Goal: Task Accomplishment & Management: Complete application form

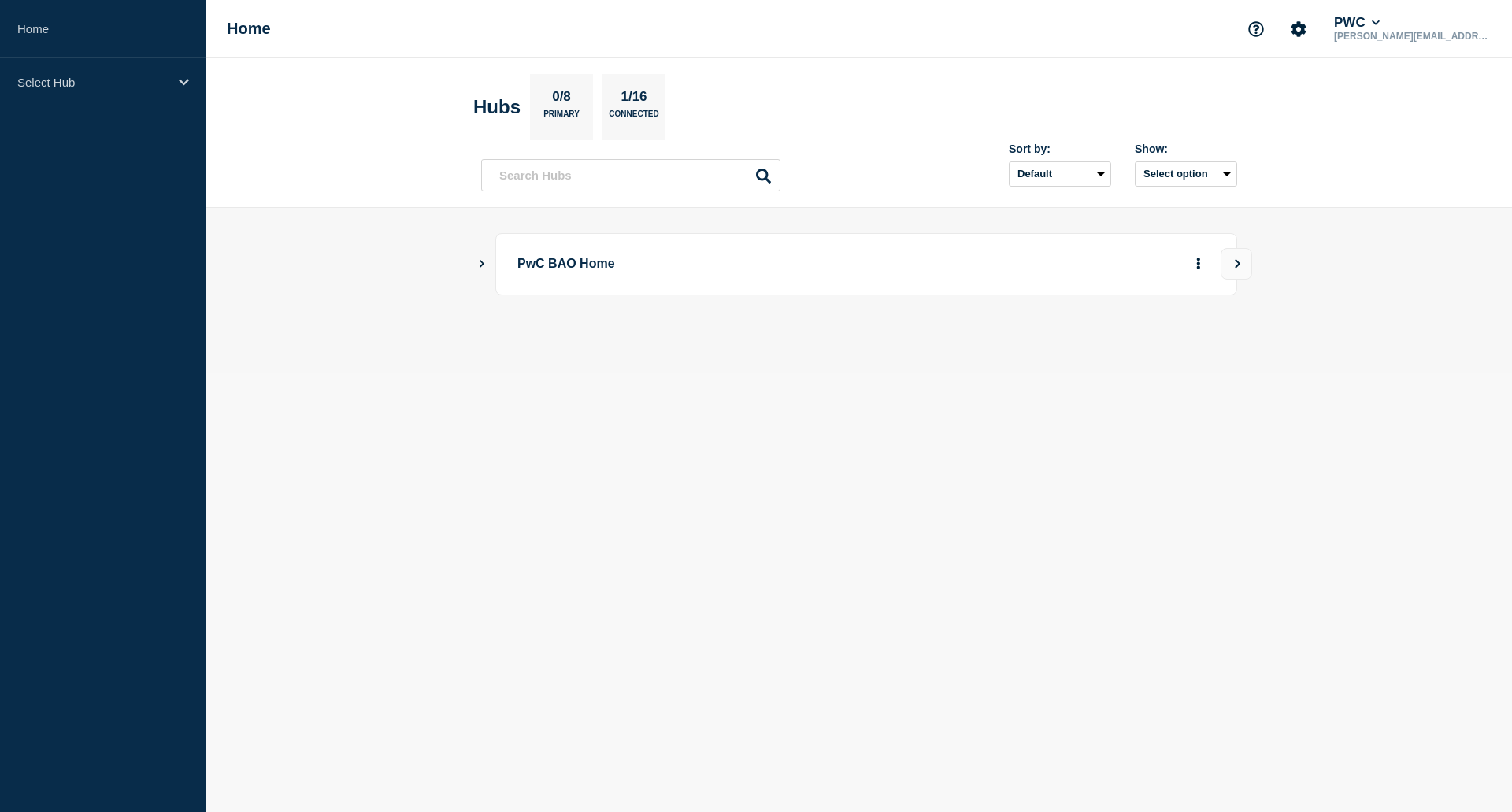
click at [484, 264] on icon "Show Connected Hubs" at bounding box center [482, 264] width 5 height 8
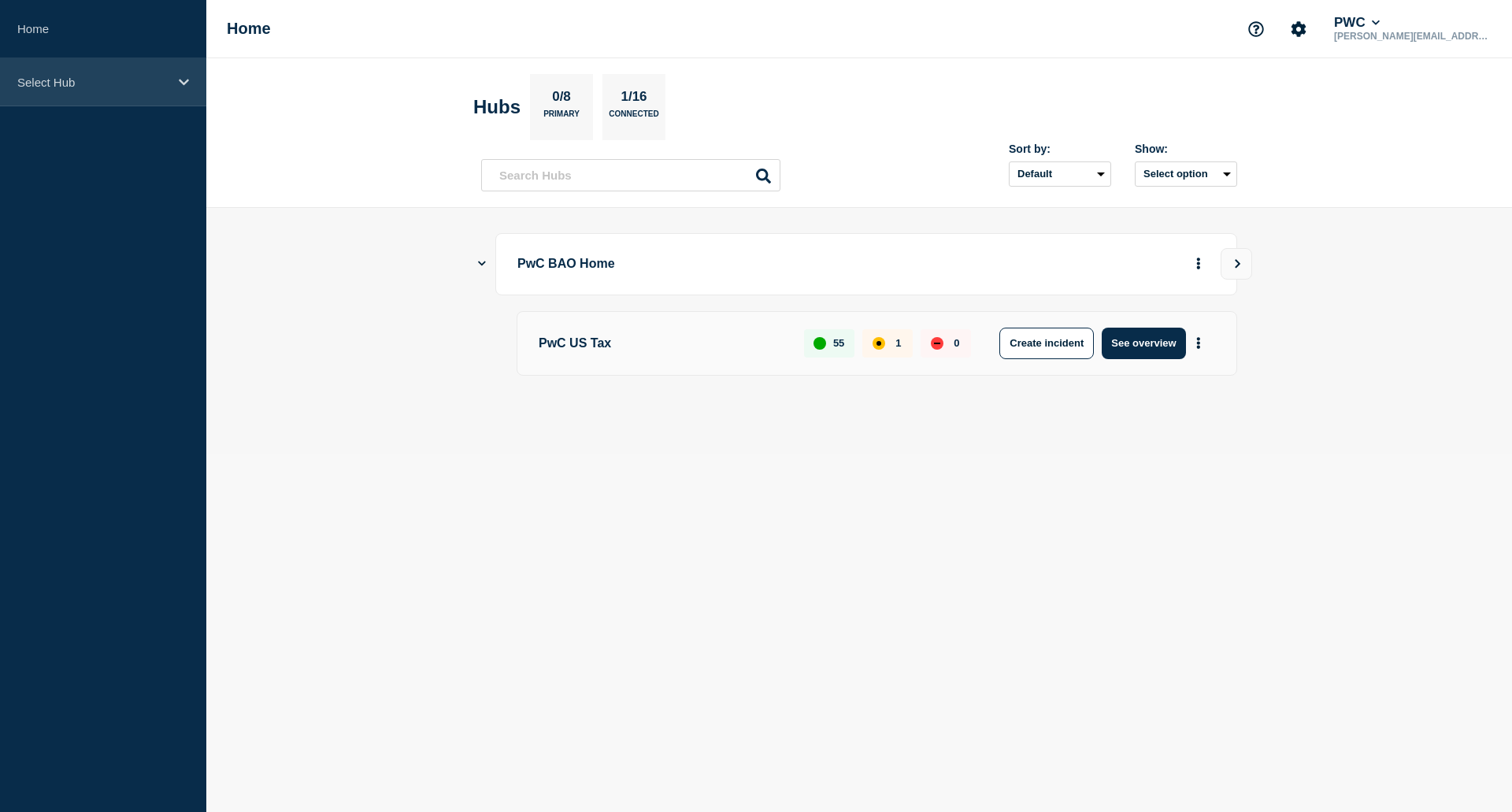
click at [121, 98] on div "Select Hub" at bounding box center [103, 82] width 207 height 48
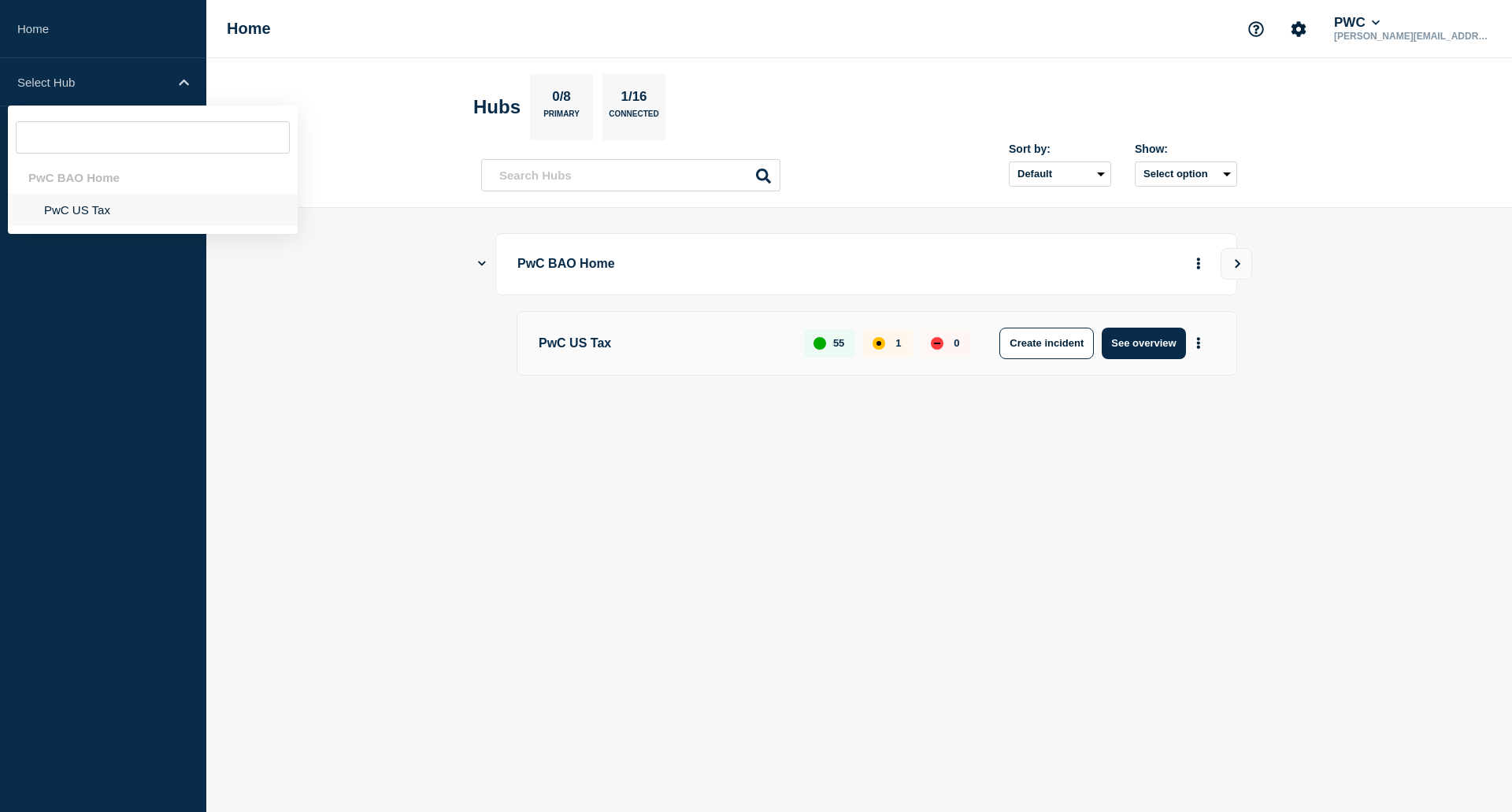
click at [83, 208] on li "PwC US Tax" at bounding box center [153, 210] width 290 height 33
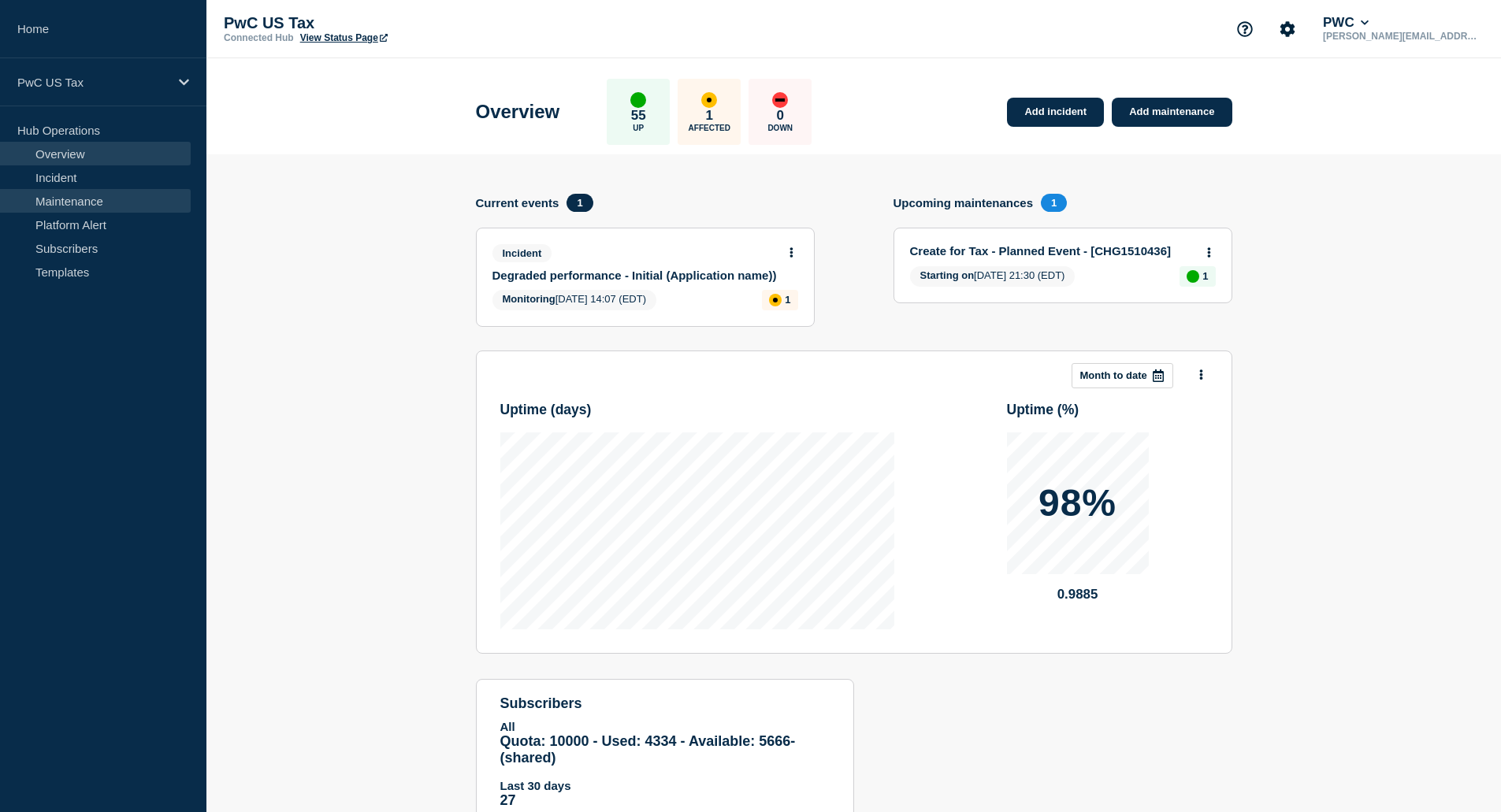
click at [78, 211] on link "Maintenance" at bounding box center [95, 201] width 191 height 24
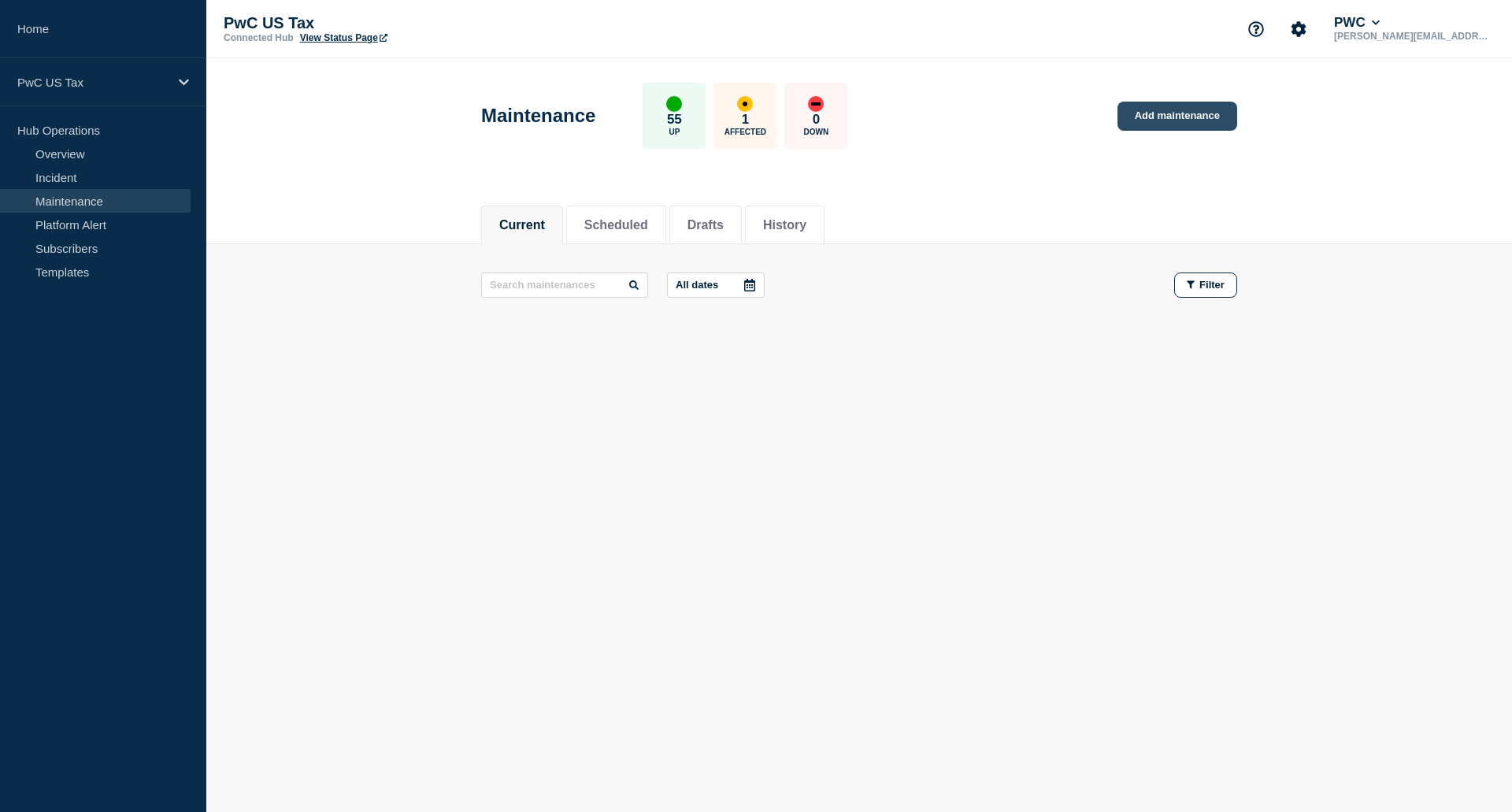
click at [1154, 117] on link "Add maintenance" at bounding box center [1177, 115] width 120 height 29
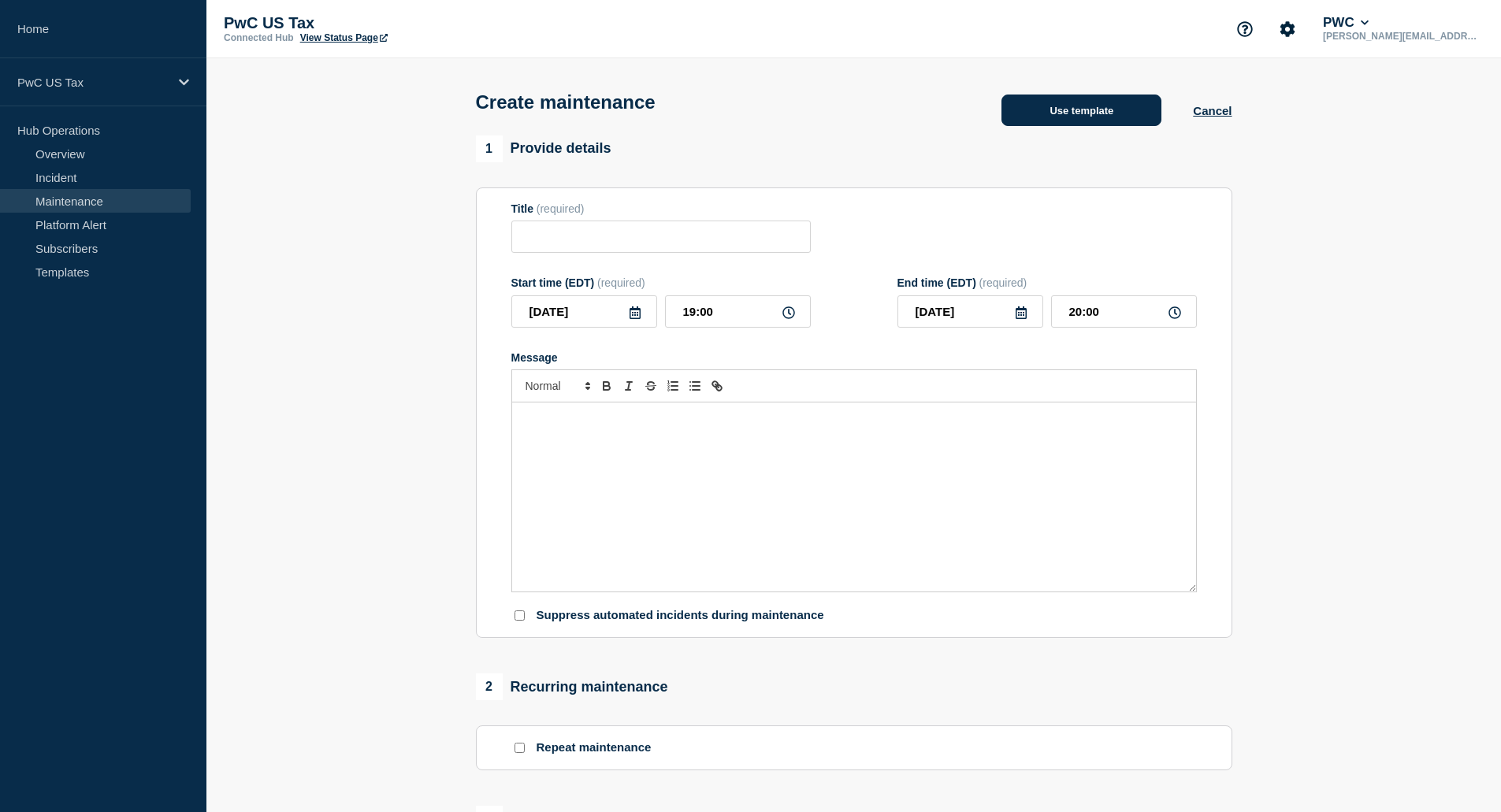
click at [1138, 113] on button "Use template" at bounding box center [1082, 110] width 160 height 32
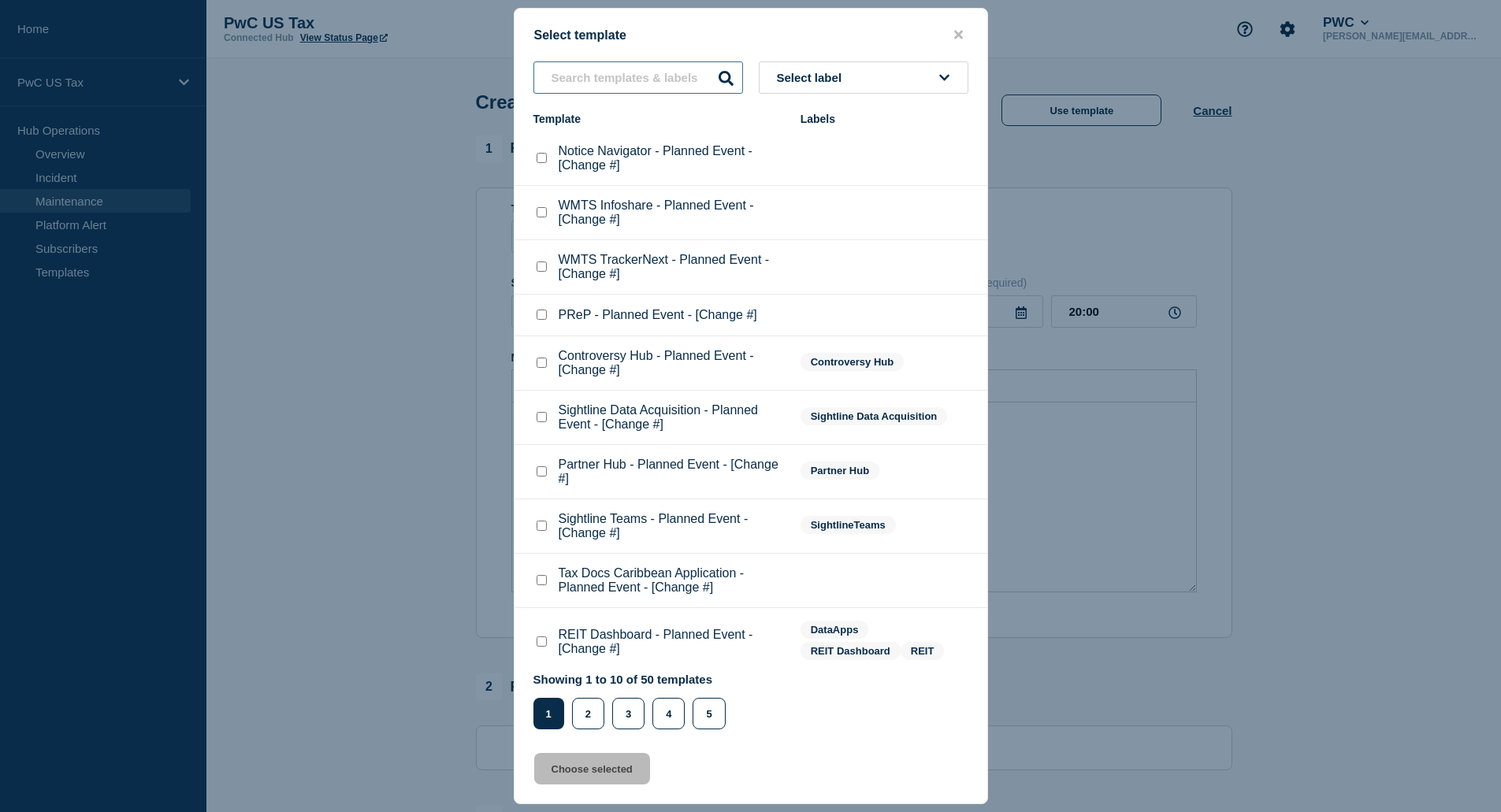
click at [670, 85] on input "text" at bounding box center [638, 78] width 210 height 33
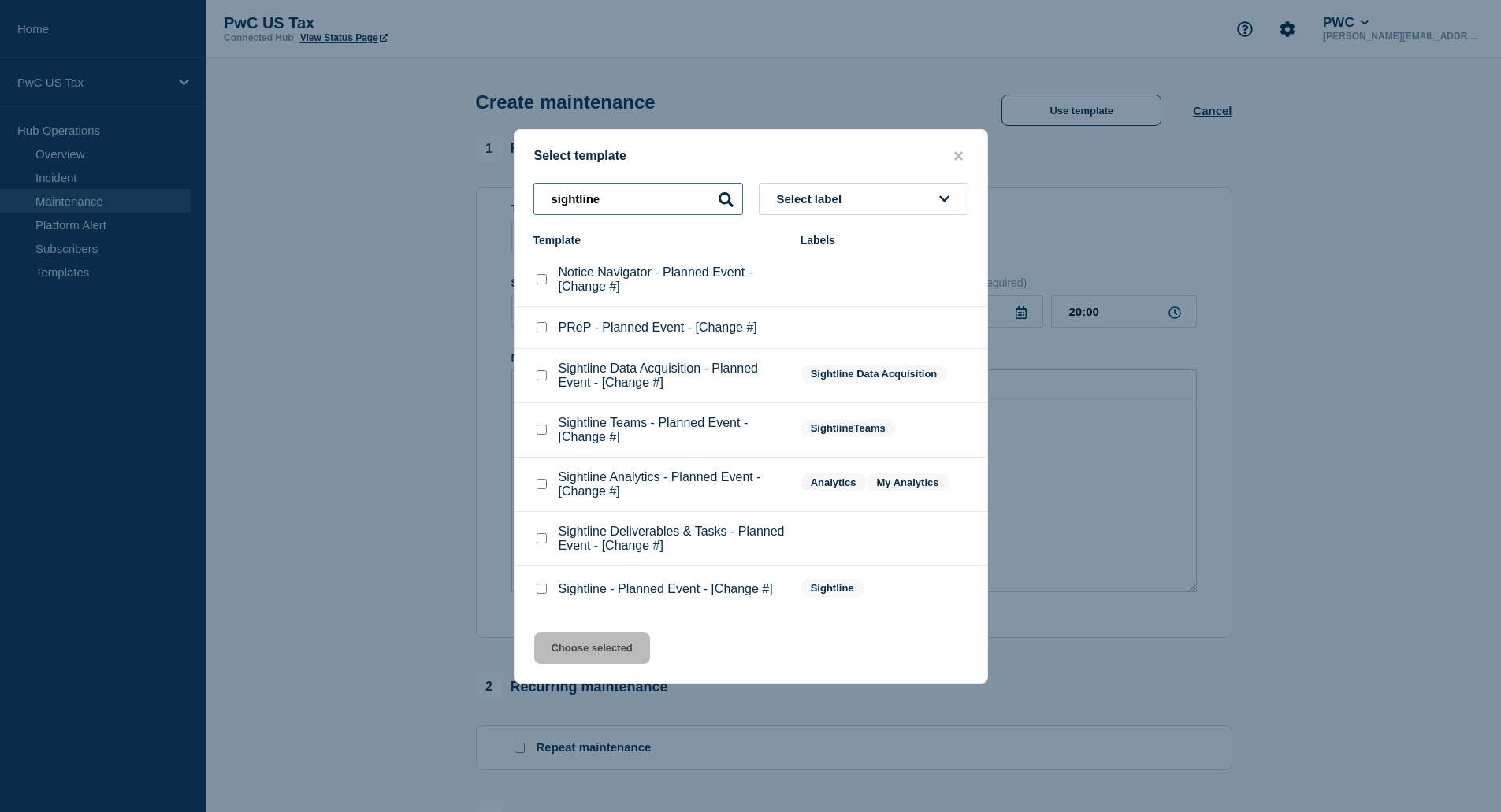
type input "sightline"
click at [545, 426] on div at bounding box center [542, 430] width 16 height 16
click at [549, 538] on div at bounding box center [542, 539] width 16 height 16
click at [543, 540] on checkbox"] "Sightline Deliverables & Tasks - Planned Event - [Change #] checkbox" at bounding box center [542, 539] width 10 height 10
click at [538, 539] on checkbox"] "Sightline Deliverables & Tasks - Planned Event - [Change #] checkbox" at bounding box center [542, 539] width 10 height 10
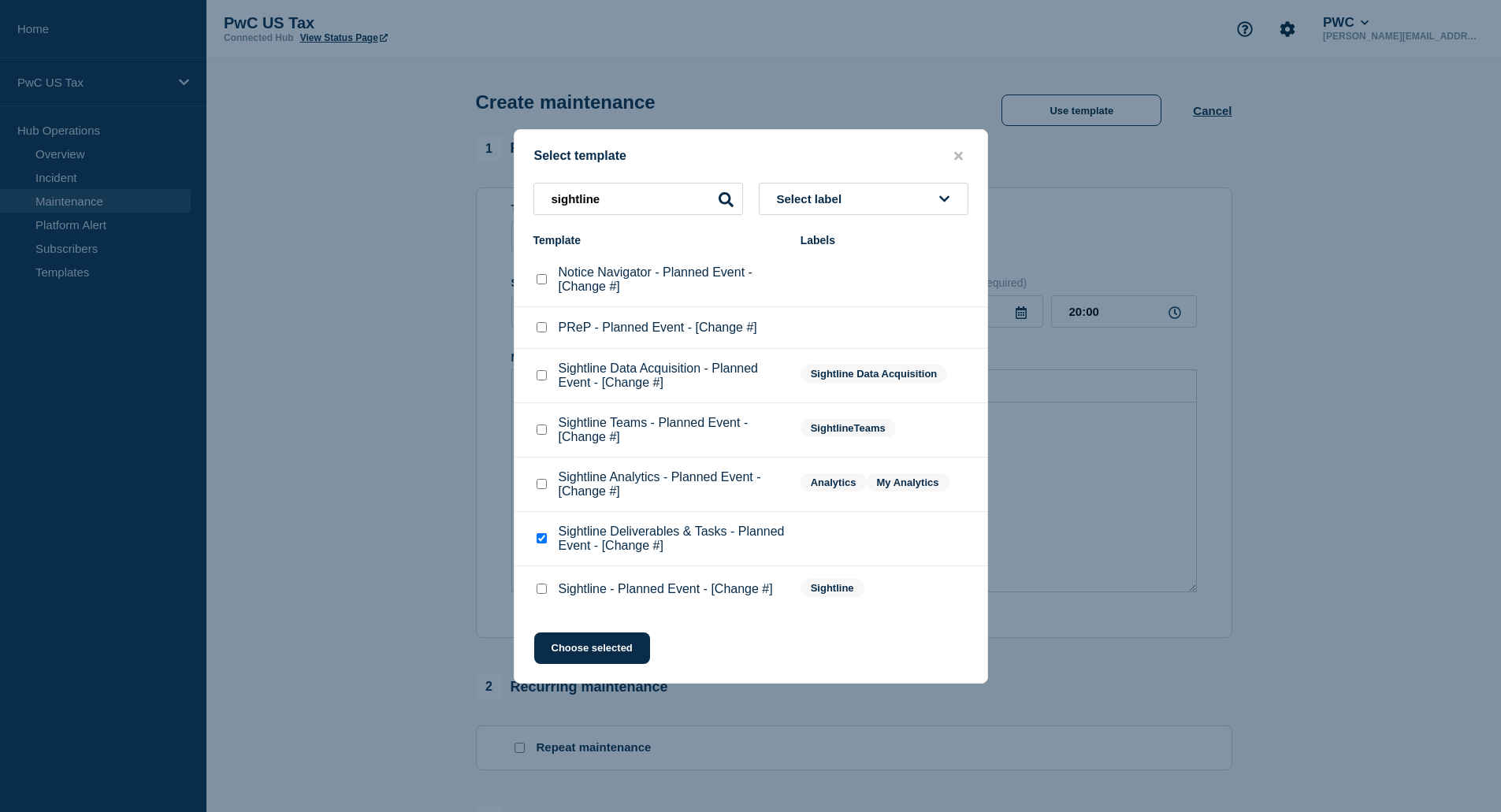
checkbox checkbox"] "false"
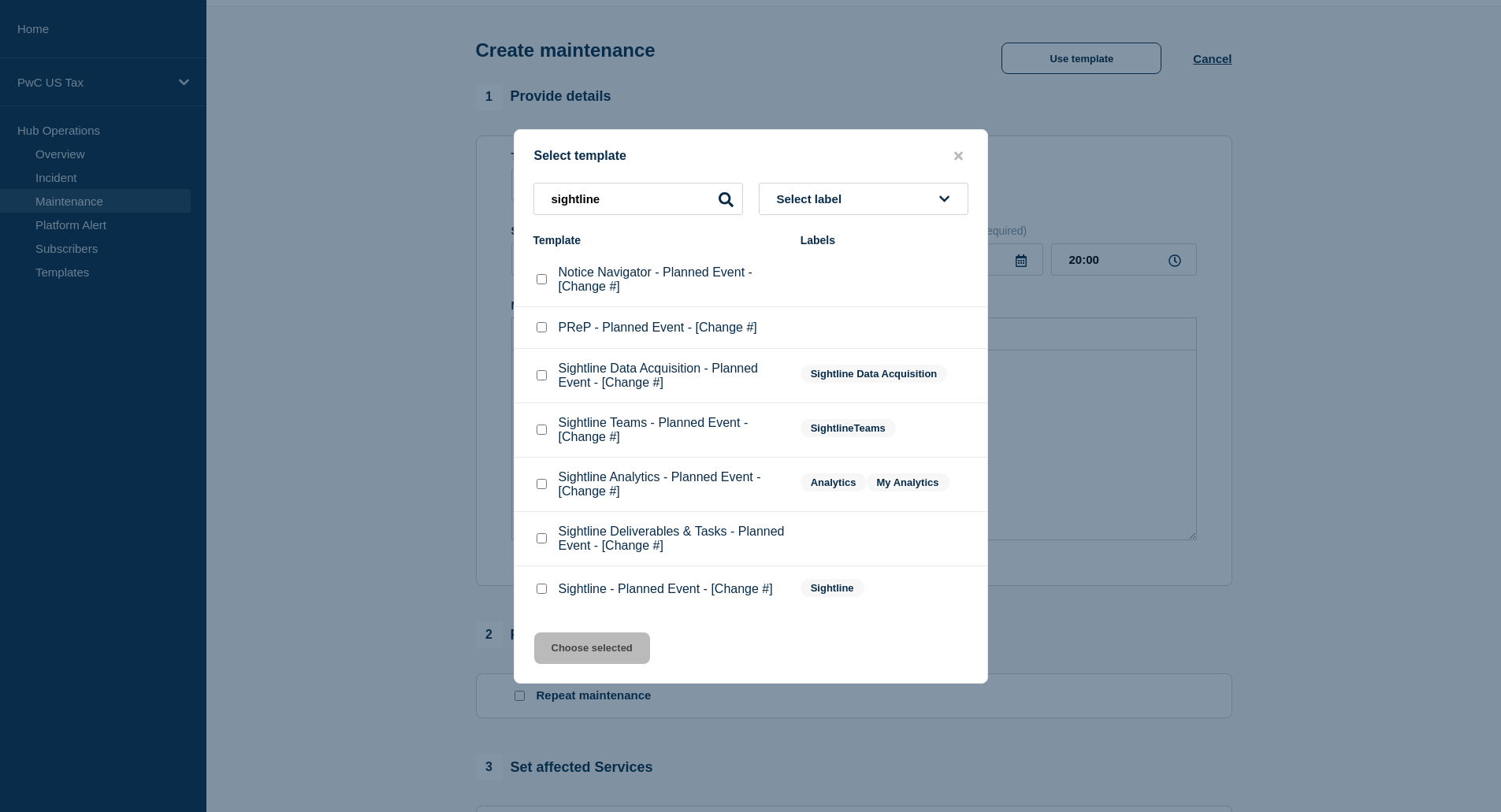
scroll to position [79, 0]
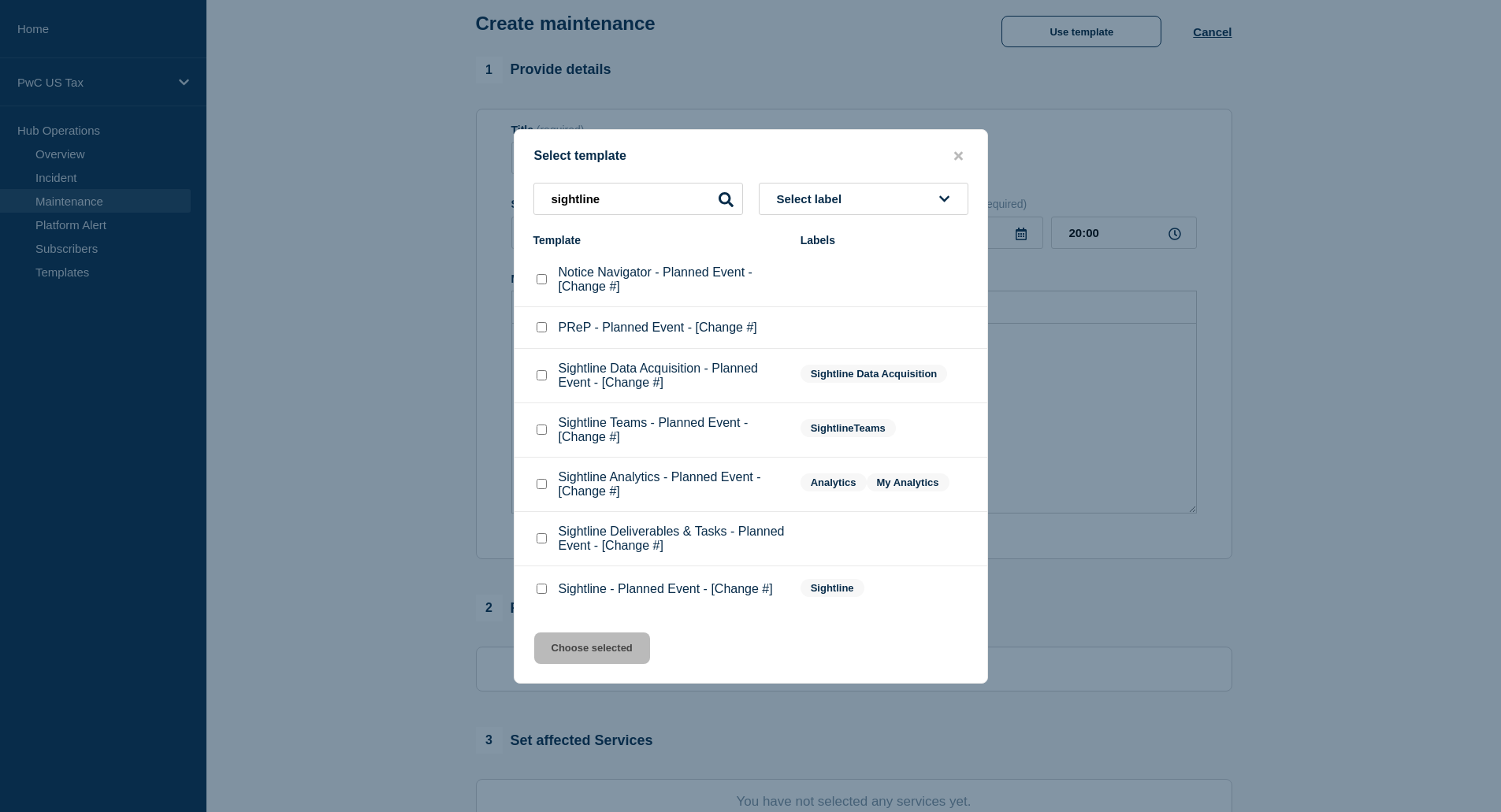
click at [542, 591] on checkbox"] "Sightline - Planned Event - [Change #] checkbox" at bounding box center [542, 589] width 10 height 10
checkbox checkbox"] "true"
click at [581, 647] on button "Choose selected" at bounding box center [592, 649] width 116 height 32
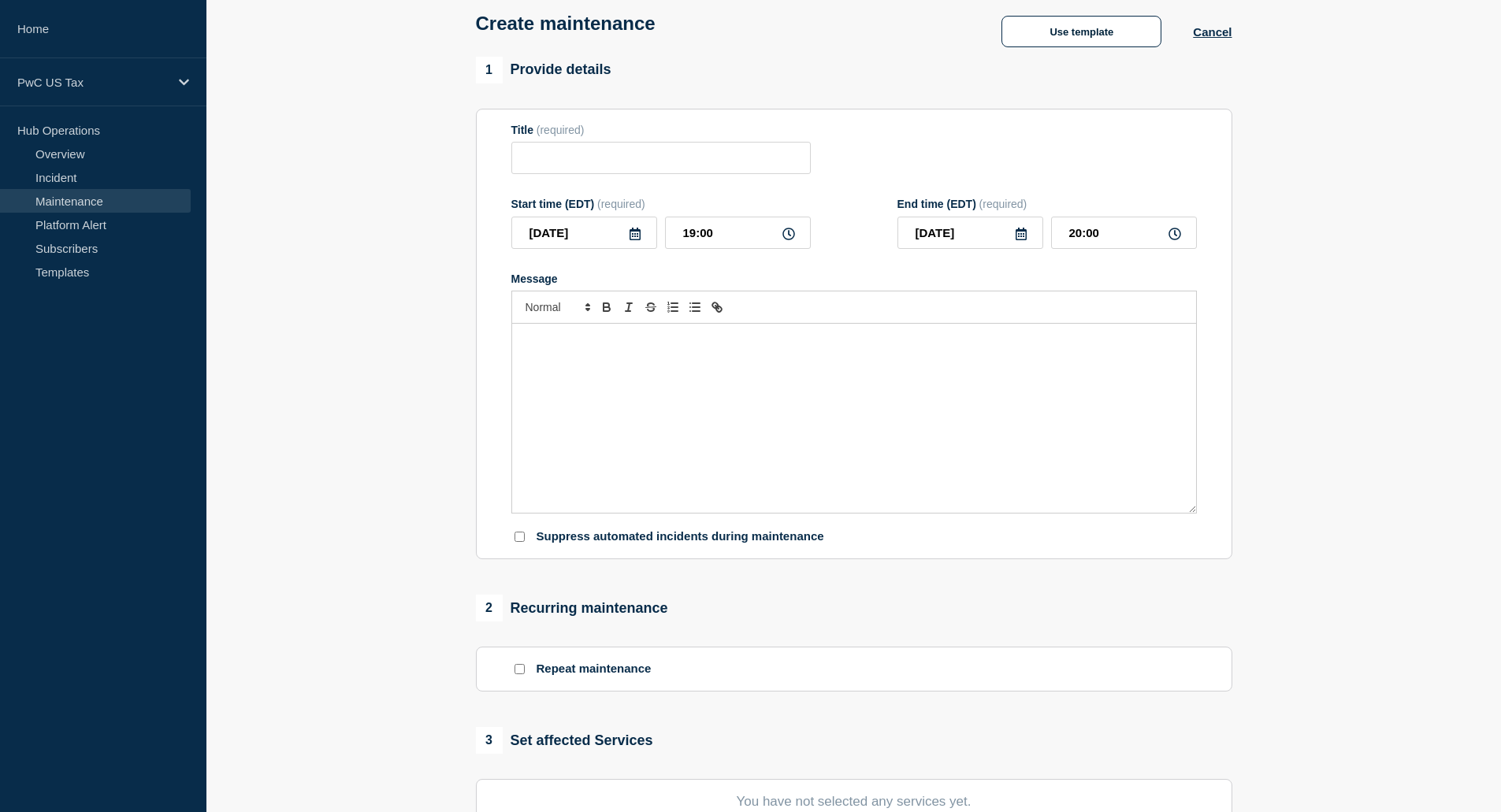
type input "Sightline - Planned Event - [Change #]"
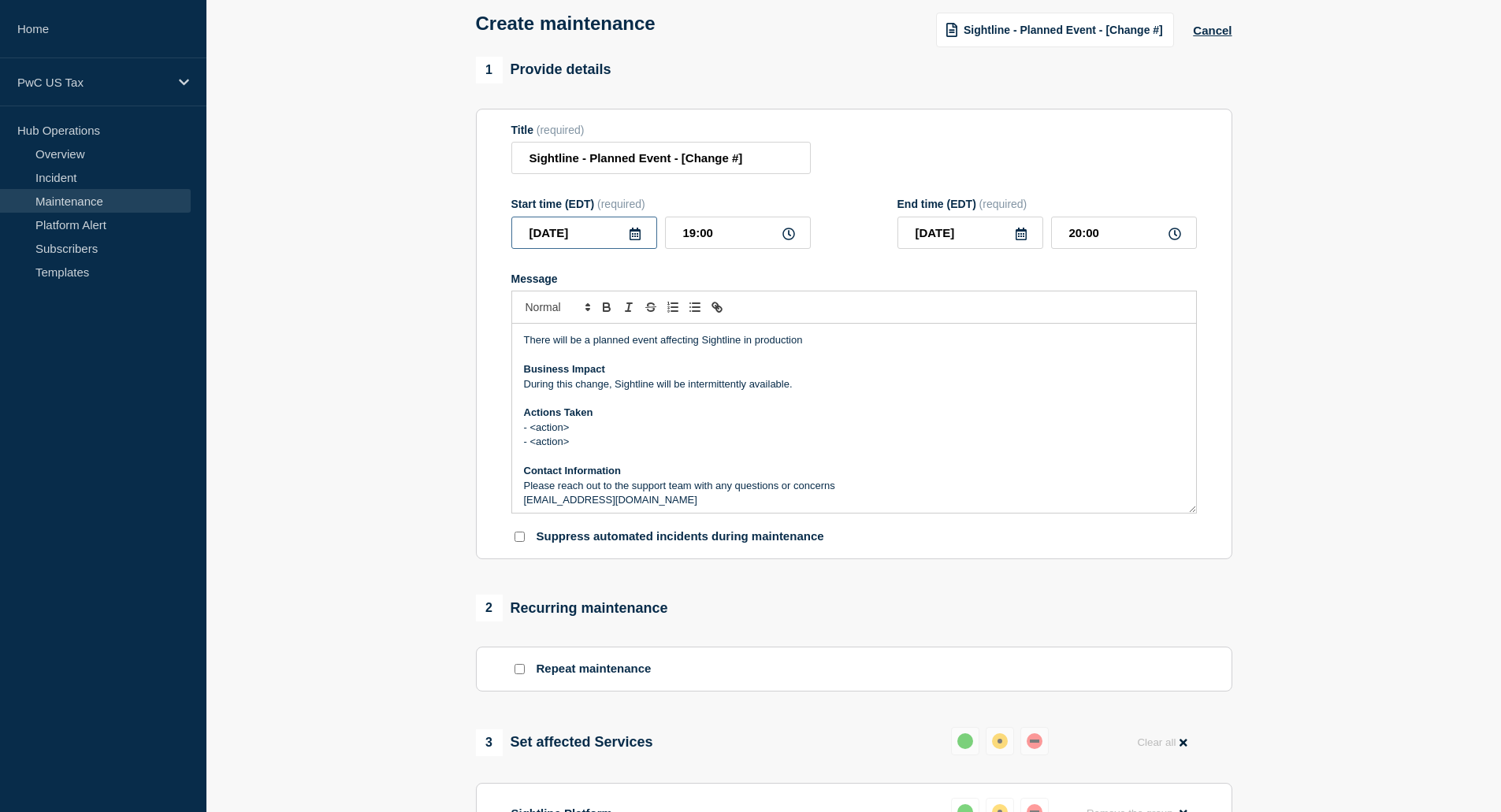
click at [610, 230] on input "[DATE]" at bounding box center [584, 233] width 146 height 33
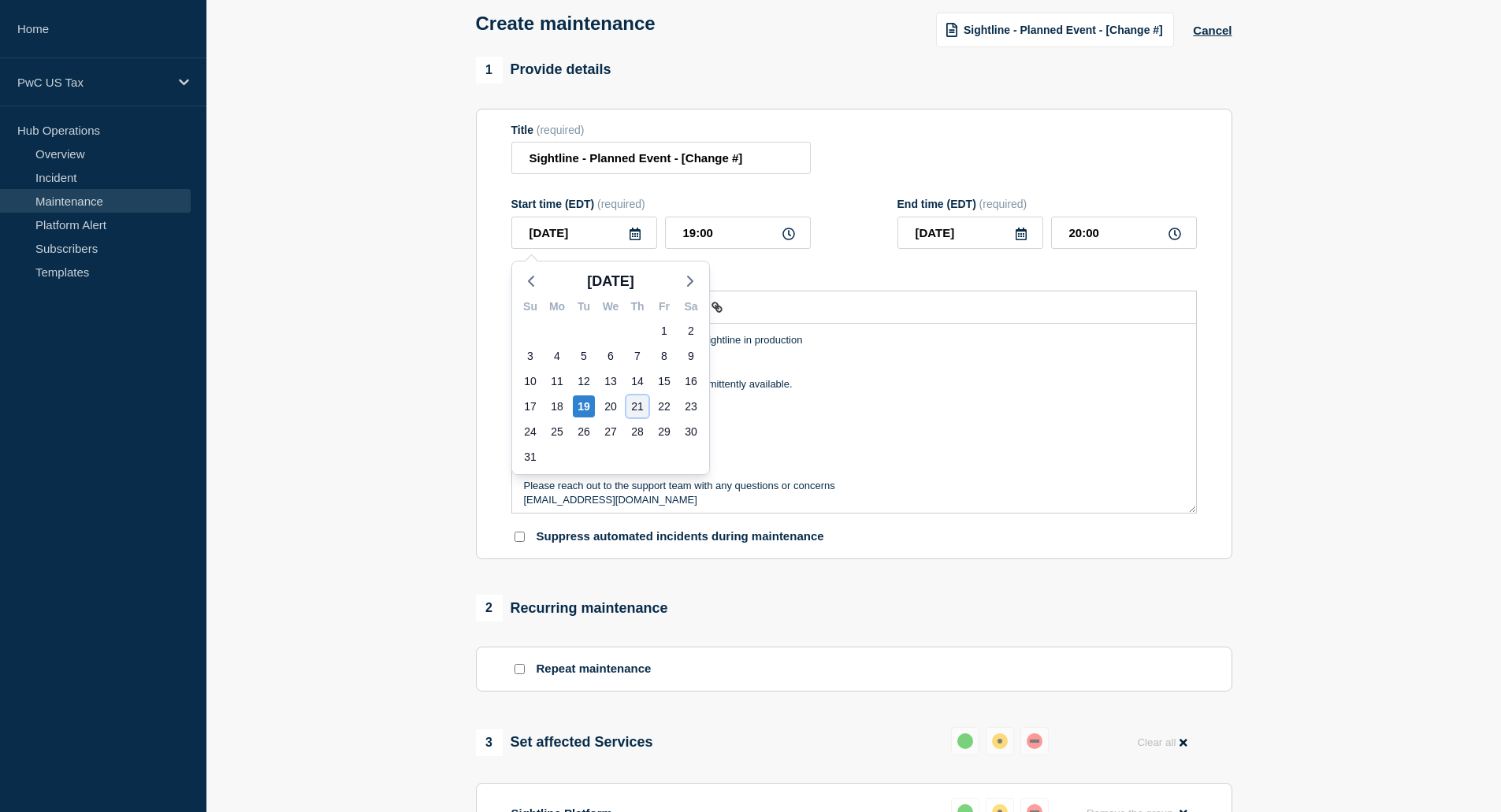
drag, startPoint x: 630, startPoint y: 409, endPoint x: 633, endPoint y: 400, distance: 9.5
click at [630, 409] on div "21" at bounding box center [637, 406] width 22 height 22
type input "[DATE]"
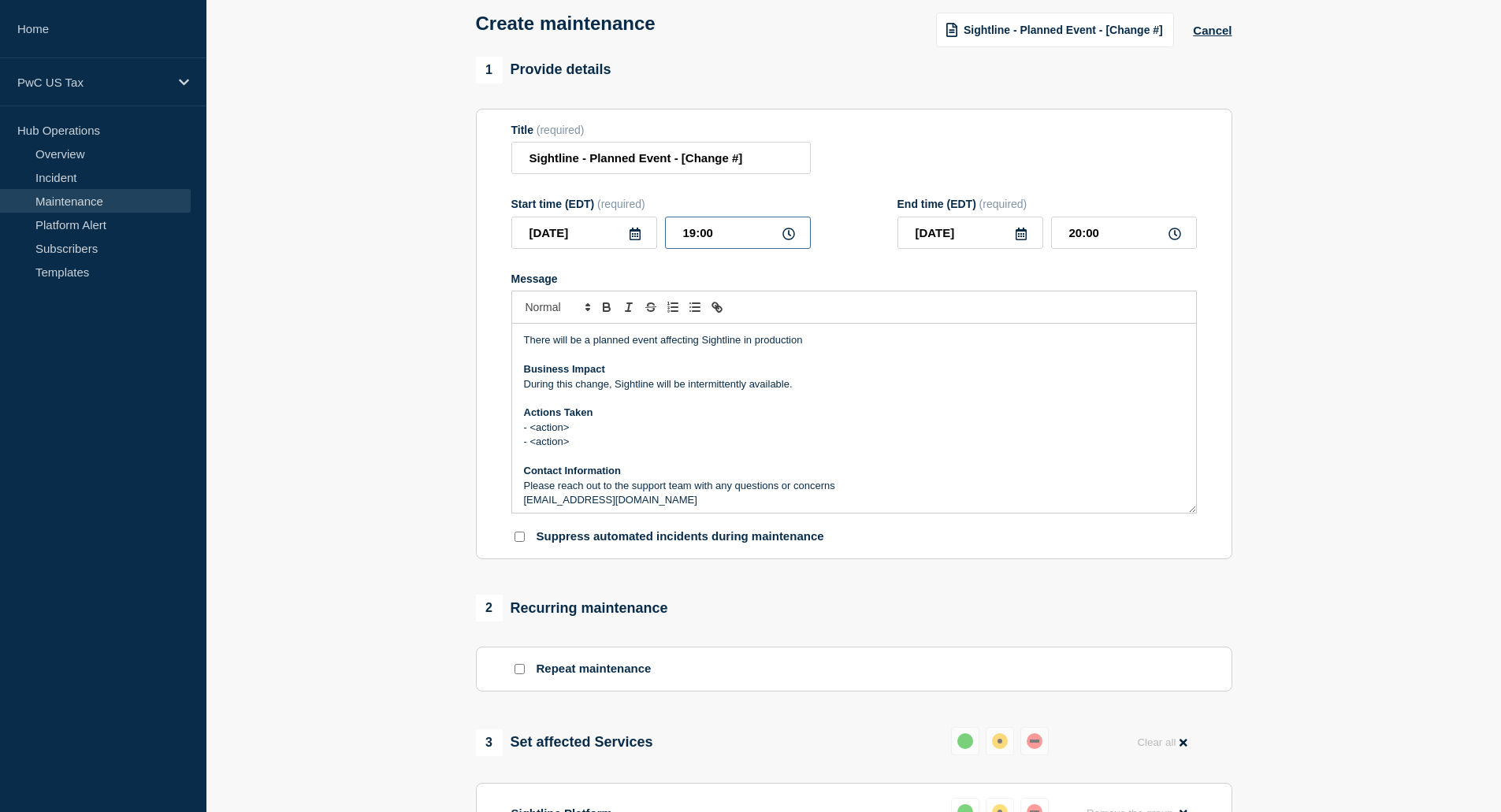
drag, startPoint x: 724, startPoint y: 238, endPoint x: 645, endPoint y: 234, distance: 79.1
click at [645, 234] on div "2025-08-21 19:00" at bounding box center [661, 233] width 299 height 33
type input "20:00"
click at [1064, 244] on input "21:00" at bounding box center [1124, 233] width 146 height 33
drag, startPoint x: 1063, startPoint y: 243, endPoint x: 1119, endPoint y: 237, distance: 56.3
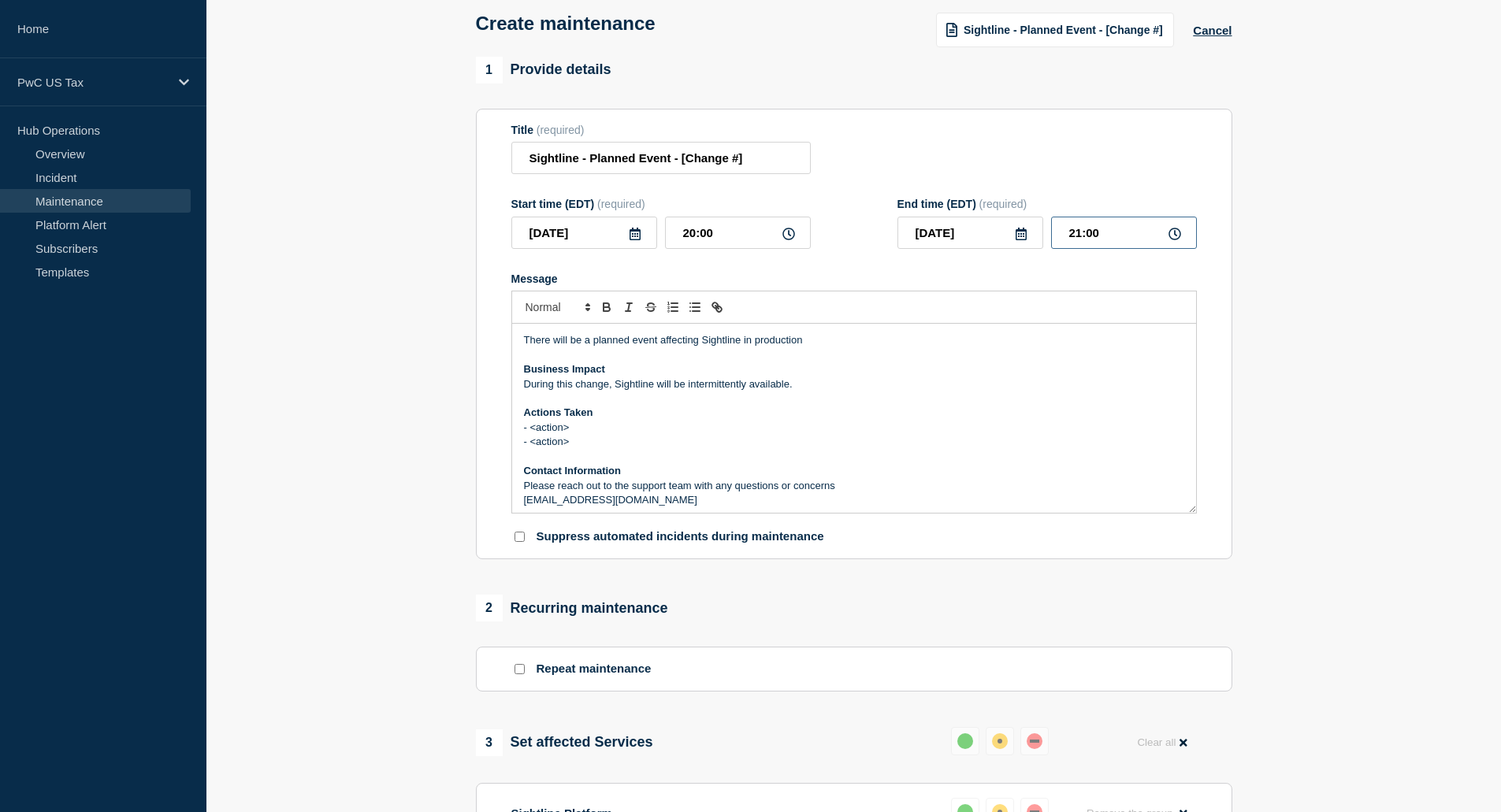
click at [1119, 237] on input "21:00" at bounding box center [1124, 233] width 146 height 33
type input "23:00"
click at [776, 392] on p "During this change, Sightline will be intermittently available." at bounding box center [854, 385] width 660 height 14
click at [795, 387] on p "During this change, Sightline will be intermittently available." at bounding box center [854, 385] width 660 height 14
drag, startPoint x: 590, startPoint y: 443, endPoint x: 519, endPoint y: 432, distance: 71.8
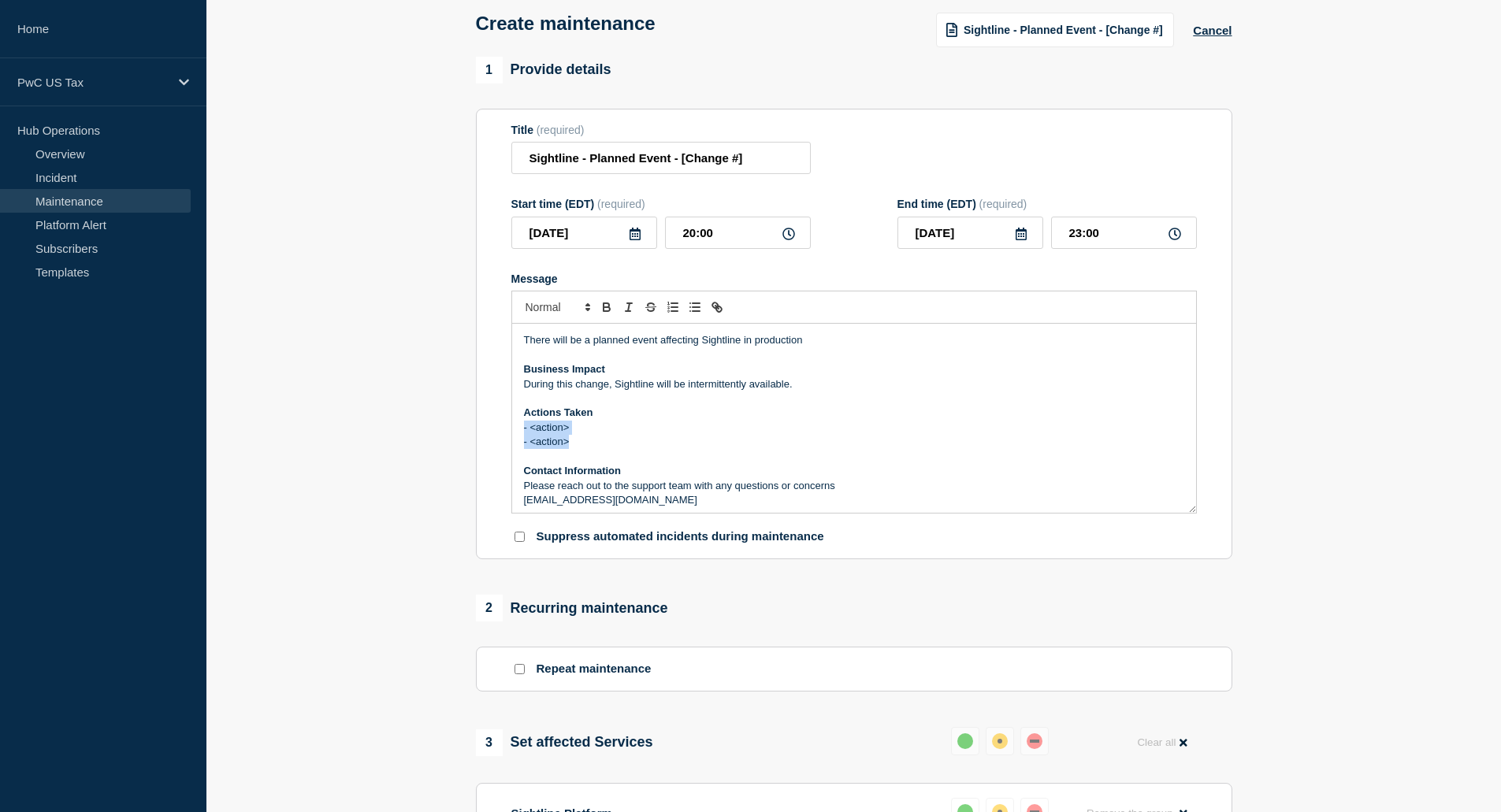
click at [519, 432] on div "There will be a planned event affecting Sightline in production Business Impact…" at bounding box center [854, 418] width 684 height 189
click at [582, 443] on p "- <action>" at bounding box center [854, 442] width 660 height 14
drag, startPoint x: 595, startPoint y: 445, endPoint x: 515, endPoint y: 425, distance: 82.5
click at [515, 425] on div "There will be a planned event affecting Sightline in production Business Impact…" at bounding box center [854, 418] width 684 height 189
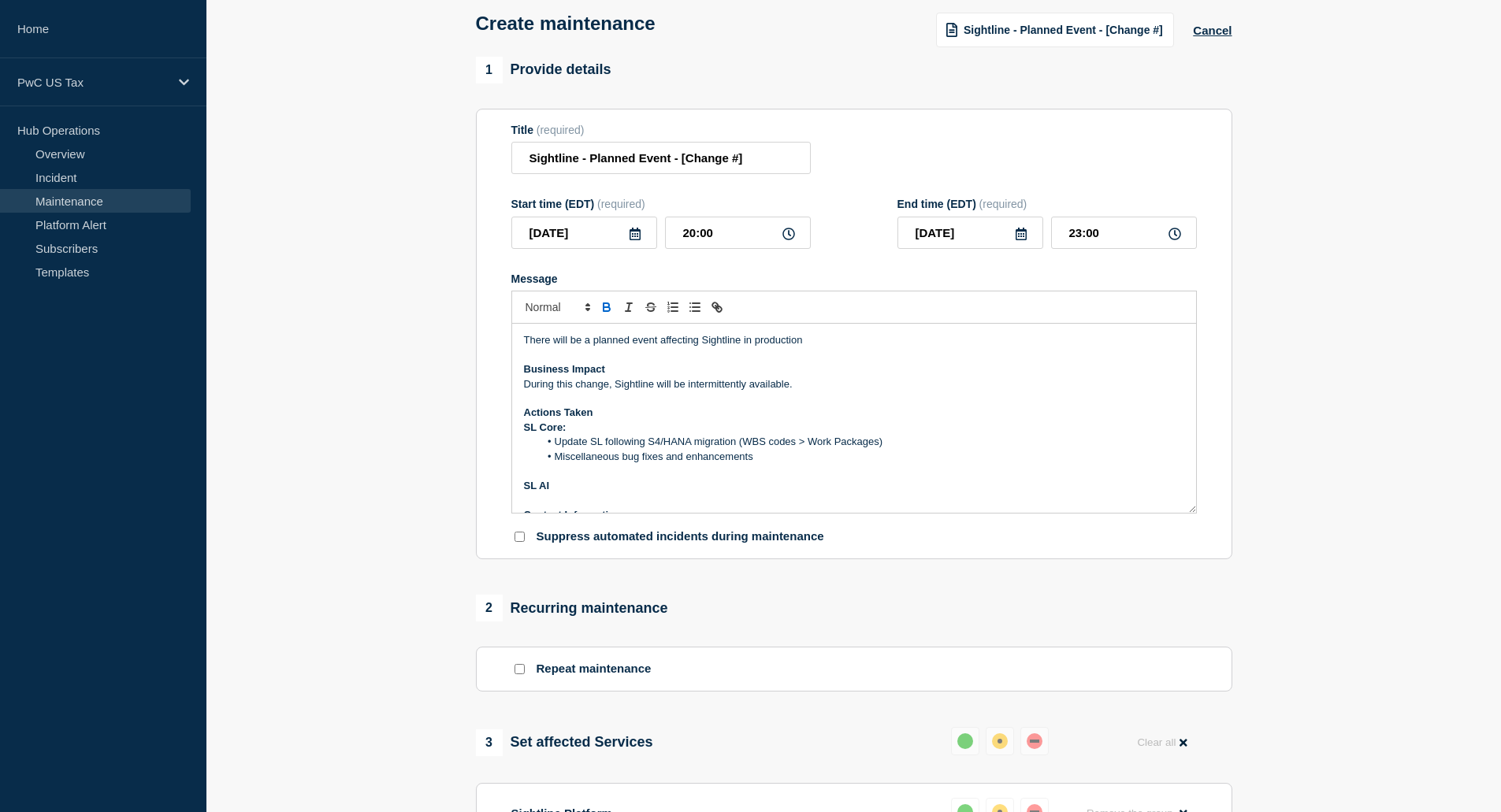
click at [628, 478] on p "Message" at bounding box center [854, 471] width 660 height 14
click at [619, 485] on p "SL AI" at bounding box center [854, 486] width 660 height 14
click at [522, 500] on div "There will be a planned event affecting Sightline in production Business Impact…" at bounding box center [854, 418] width 684 height 189
click at [939, 497] on li "User Feedback and new functionality added to OBBBA enhancements in Doc Assist" at bounding box center [861, 500] width 645 height 14
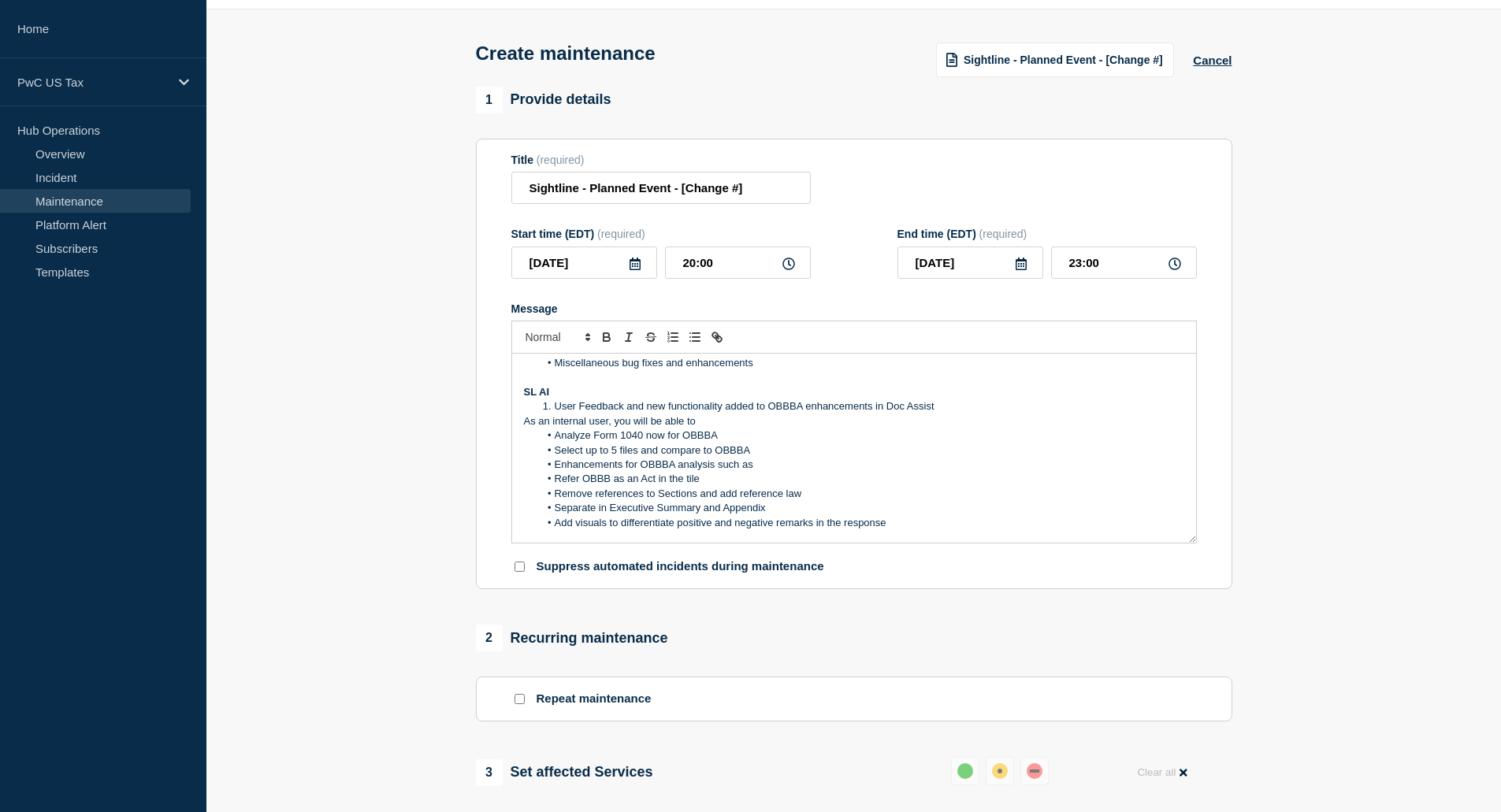
scroll to position [48, 0]
click at [524, 428] on p "As an internal user, you will be able to" at bounding box center [854, 423] width 660 height 14
click at [891, 525] on li "Add visuals to differentiate positive and negative remarks in the response" at bounding box center [861, 525] width 645 height 14
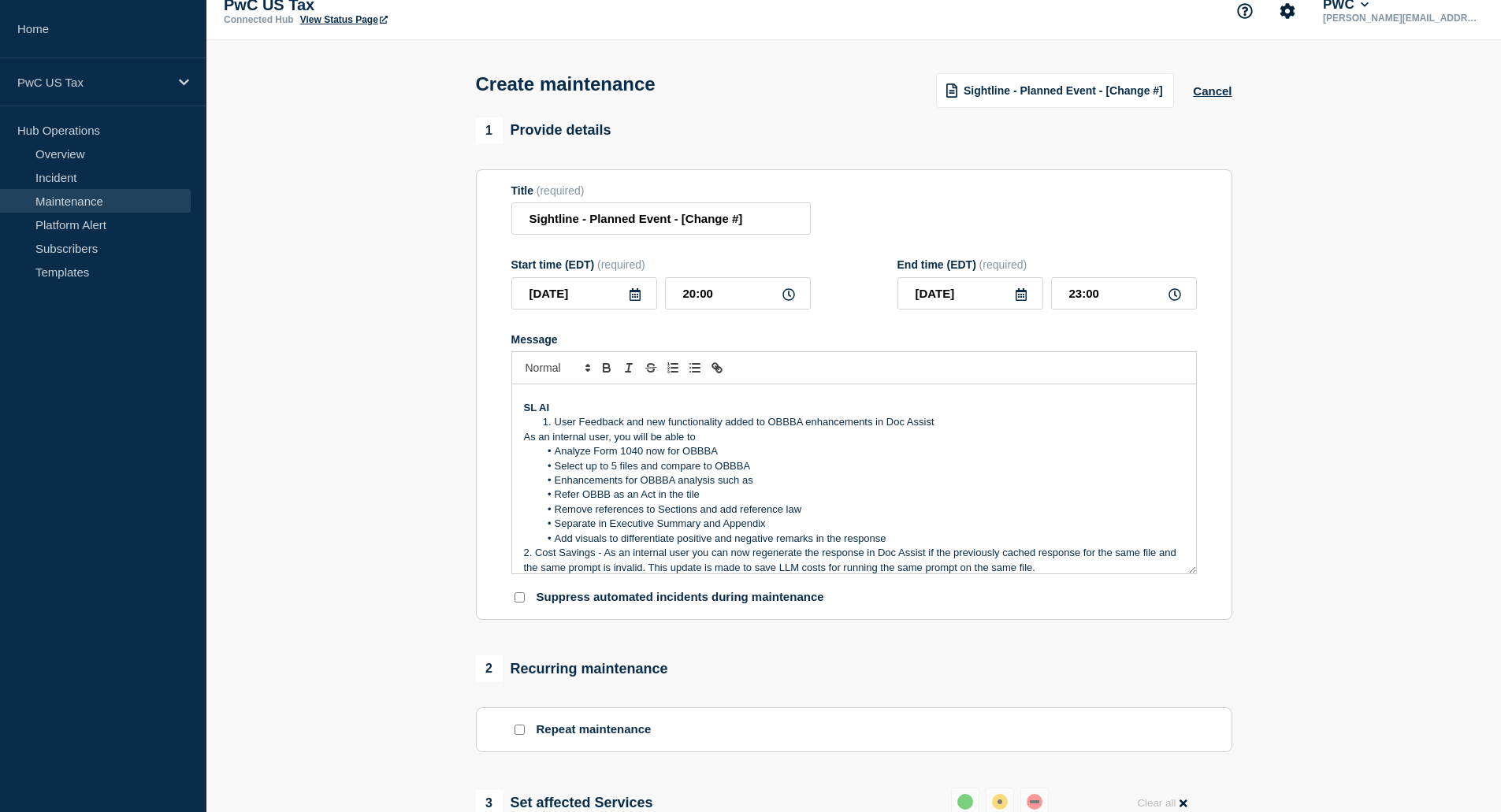
scroll to position [16, 0]
click at [531, 563] on p "2. Cost Savings - As an internal user you can now regenerate the response in Do…" at bounding box center [854, 563] width 660 height 29
click at [536, 563] on p "2. Cost Savings - As an internal user you can now regenerate the response in Do…" at bounding box center [854, 563] width 660 height 29
click at [520, 561] on div "There will be a planned event affecting Sightline in production Business Impact…" at bounding box center [854, 481] width 684 height 189
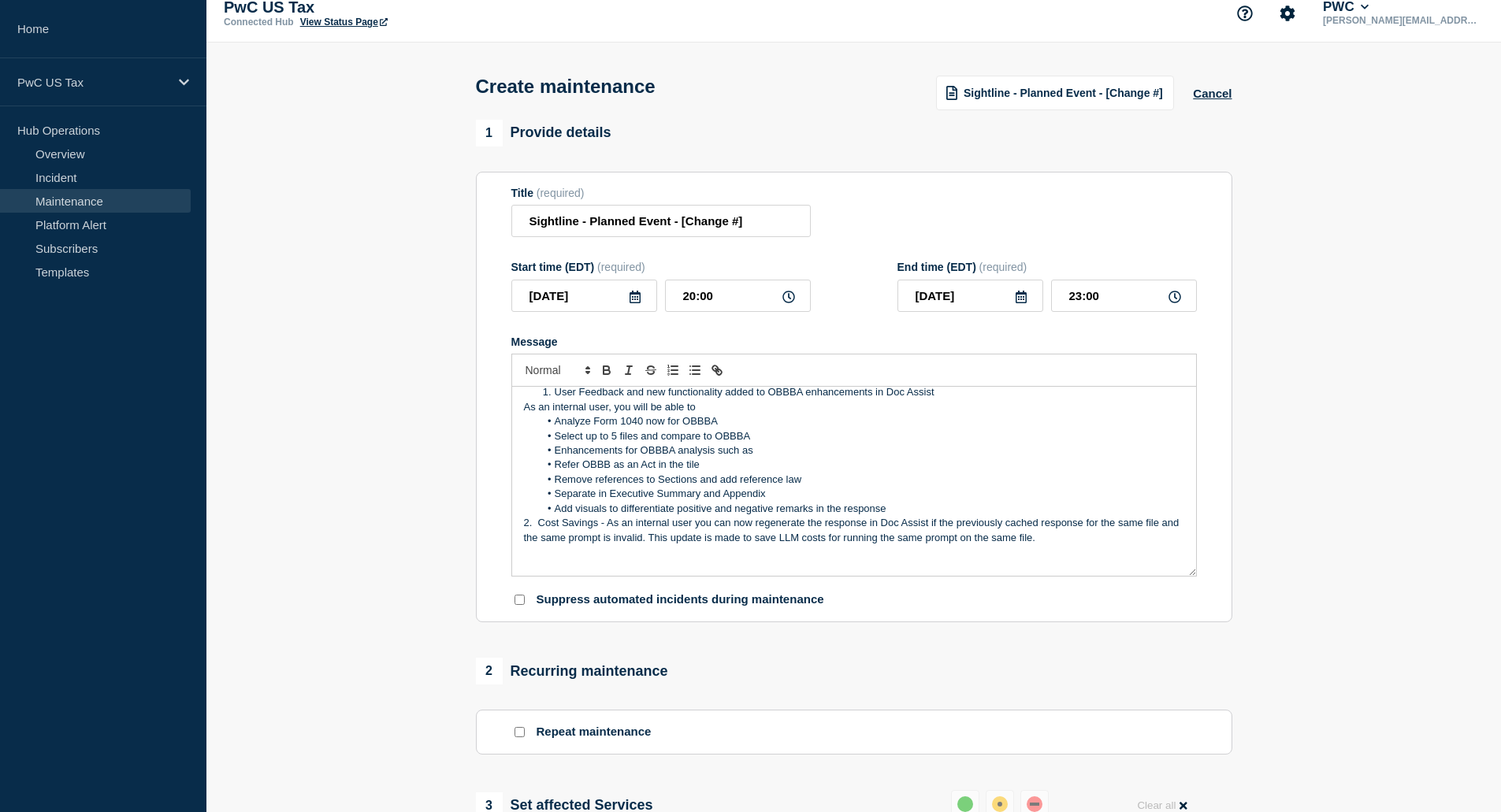
drag, startPoint x: 1068, startPoint y: 569, endPoint x: 512, endPoint y: 523, distance: 557.9
click at [512, 523] on div "There will be a planned event affecting Sightline in production Business Impact…" at bounding box center [854, 481] width 684 height 189
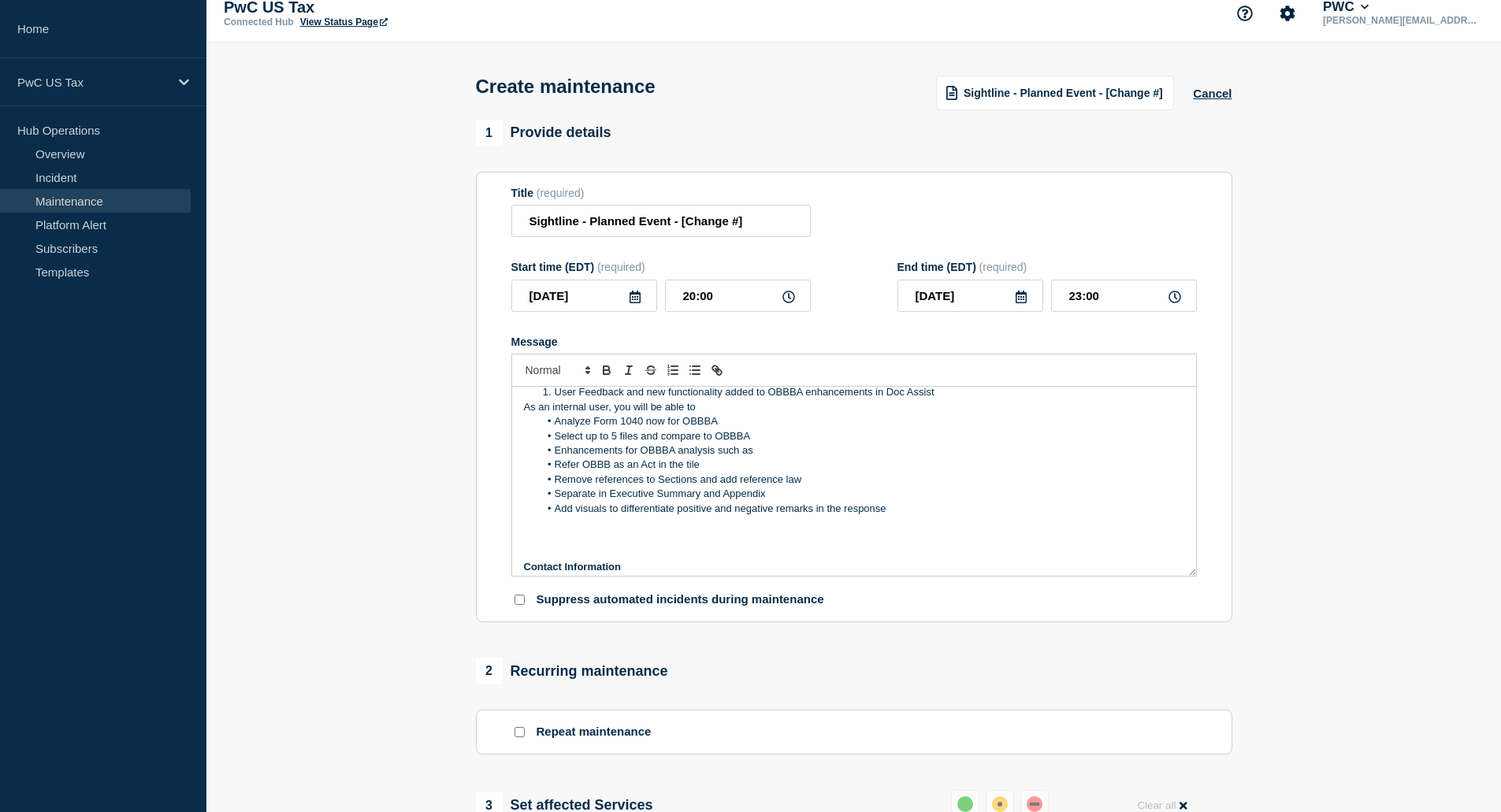
click at [983, 400] on li "User Feedback and new functionality added to OBBBA enhancements in Doc Assist" at bounding box center [861, 393] width 645 height 14
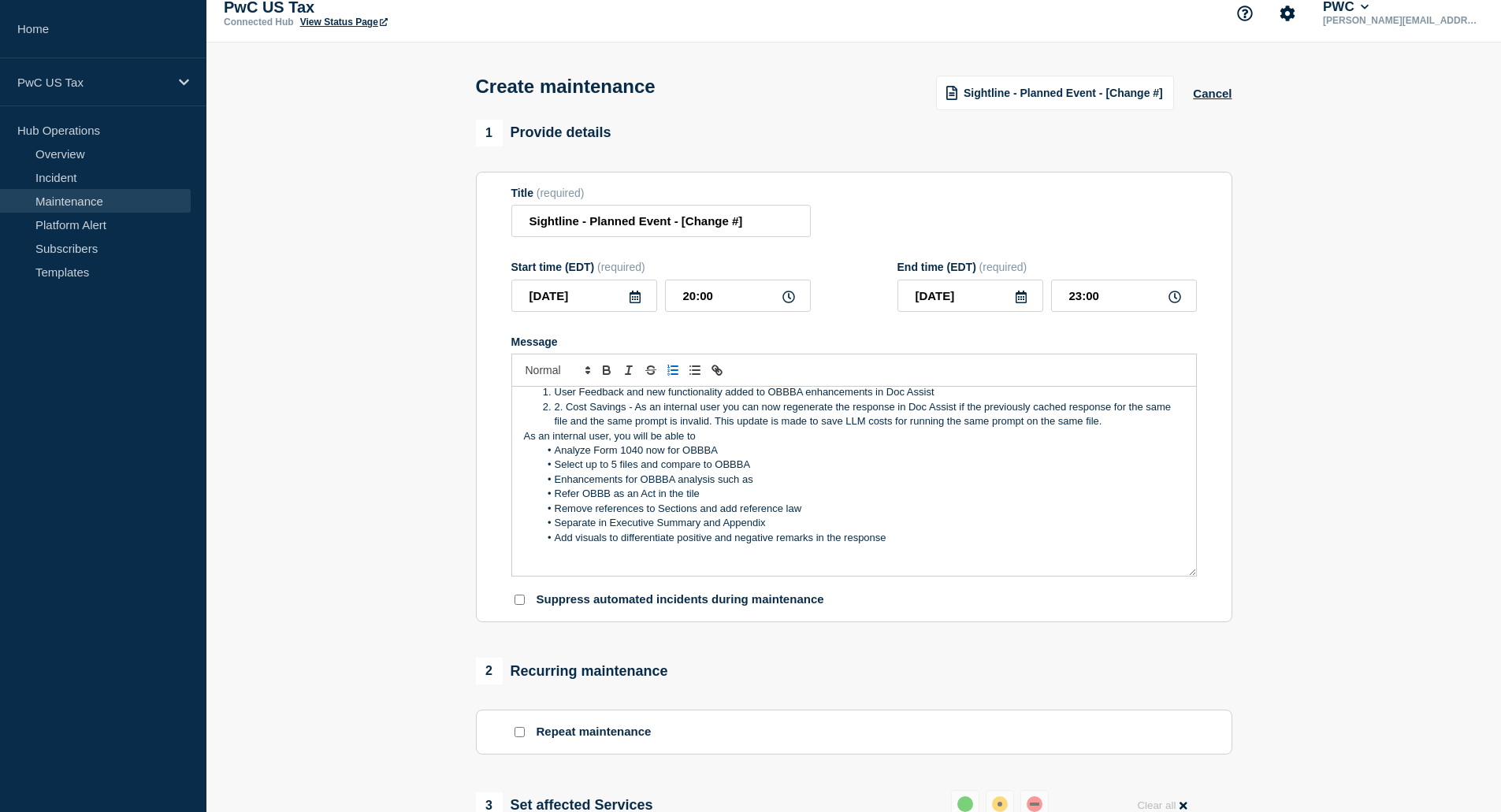
scroll to position [170, 0]
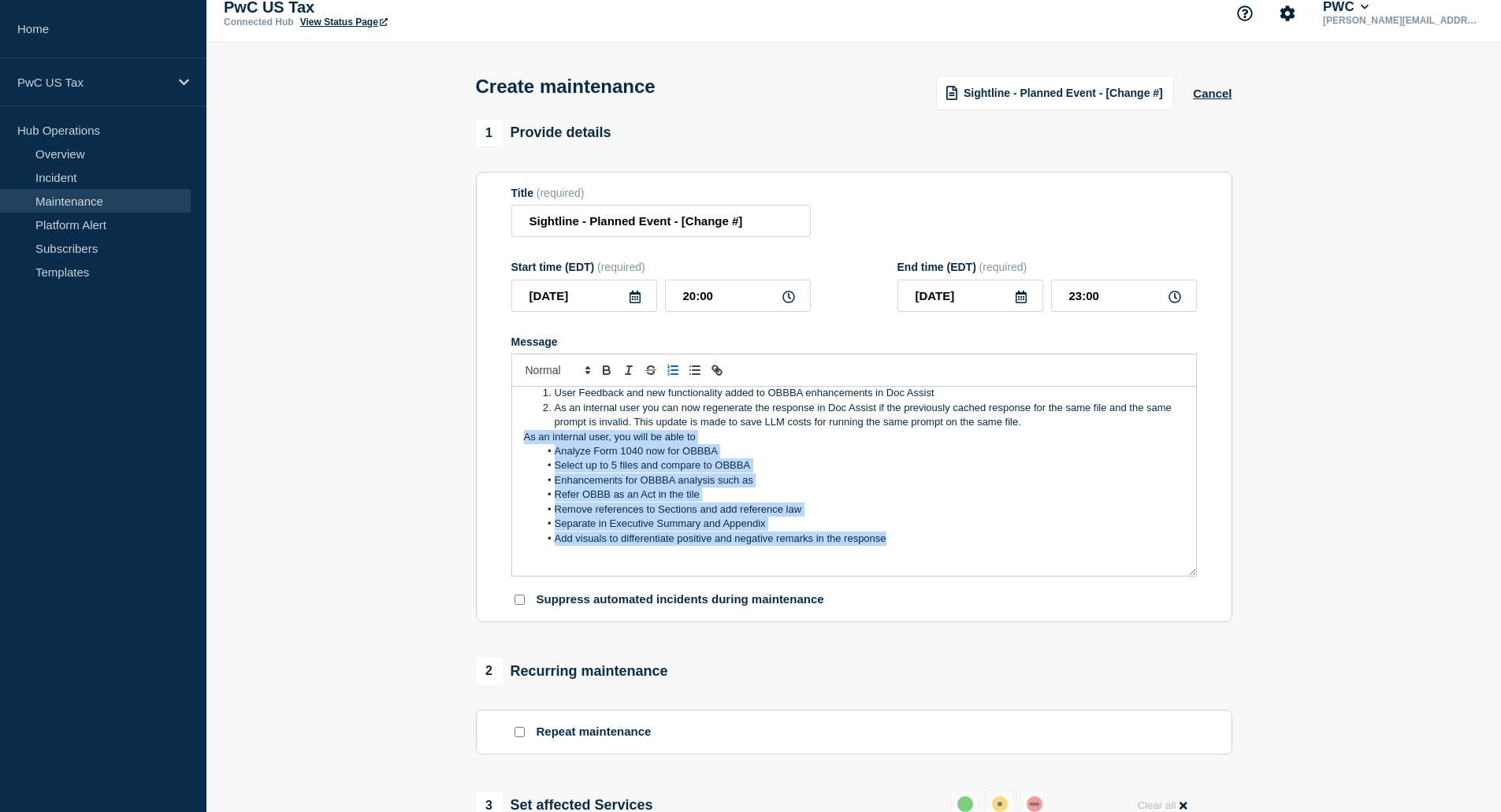
drag, startPoint x: 908, startPoint y: 539, endPoint x: 493, endPoint y: 441, distance: 426.4
click at [493, 441] on section "Title (required) Sightline - Planned Event - [Change #] Start time (EDT) (requi…" at bounding box center [854, 398] width 756 height 451
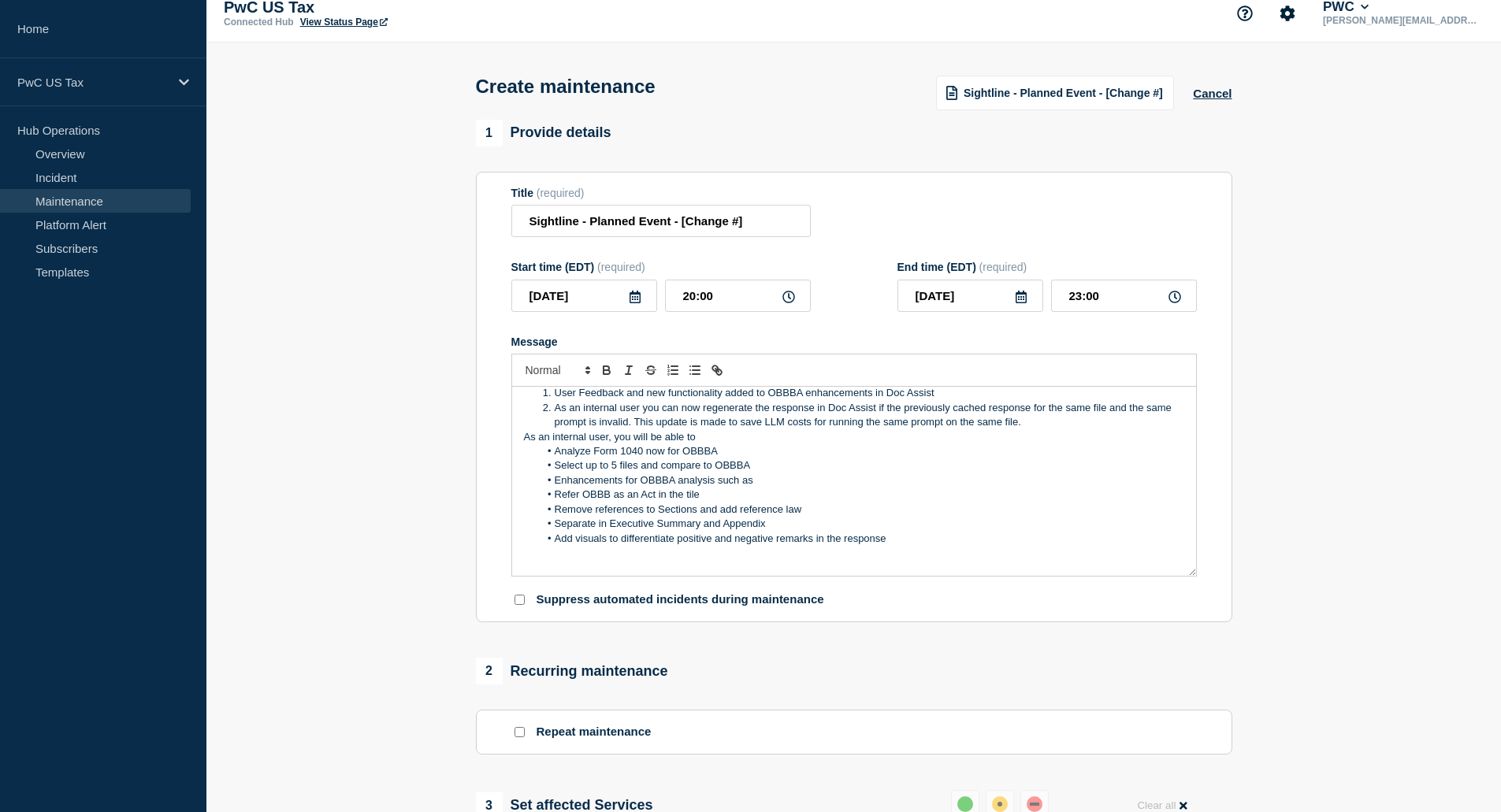
scroll to position [135, 0]
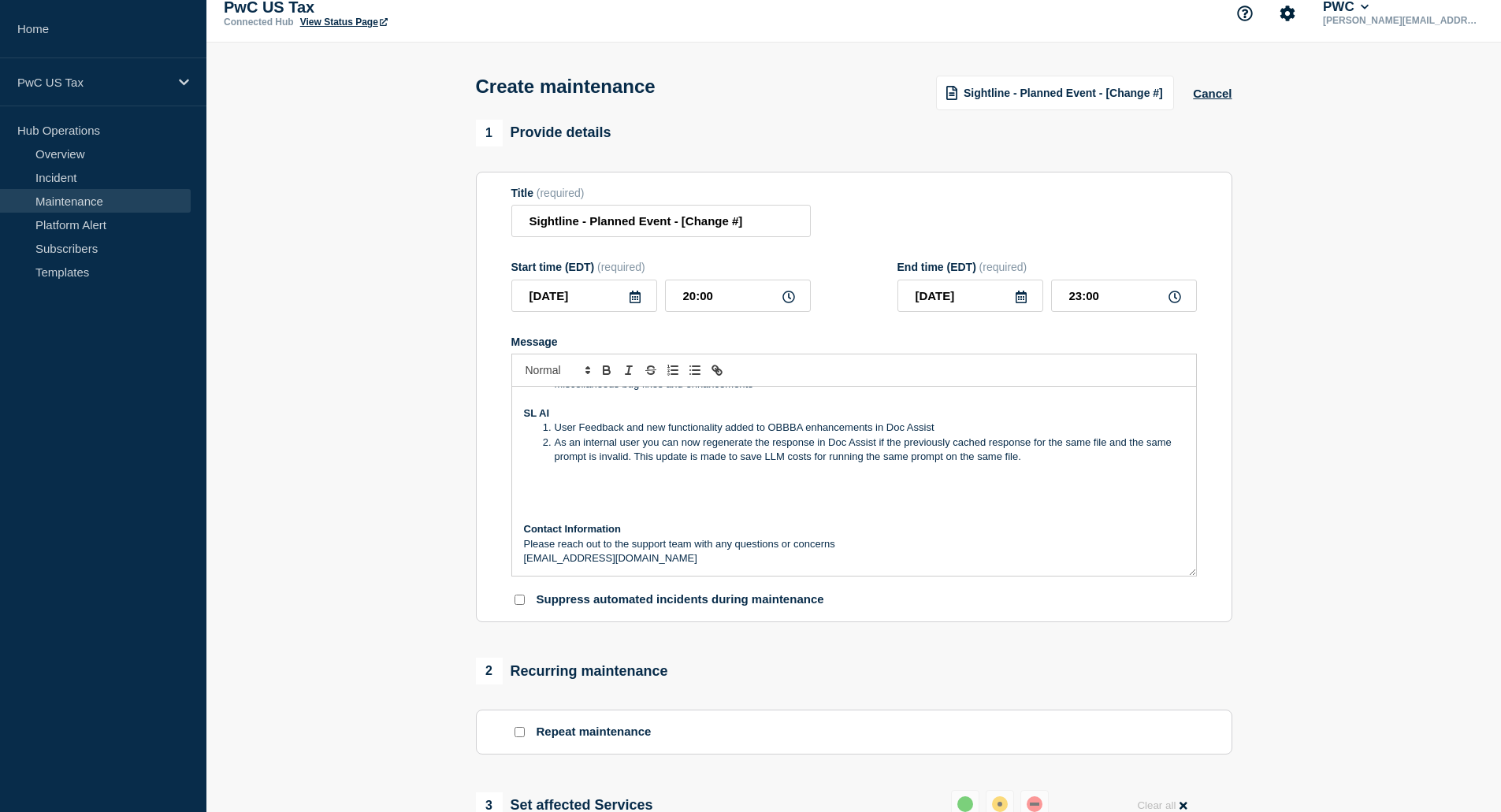
click at [961, 420] on p "SL AI" at bounding box center [854, 413] width 660 height 14
click at [958, 428] on li "User Feedback and new functionality added to OBBBA enhancements in Doc Assist" at bounding box center [861, 427] width 645 height 14
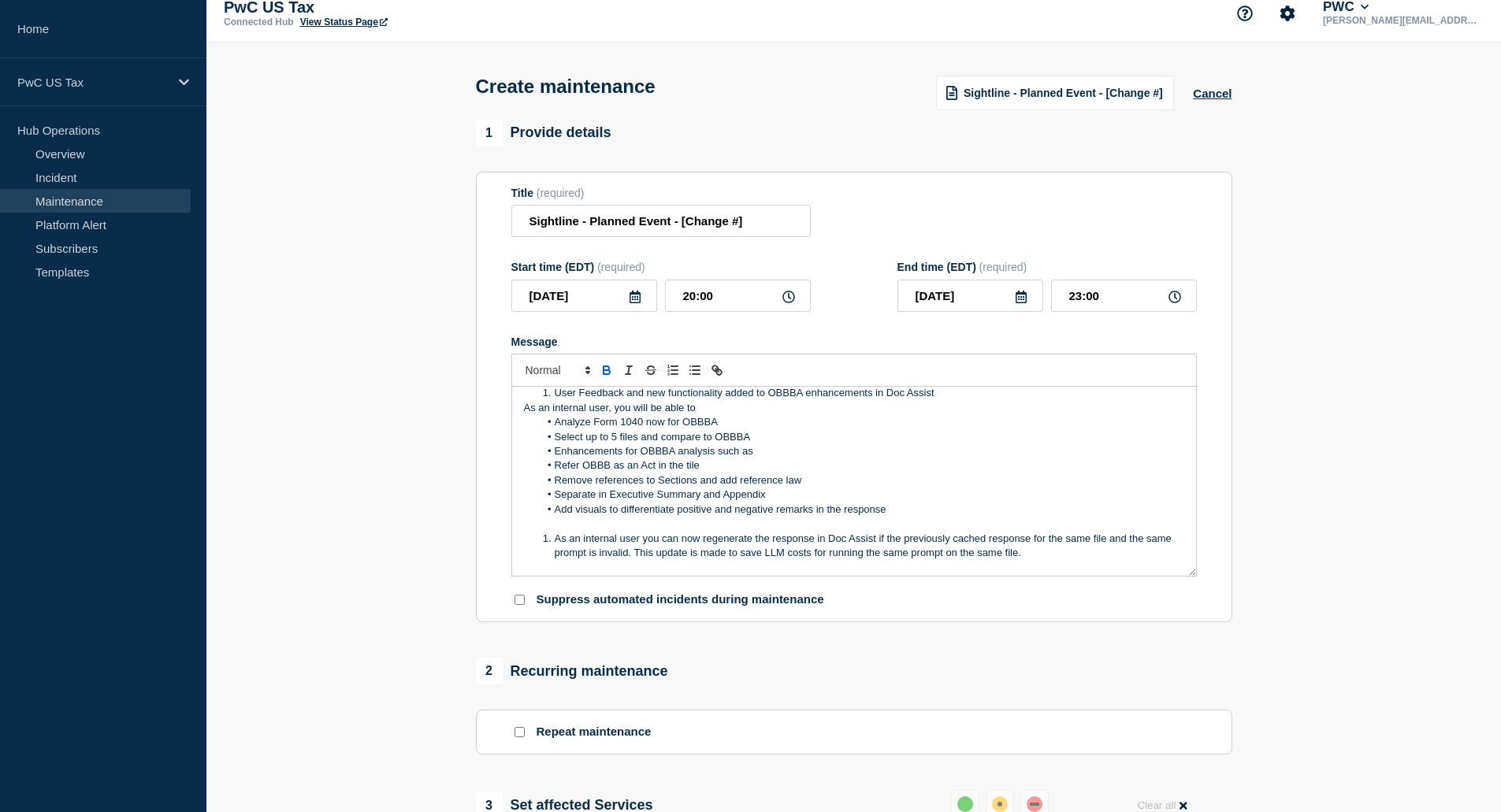
scroll to position [156, 0]
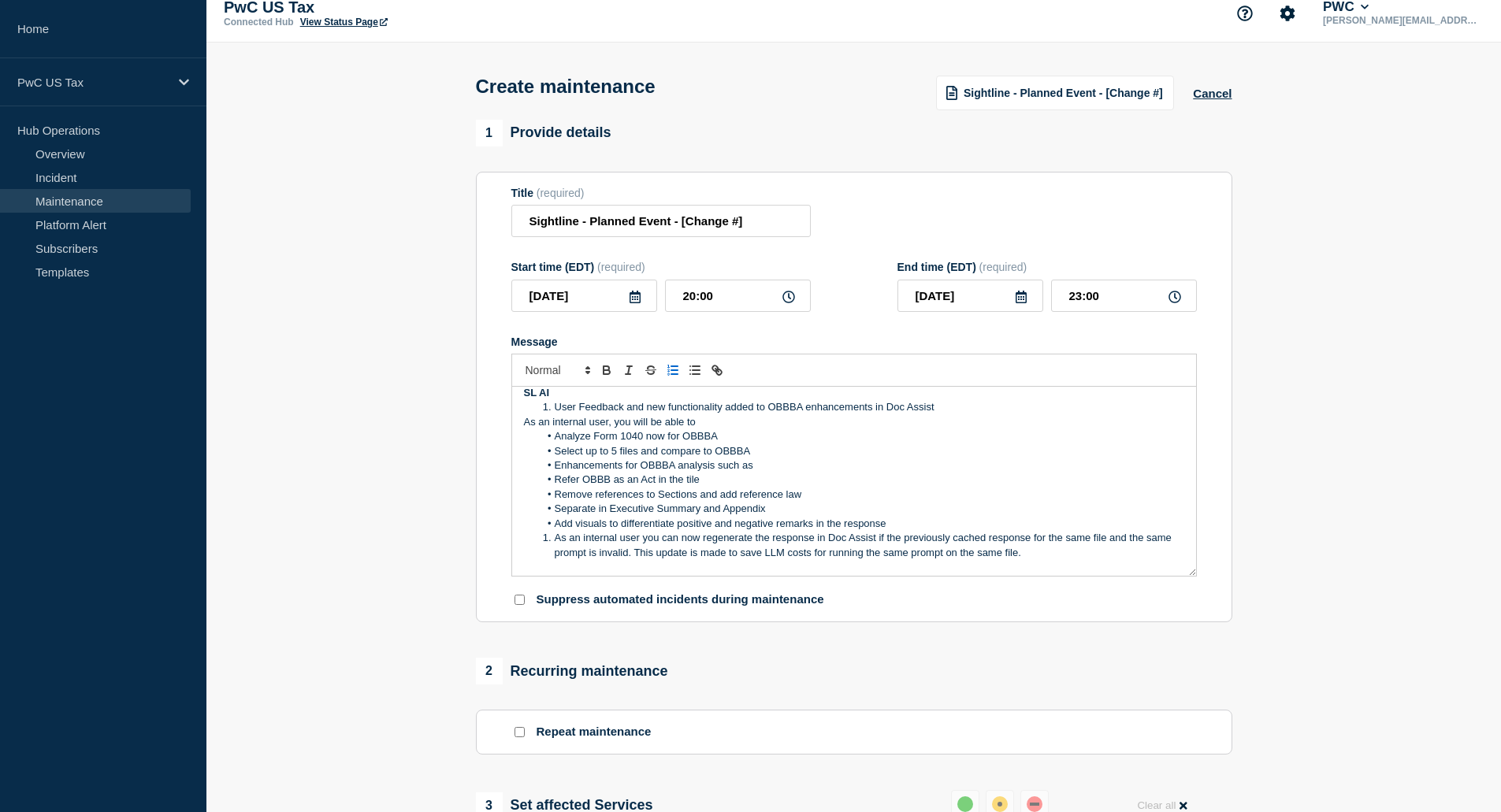
click at [669, 372] on icon "Toggle ordered list" at bounding box center [669, 371] width 2 height 2
click at [669, 377] on icon "Toggle ordered list" at bounding box center [673, 371] width 14 height 14
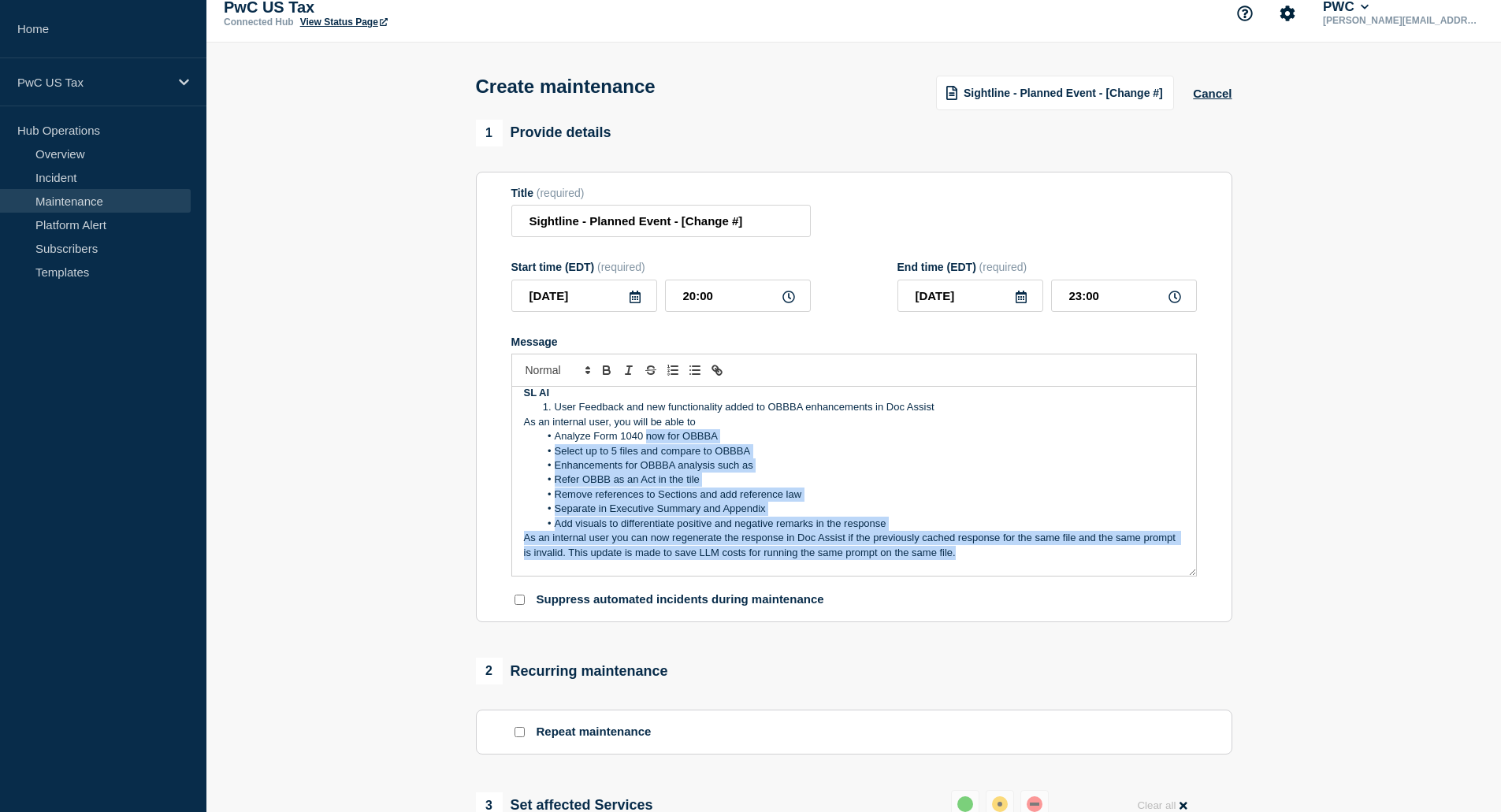
drag, startPoint x: 1013, startPoint y: 556, endPoint x: 645, endPoint y: 435, distance: 387.4
click at [645, 435] on div "There will be a planned event affecting Sightline in production Business Impact…" at bounding box center [854, 481] width 684 height 189
click at [524, 545] on p "As an internal user you can now regenerate the response in Doc Assist if the pr…" at bounding box center [854, 545] width 660 height 29
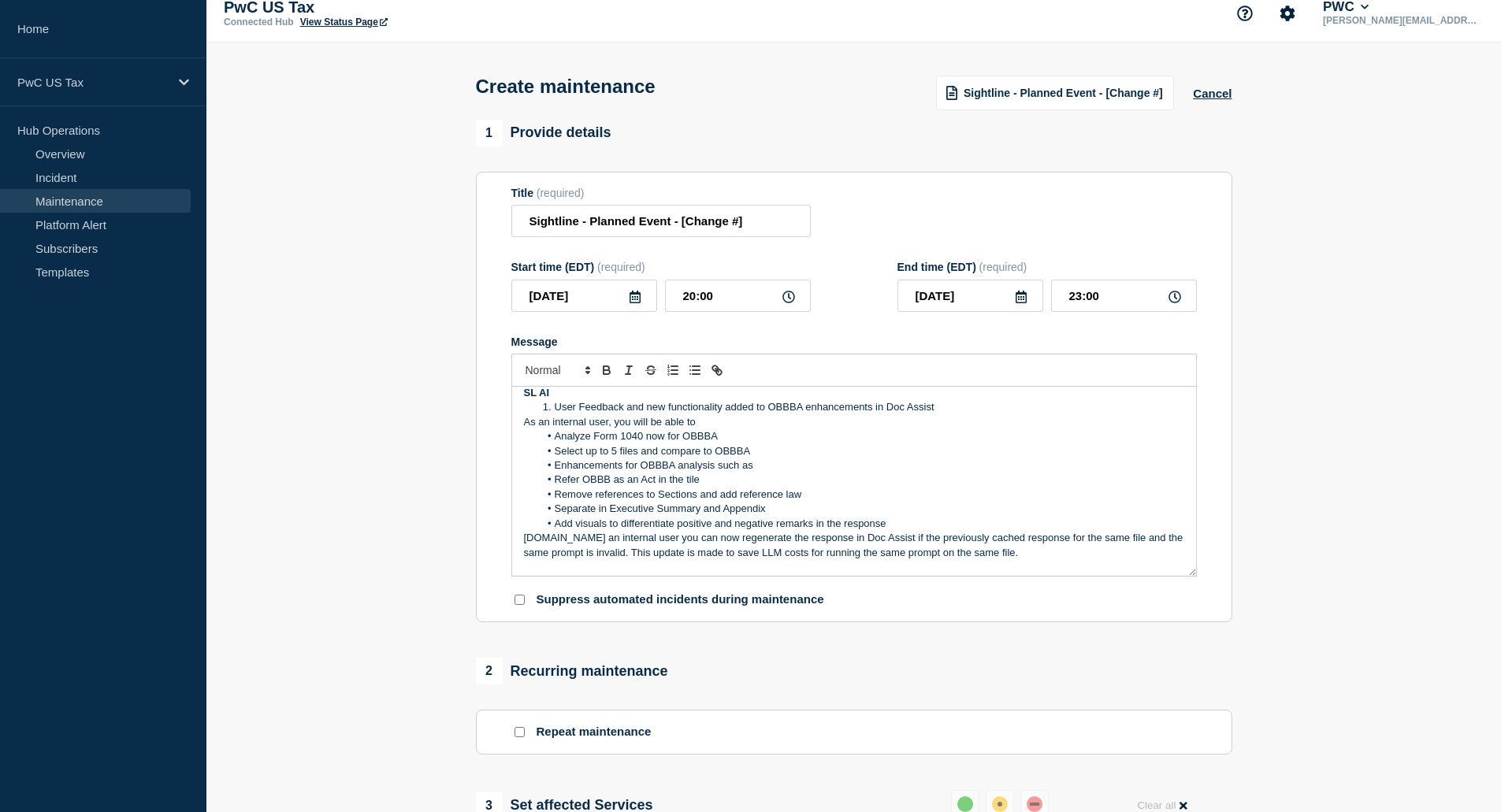
click at [535, 418] on p "As an internal user, you will be able to" at bounding box center [854, 422] width 660 height 14
click at [555, 411] on span "Message" at bounding box center [555, 407] width 0 height 14
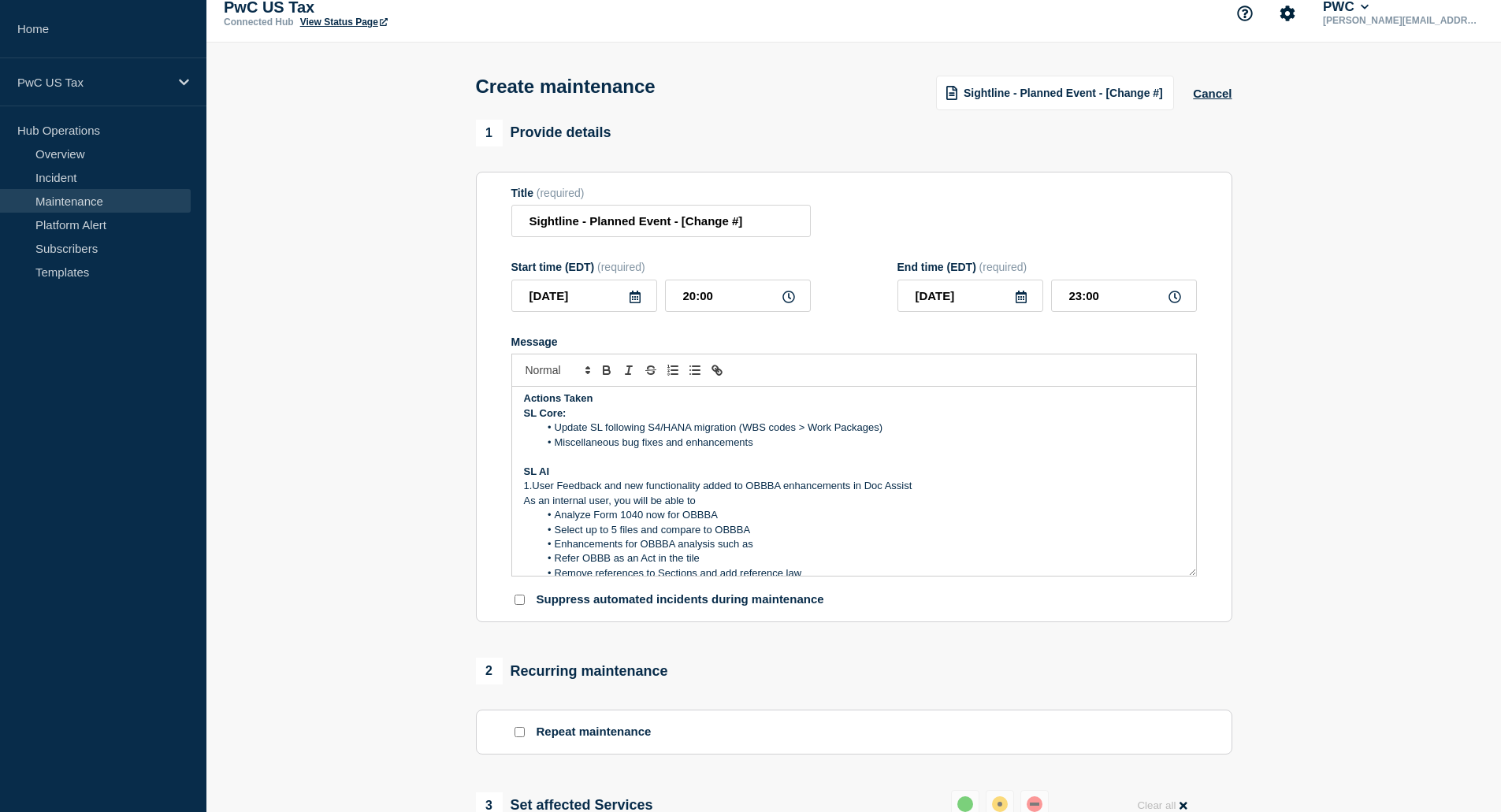
click at [572, 478] on p "SL AI" at bounding box center [854, 472] width 660 height 14
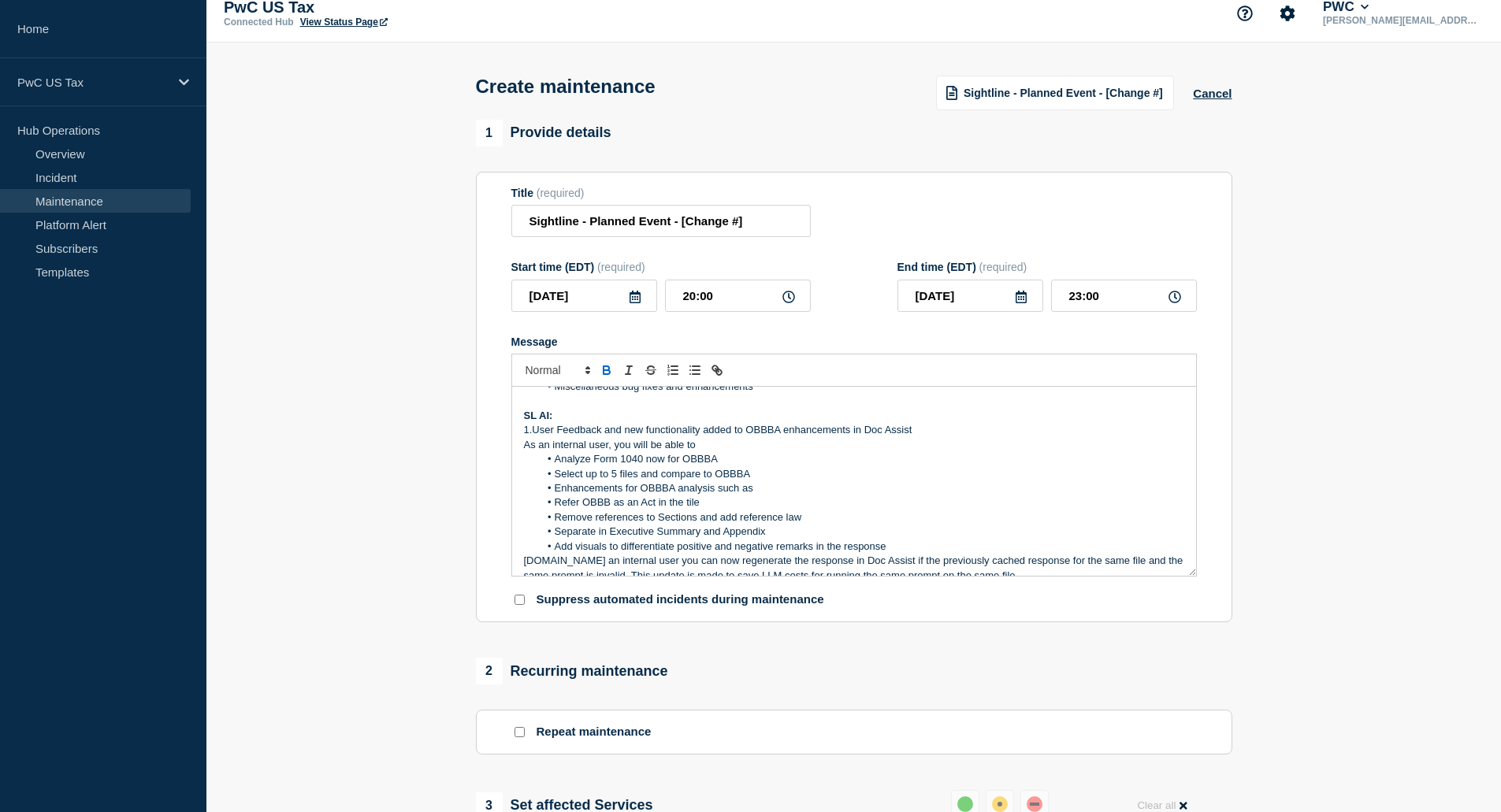
scroll to position [235, 0]
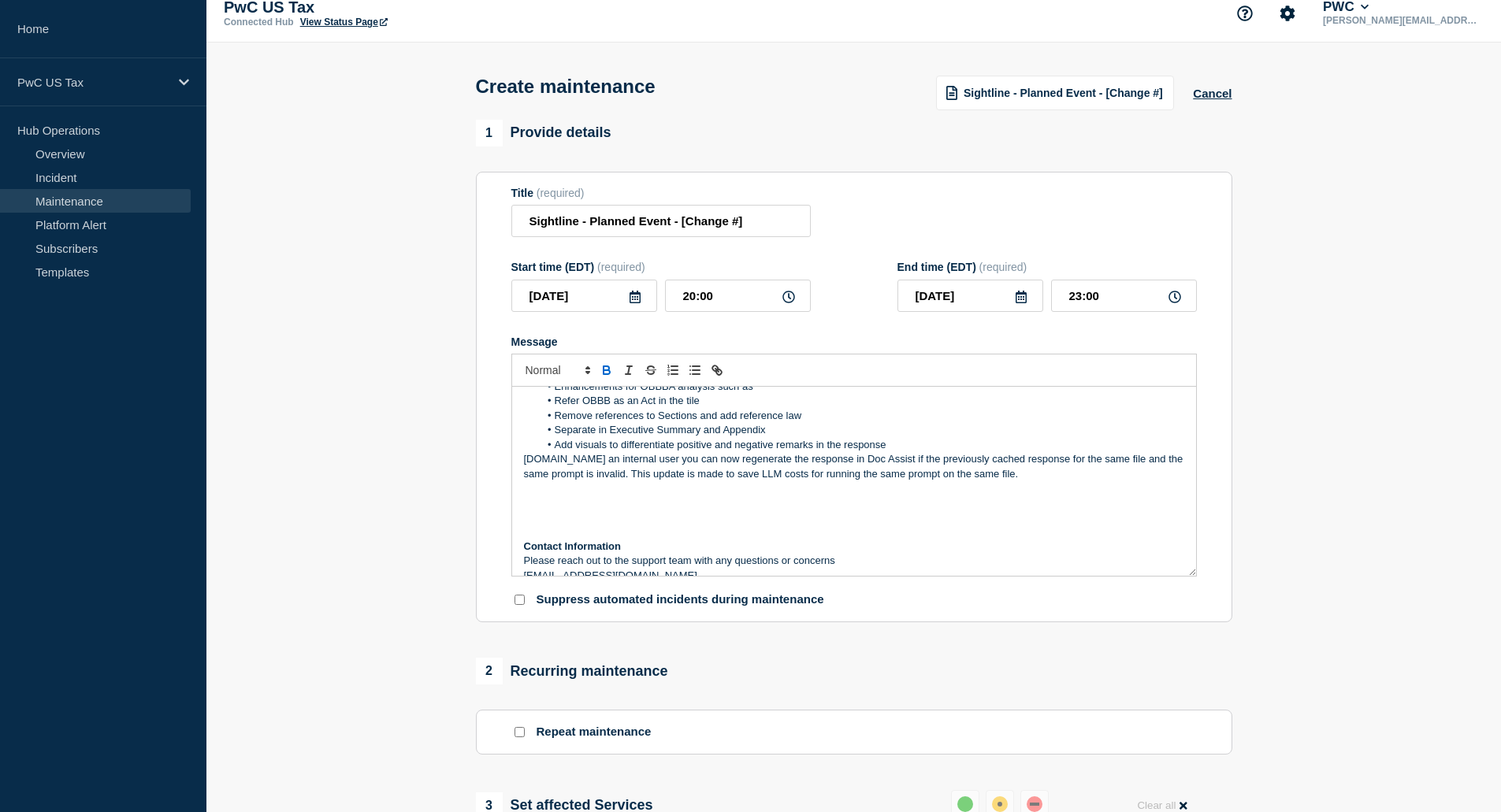
click at [524, 466] on p "[DOMAIN_NAME] an internal user you can now regenerate the response in Doc Assis…" at bounding box center [854, 466] width 660 height 29
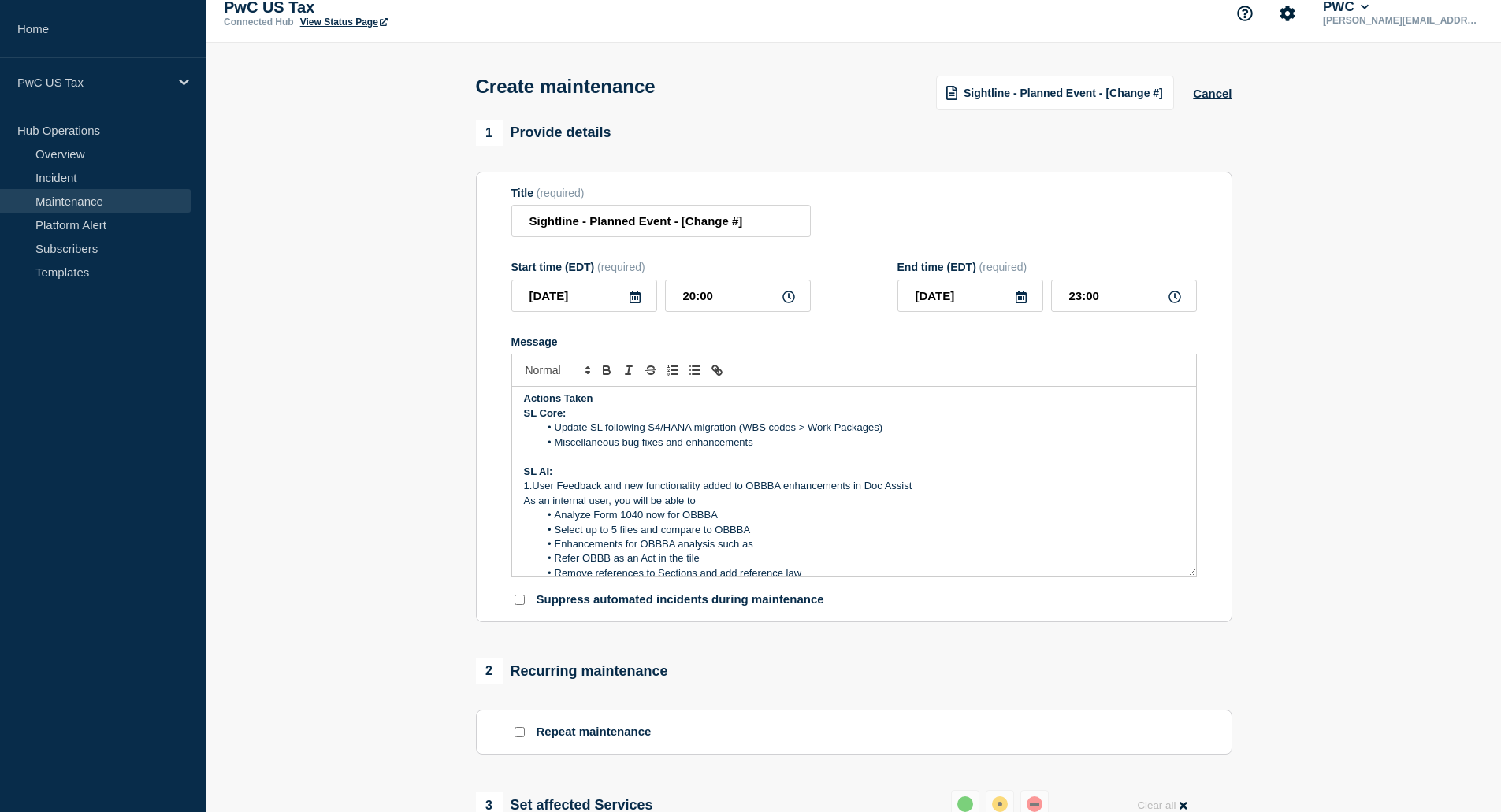
scroll to position [156, 0]
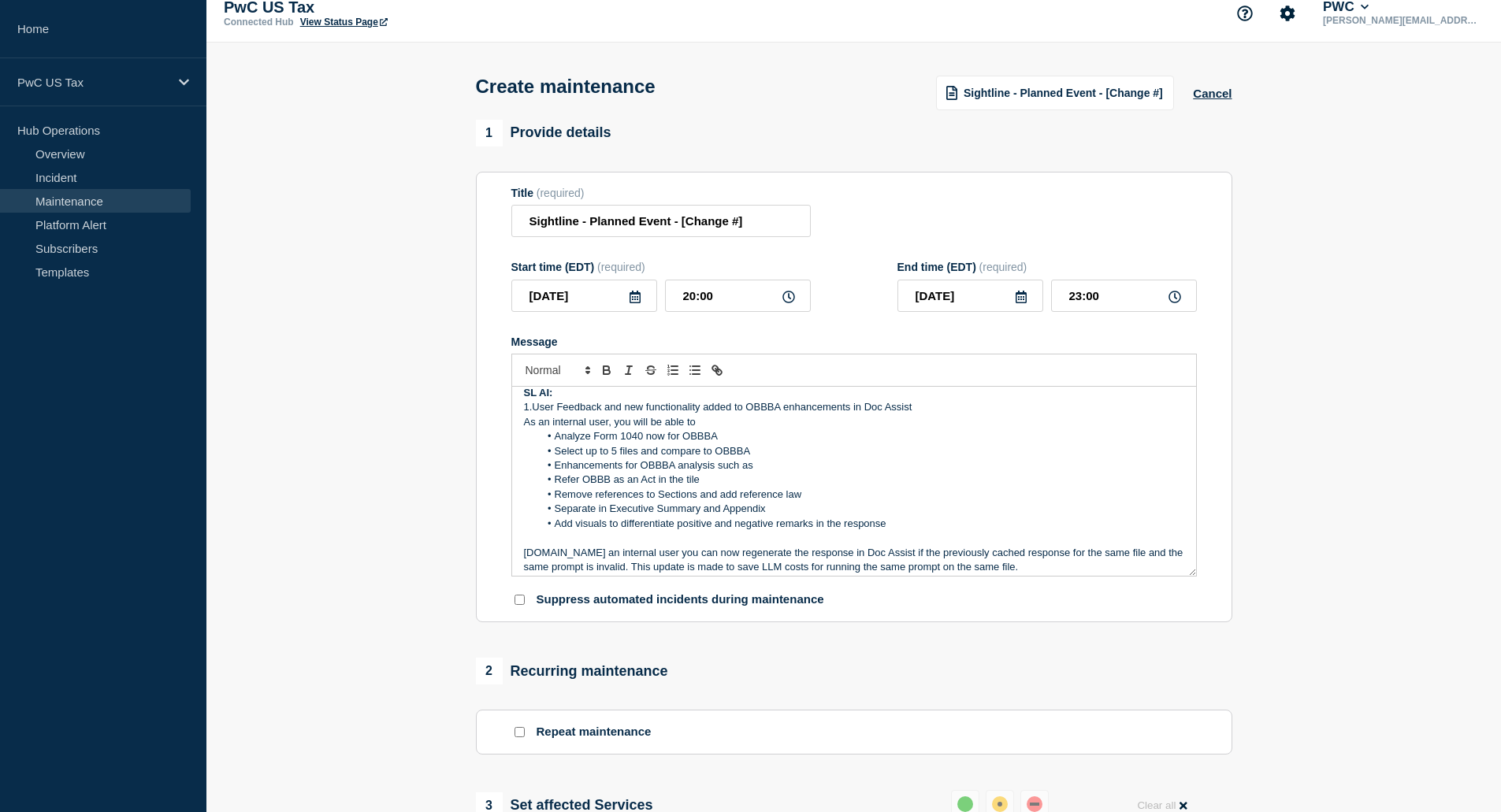
click at [524, 428] on p "As an internal user, you will be able to" at bounding box center [854, 422] width 660 height 14
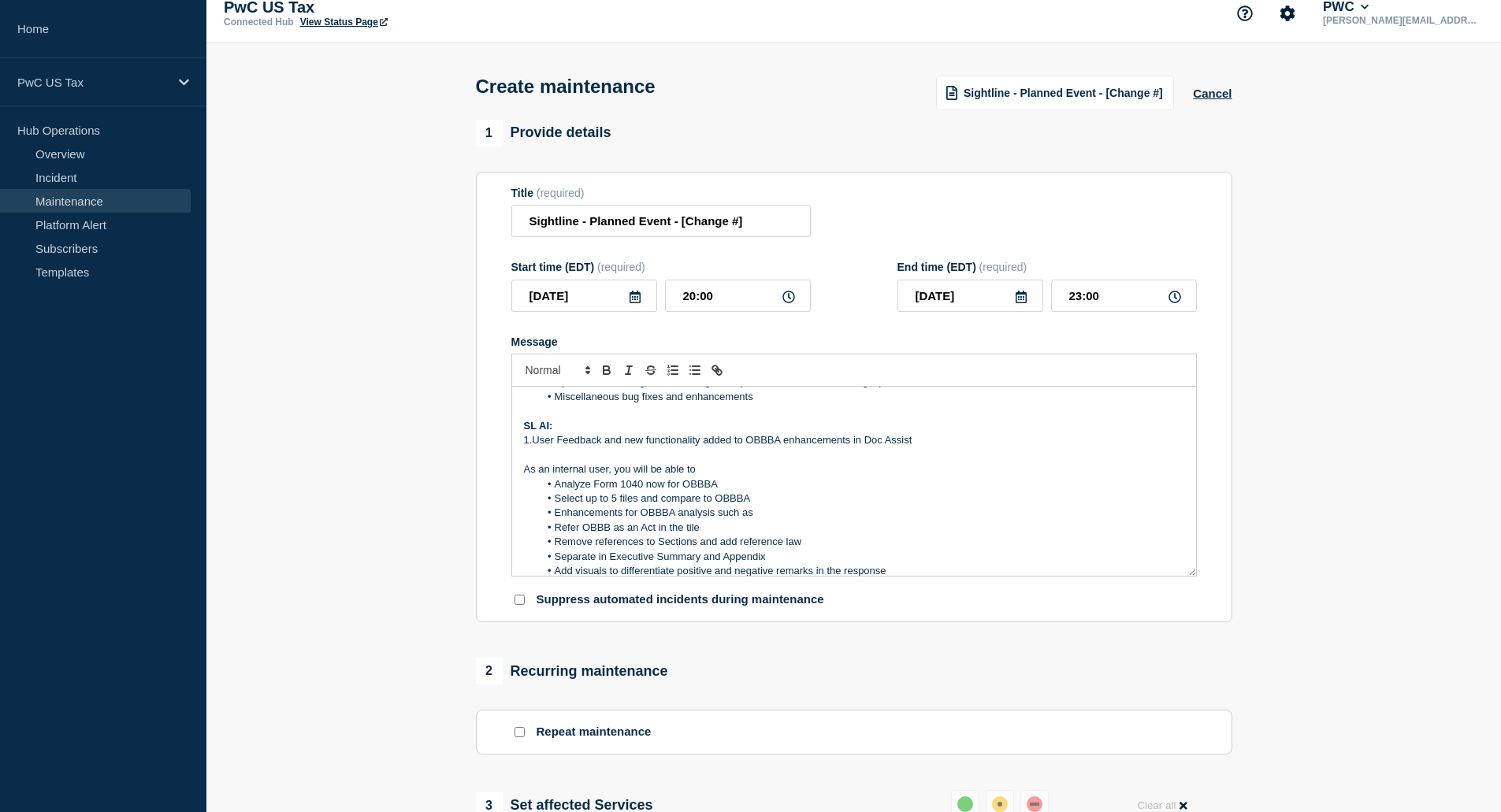
scroll to position [280, 0]
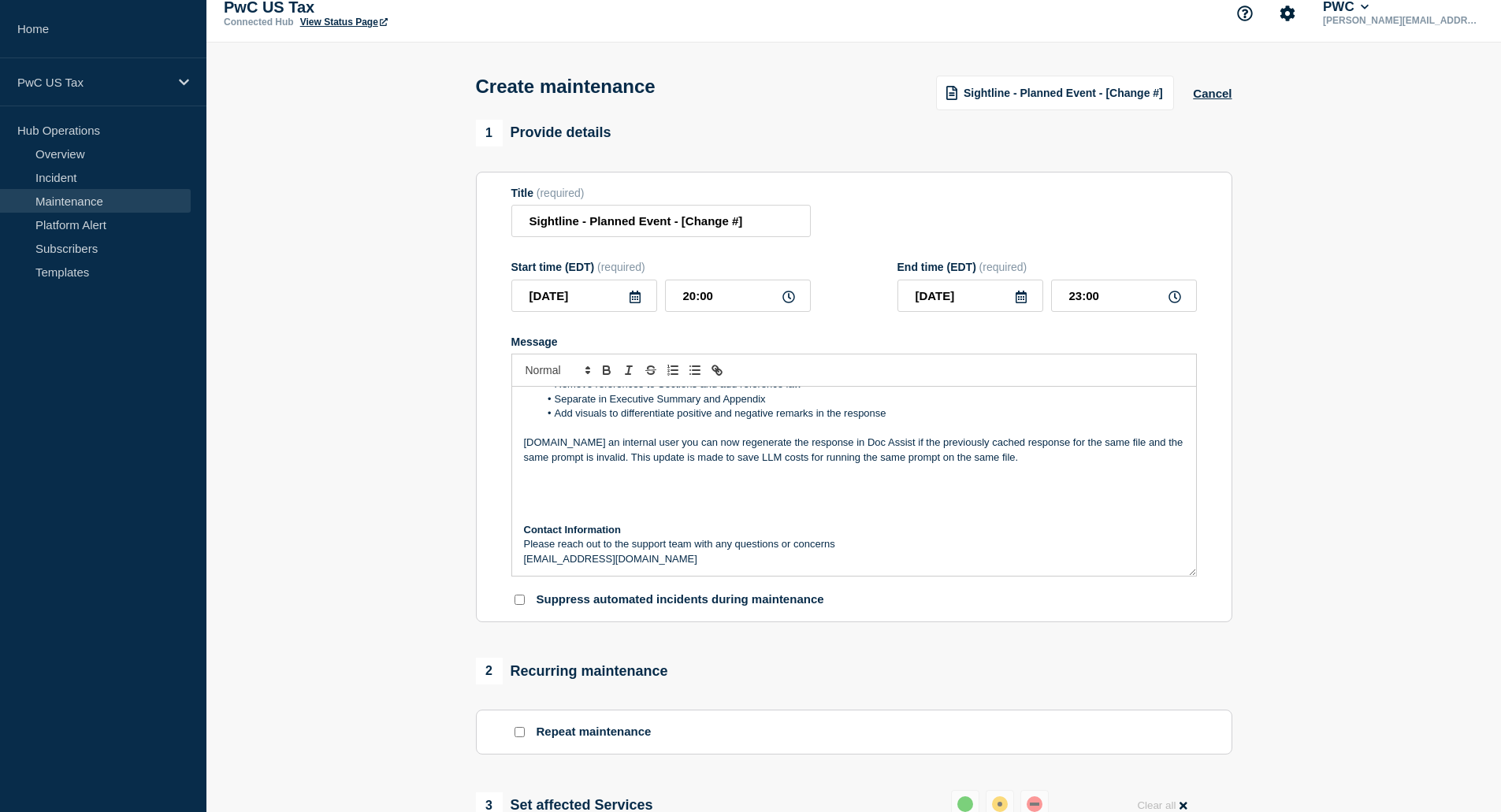
click at [556, 484] on p "Message" at bounding box center [854, 486] width 660 height 14
click at [558, 477] on p "Message" at bounding box center [854, 472] width 660 height 14
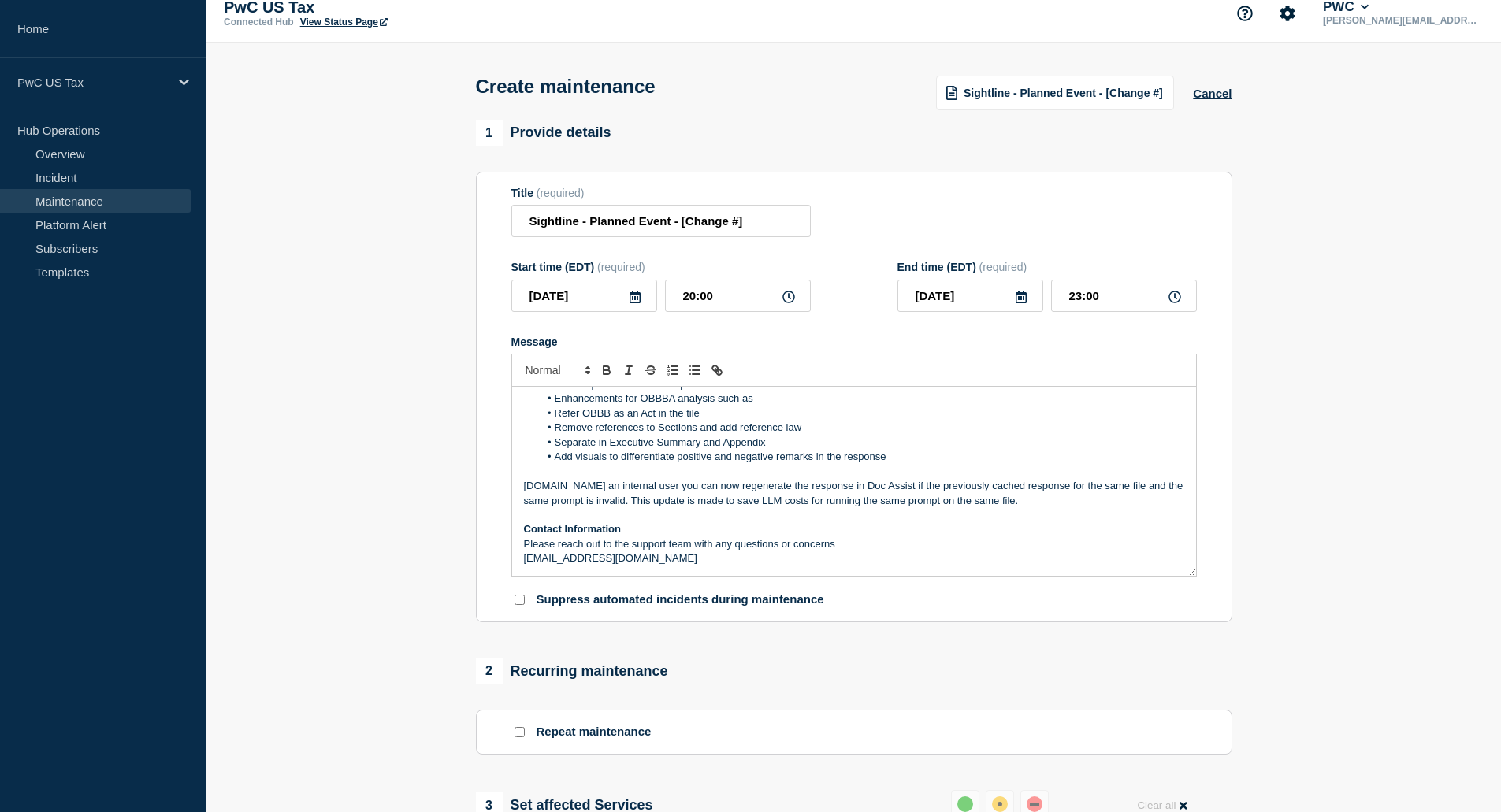
scroll to position [158, 0]
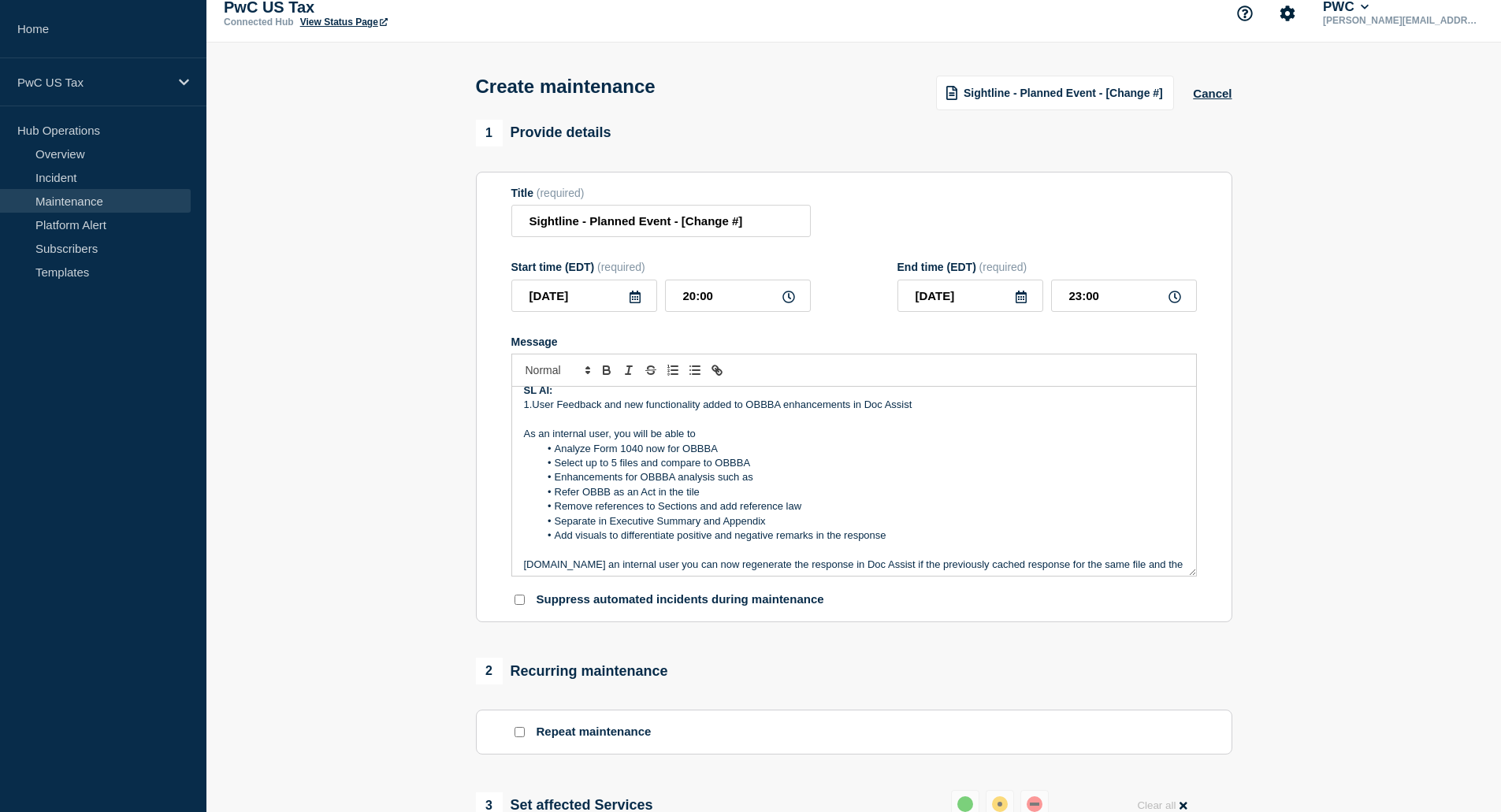
click at [737, 438] on p "As an internal user, you will be able to" at bounding box center [854, 434] width 660 height 14
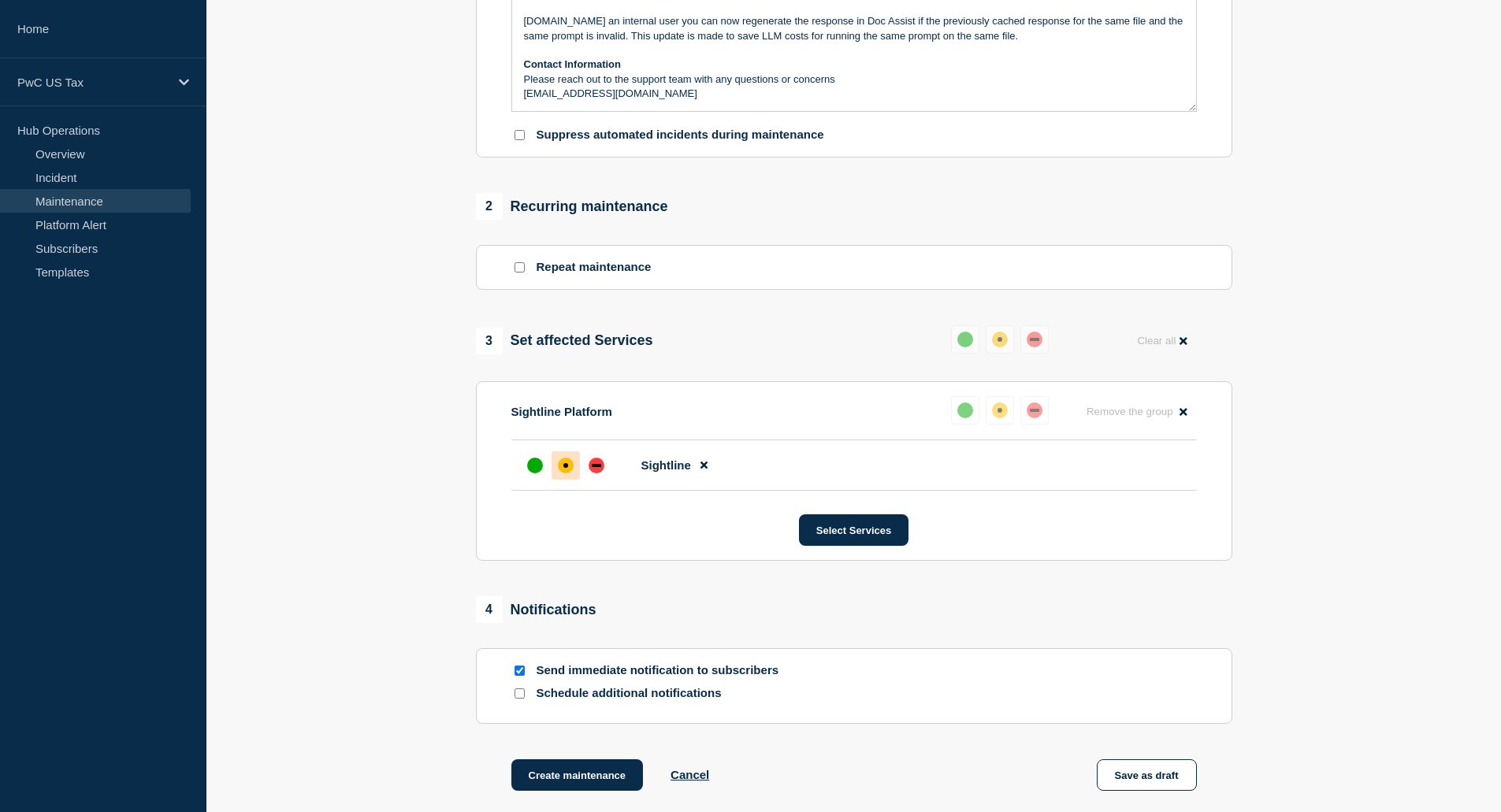
scroll to position [645, 0]
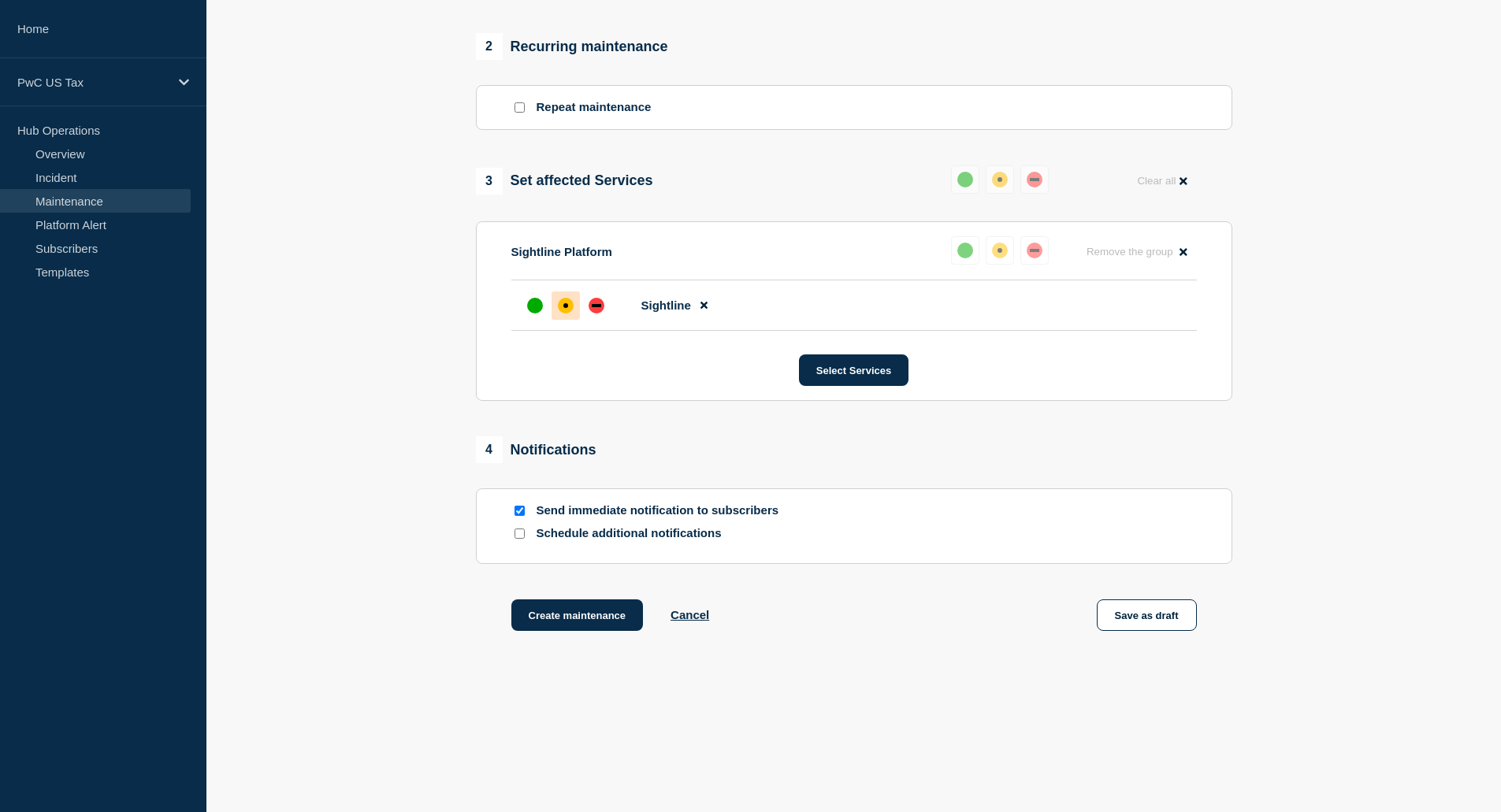
click at [522, 536] on input "Schedule additional notifications" at bounding box center [520, 534] width 10 height 10
checkbox input "true"
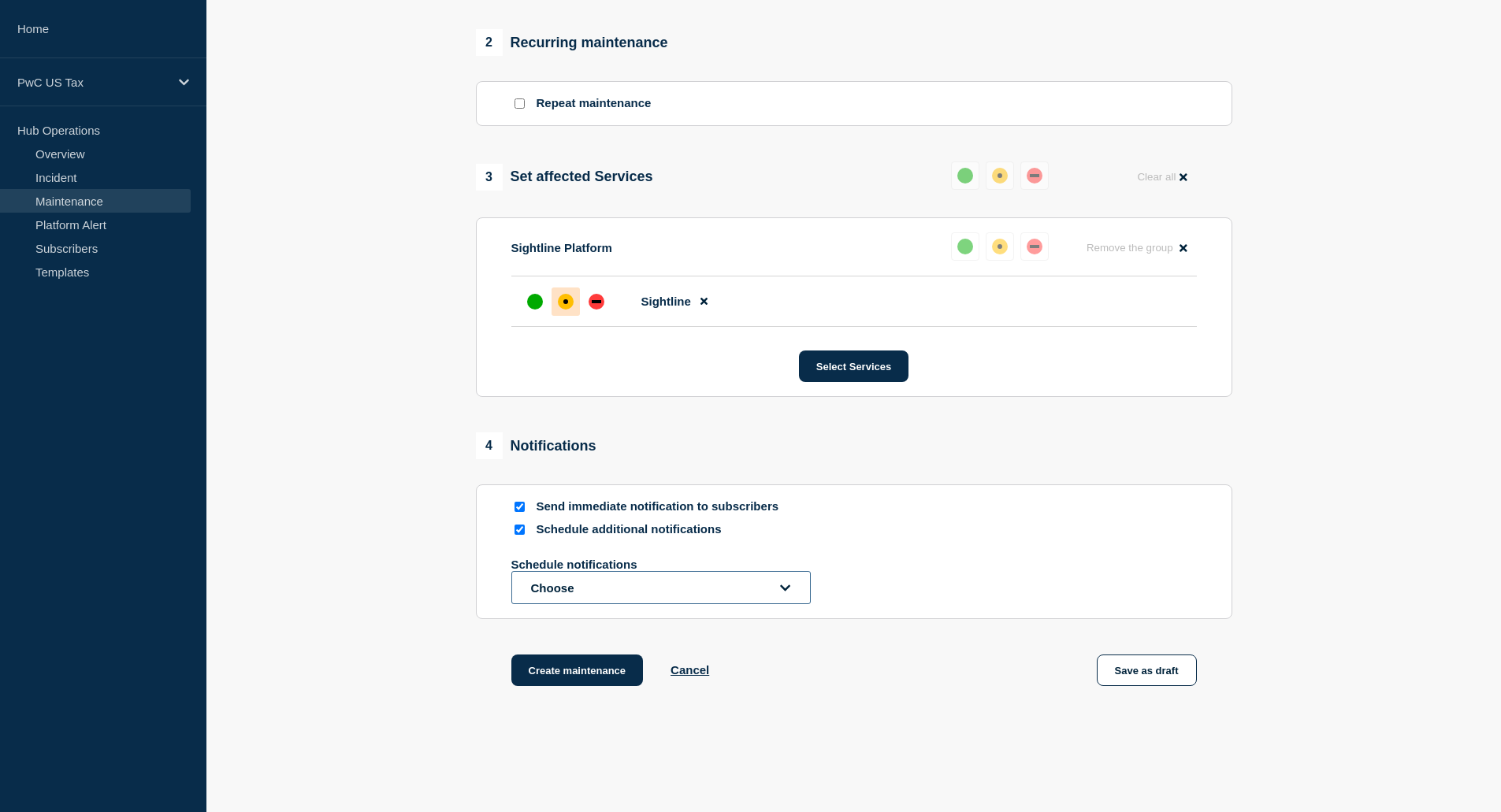
click at [633, 604] on button "Choose" at bounding box center [661, 587] width 299 height 33
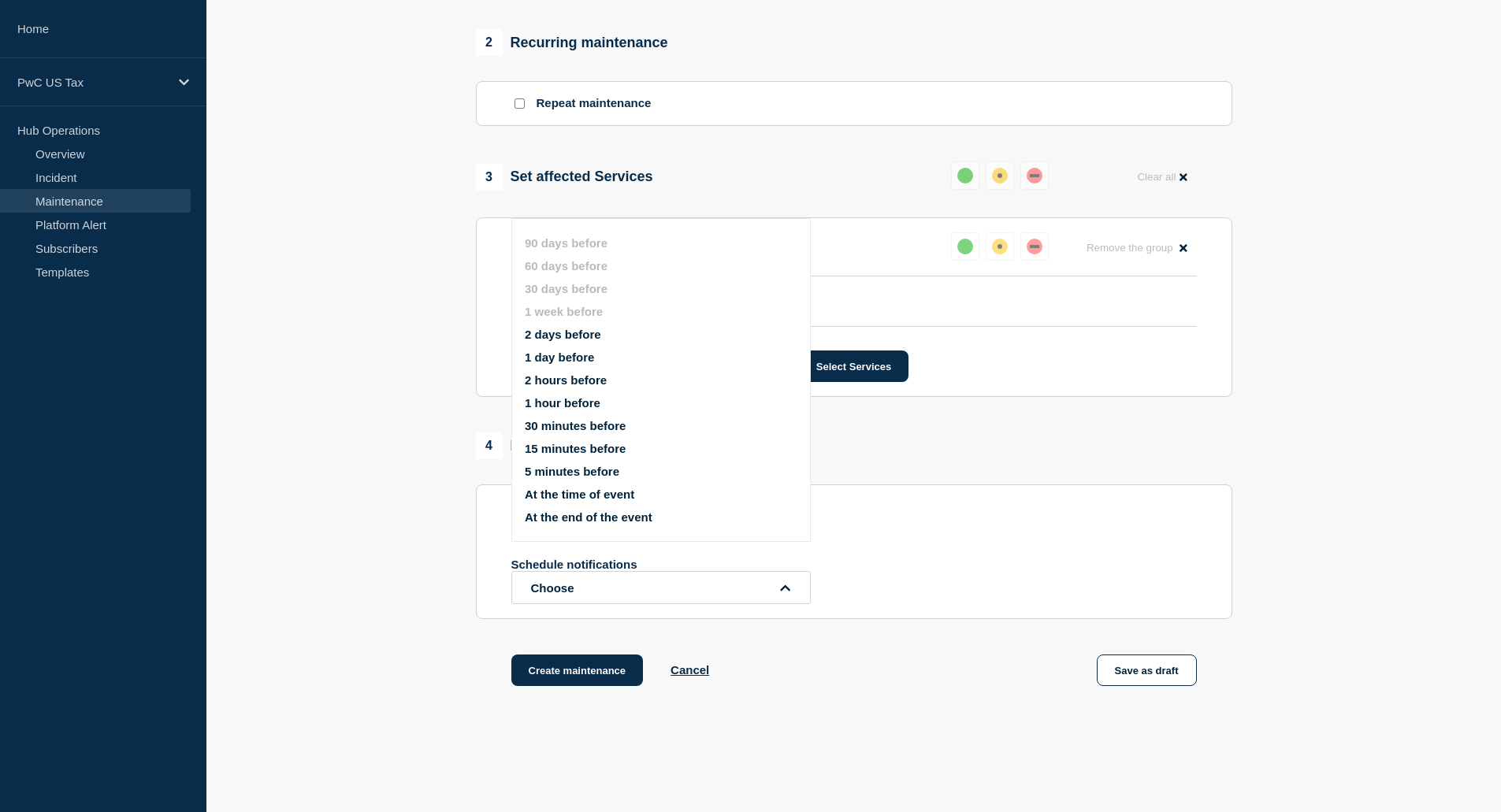
click at [599, 491] on button "At the time of event" at bounding box center [580, 494] width 109 height 13
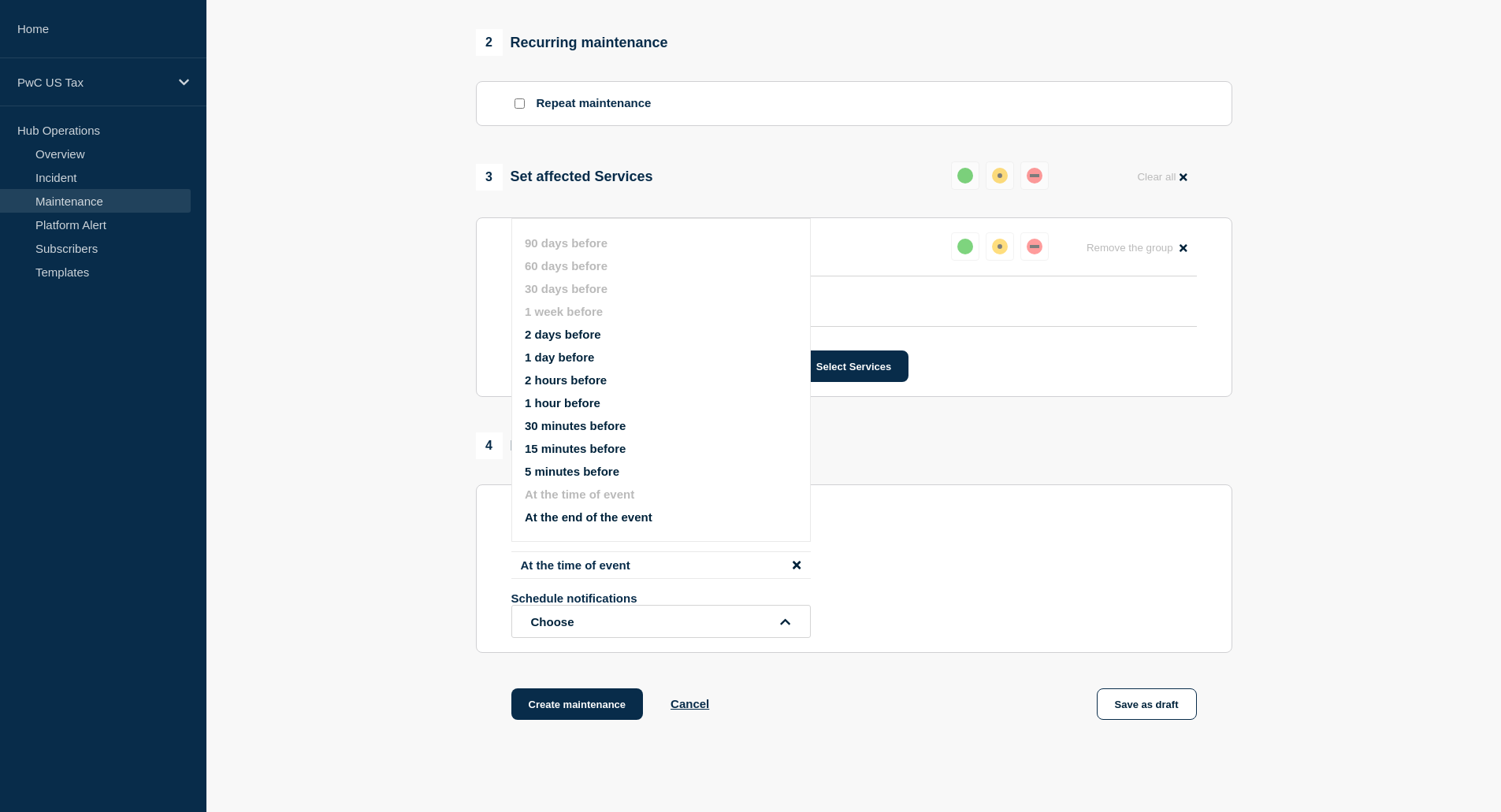
click at [892, 546] on div "Schedule additional notifications At the time of event Schedule notifications C…" at bounding box center [855, 580] width 686 height 116
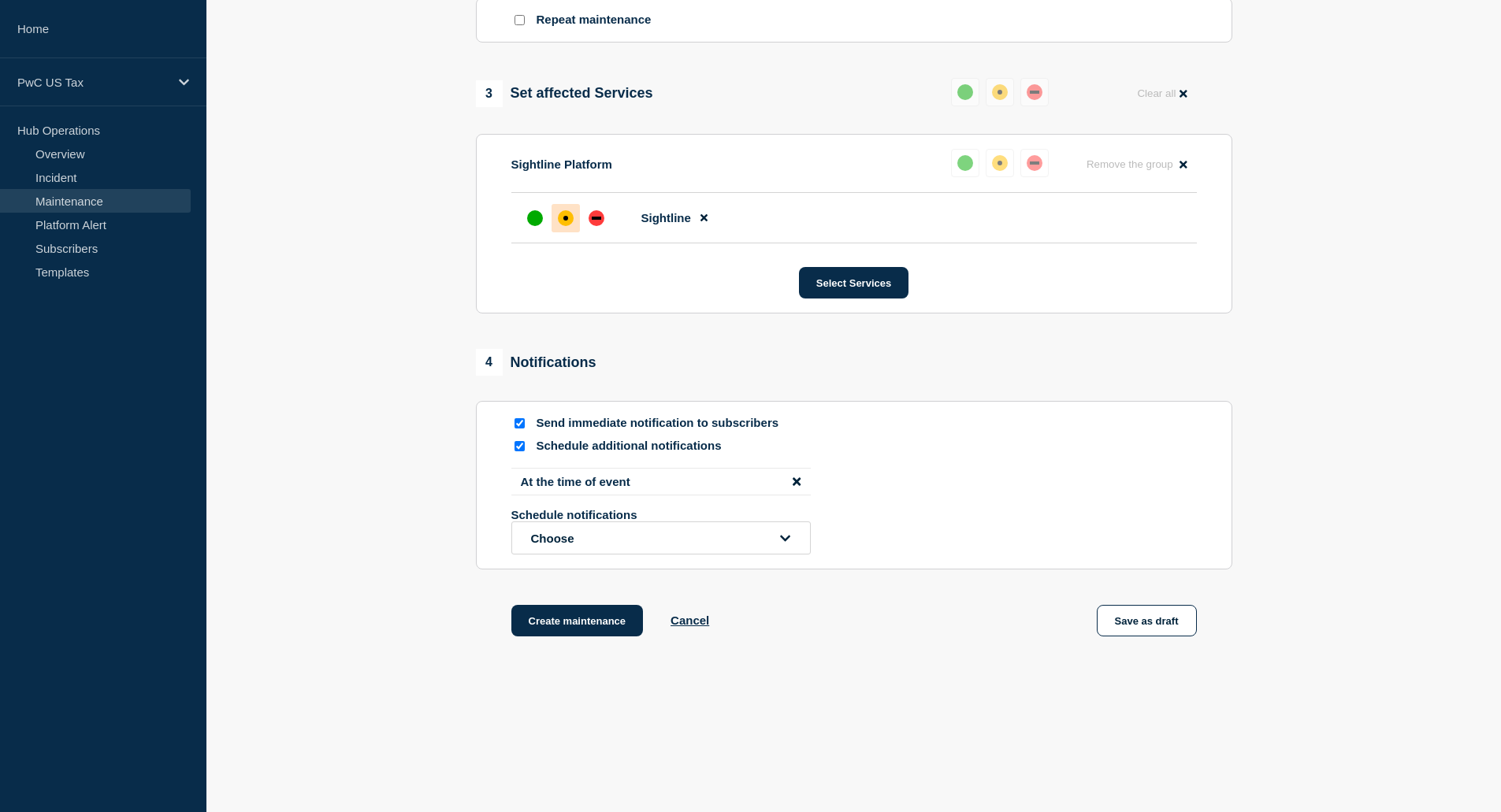
scroll to position [737, 0]
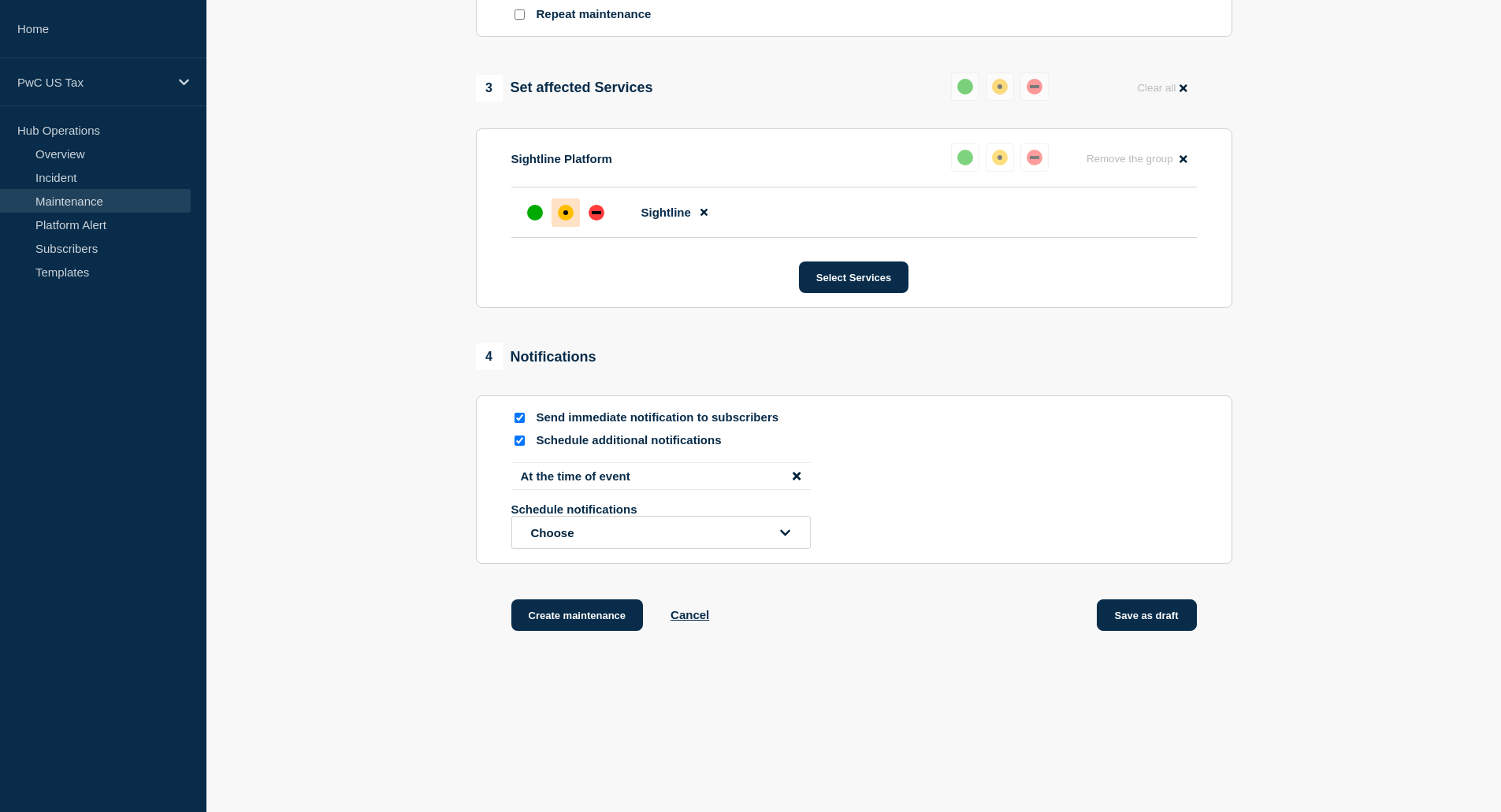
click at [1118, 617] on button "Save as draft" at bounding box center [1147, 615] width 100 height 32
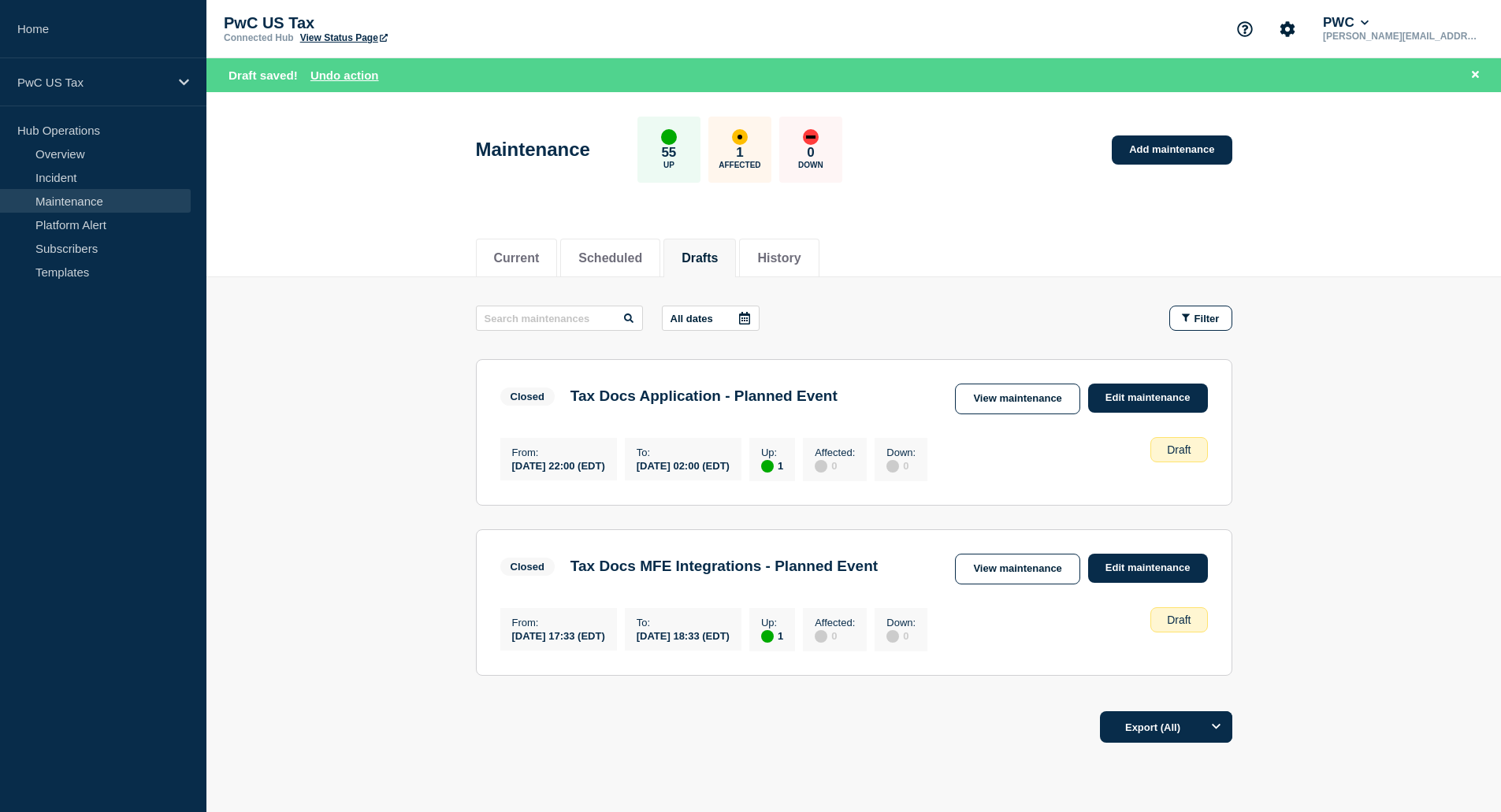
click at [718, 256] on button "Drafts" at bounding box center [700, 258] width 36 height 14
drag, startPoint x: 534, startPoint y: 226, endPoint x: 1450, endPoint y: 325, distance: 921.3
click at [612, 272] on div "Current Scheduled Drafts History" at bounding box center [854, 249] width 756 height 54
drag, startPoint x: 374, startPoint y: 155, endPoint x: 842, endPoint y: 13, distance: 489.1
click at [797, 24] on div "PwC US Tax Connected Hub View Status Page PWC steven.j.levinson@pwc.com Draft s…" at bounding box center [750, 443] width 1501 height 887
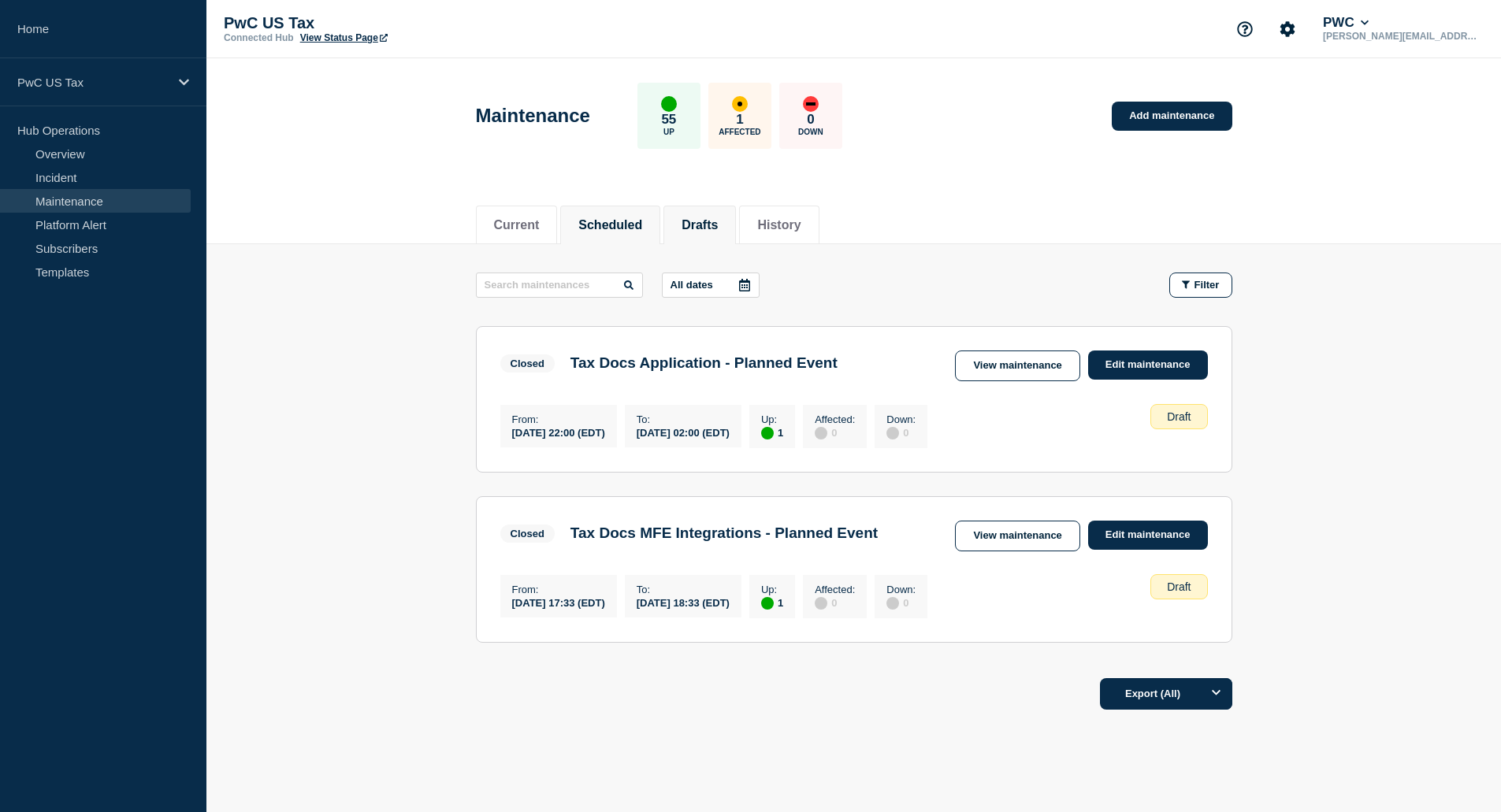
click at [610, 222] on button "Scheduled" at bounding box center [610, 226] width 64 height 14
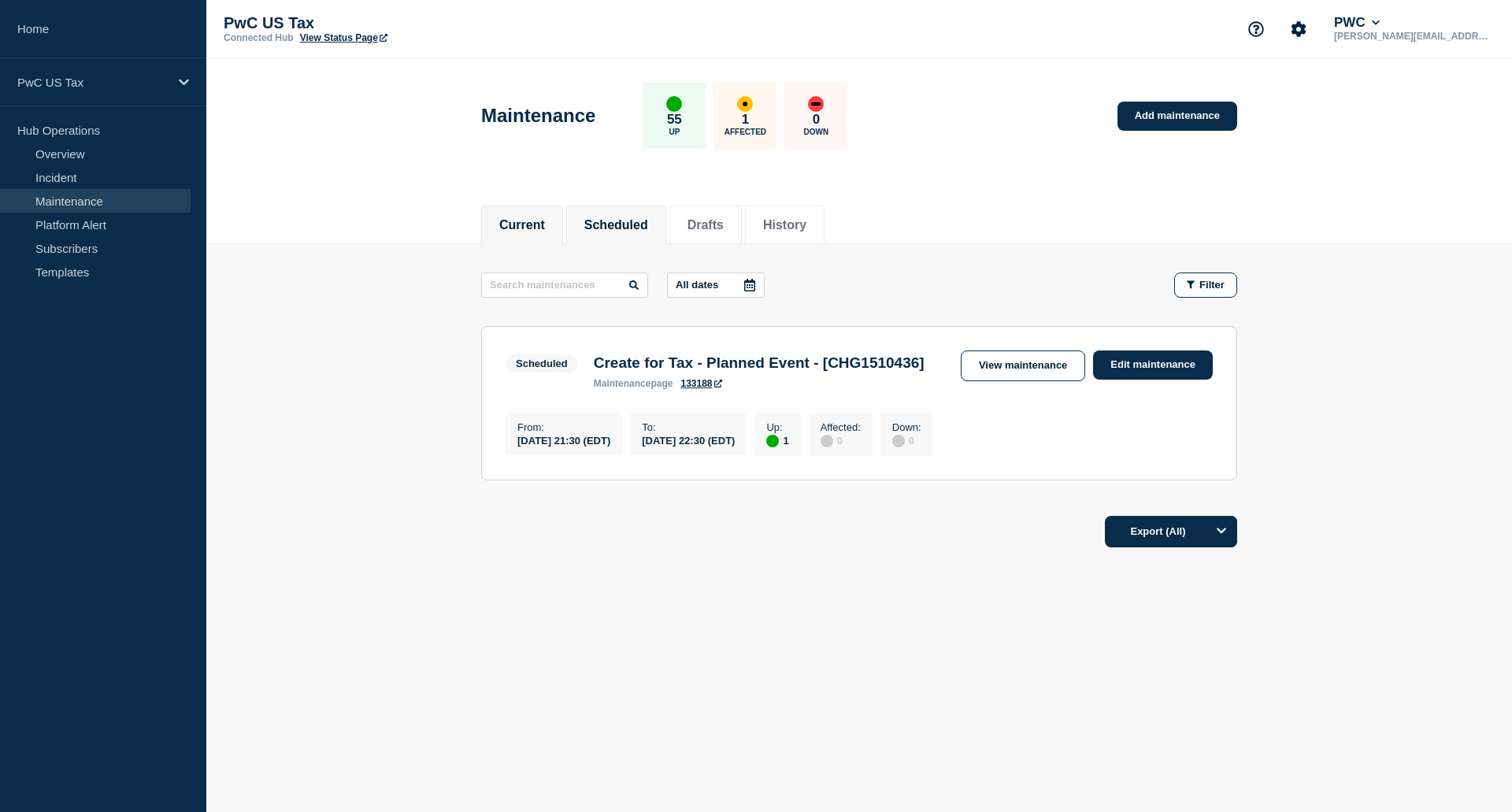
click at [543, 226] on button "Current" at bounding box center [523, 226] width 46 height 14
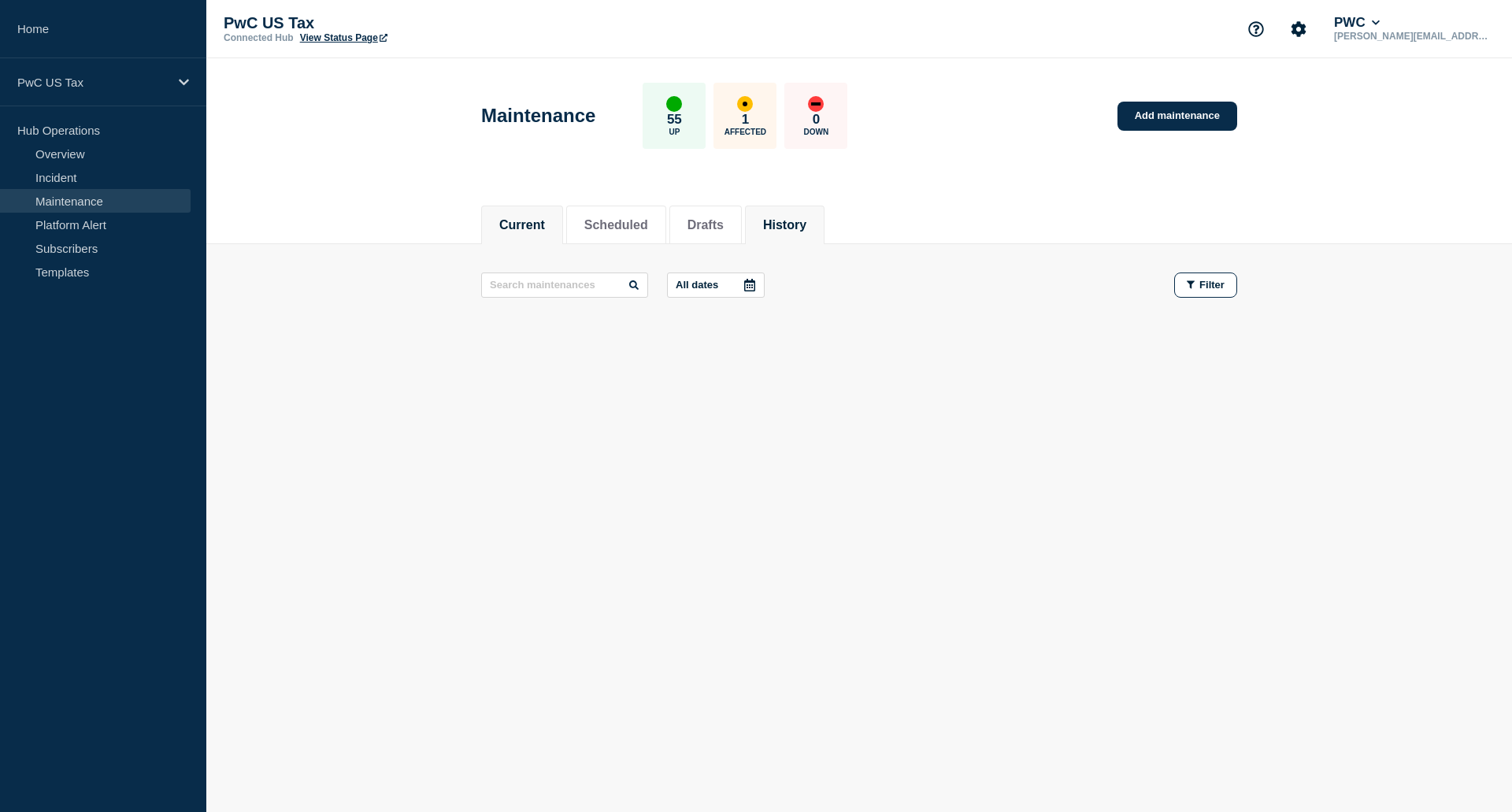
click at [807, 219] on button "History" at bounding box center [785, 226] width 44 height 14
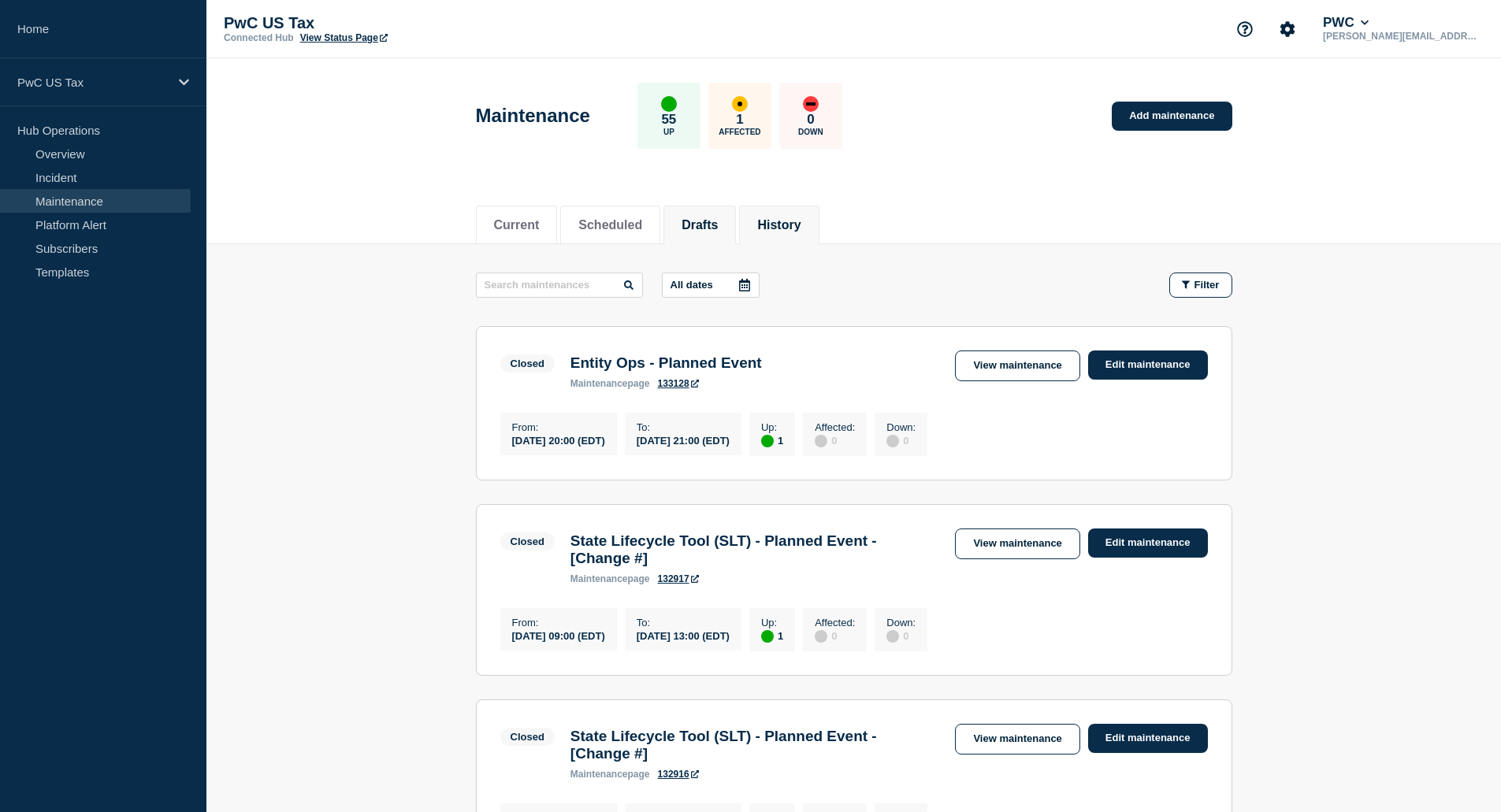
click at [703, 223] on button "Drafts" at bounding box center [700, 226] width 36 height 14
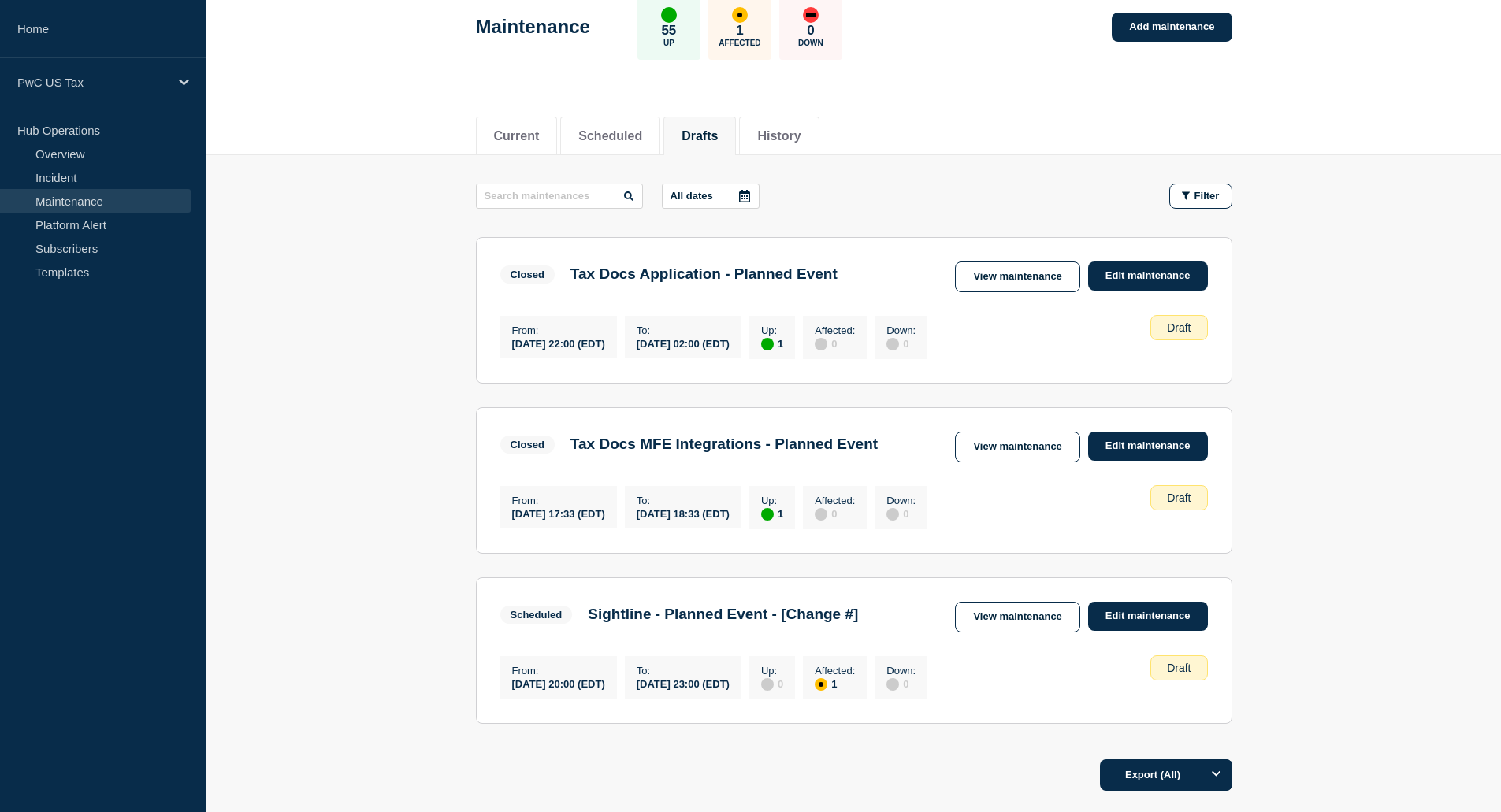
scroll to position [216, 0]
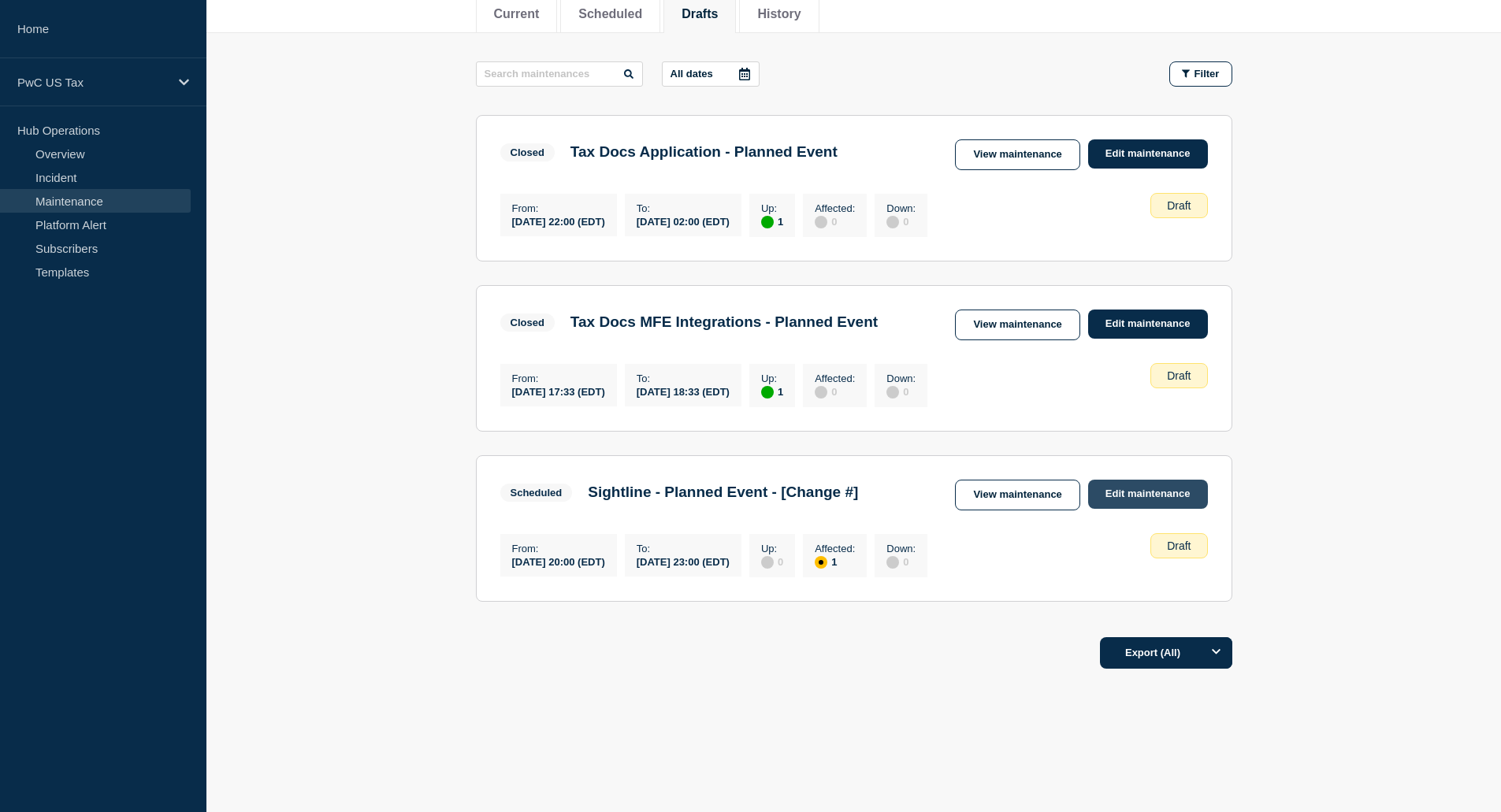
click at [1108, 486] on link "Edit maintenance" at bounding box center [1148, 494] width 120 height 29
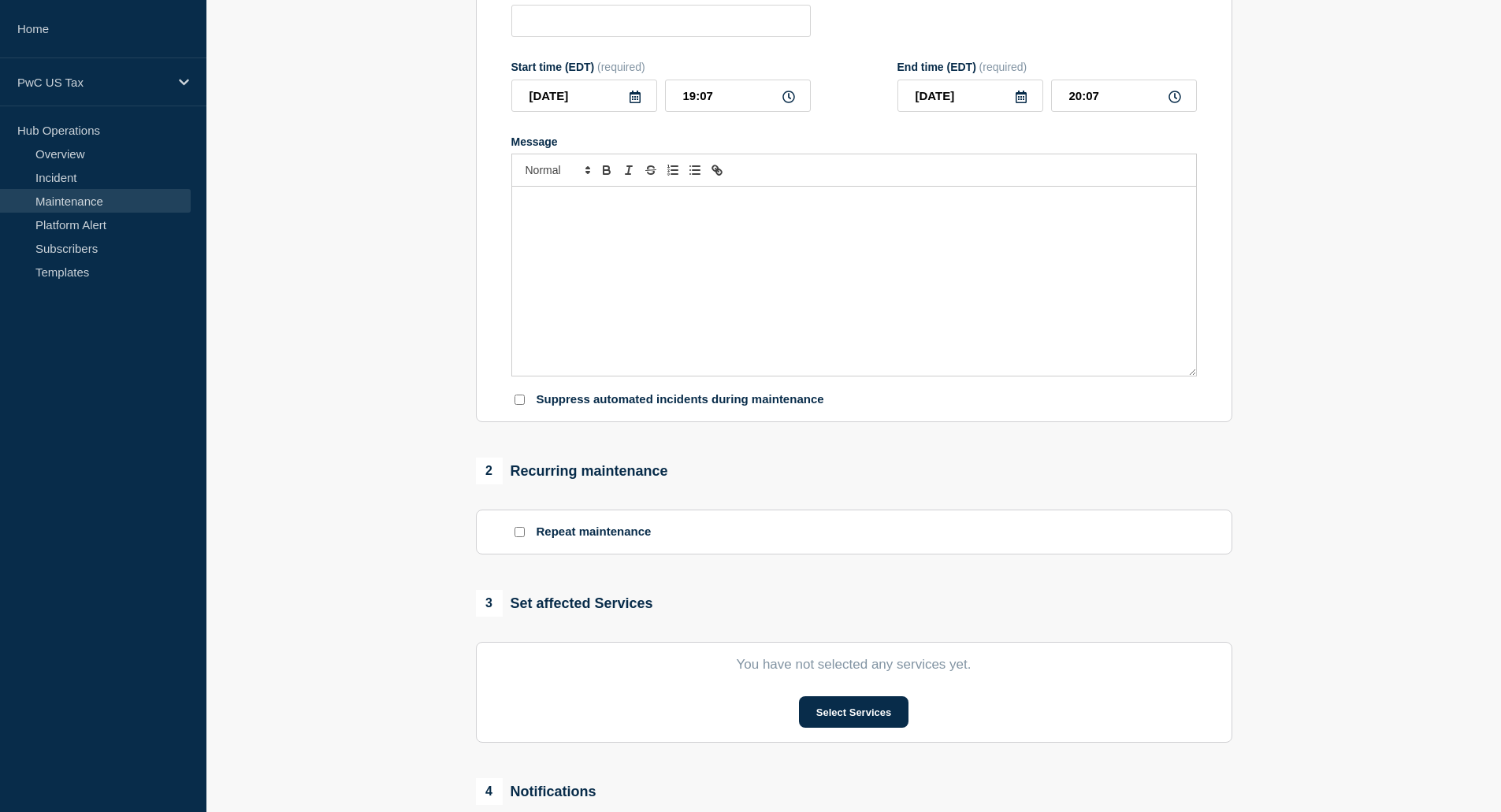
type input "Sightline - Planned Event - [Change #]"
type input "[DATE]"
type input "20:00"
type input "[DATE]"
type input "23:00"
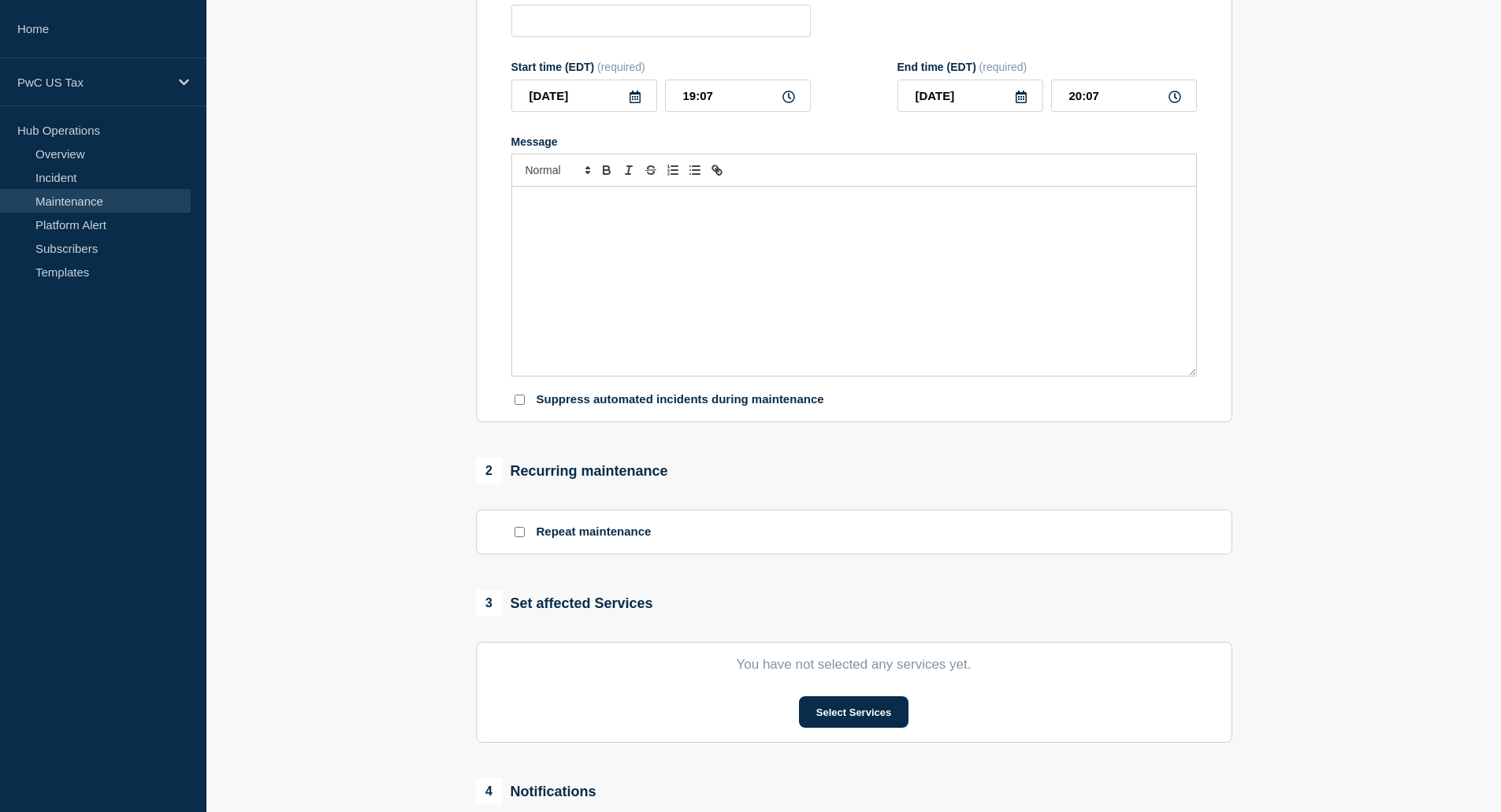
checkbox input "true"
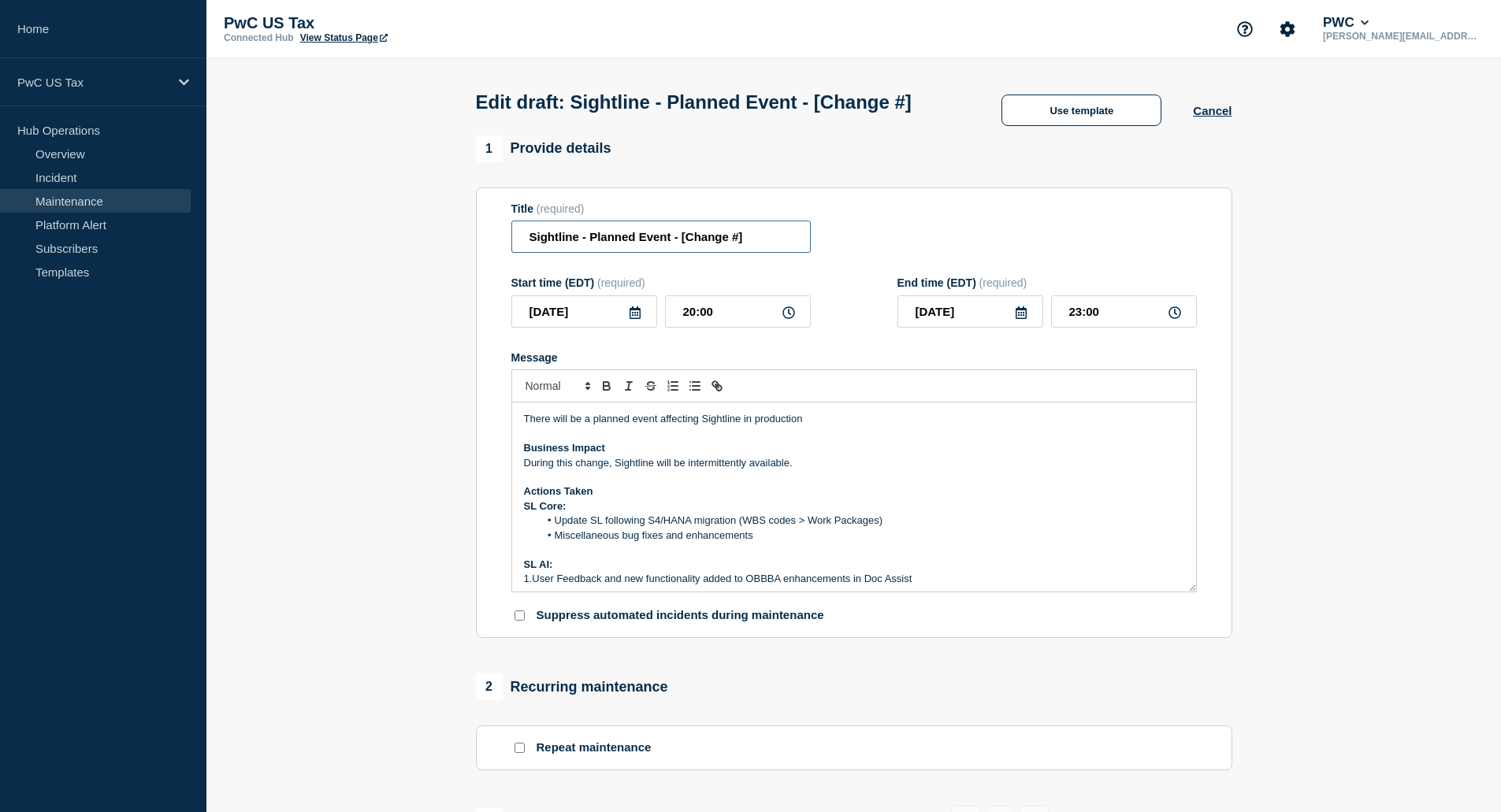
drag, startPoint x: 679, startPoint y: 265, endPoint x: 839, endPoint y: 263, distance: 160.0
click at [839, 253] on div "Title (required) Sightline - Planned Event - [Change #]" at bounding box center [855, 229] width 686 height 52
paste input "CHG1511761"
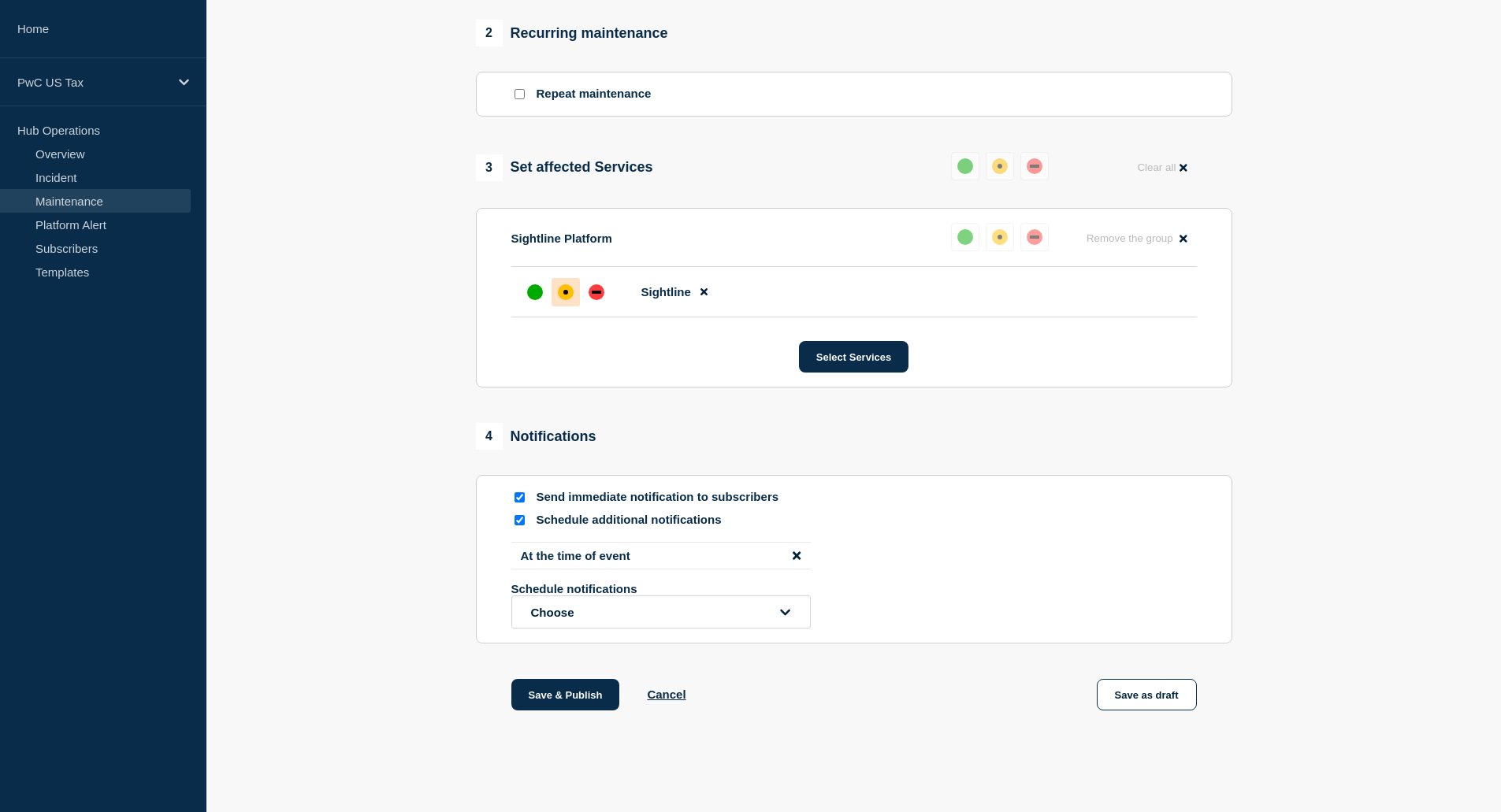
scroll to position [685, 0]
type input "Sightline - Planned Event - CHG1511761"
click at [587, 702] on button "Save & Publish" at bounding box center [566, 695] width 108 height 32
